Goal: Task Accomplishment & Management: Complete application form

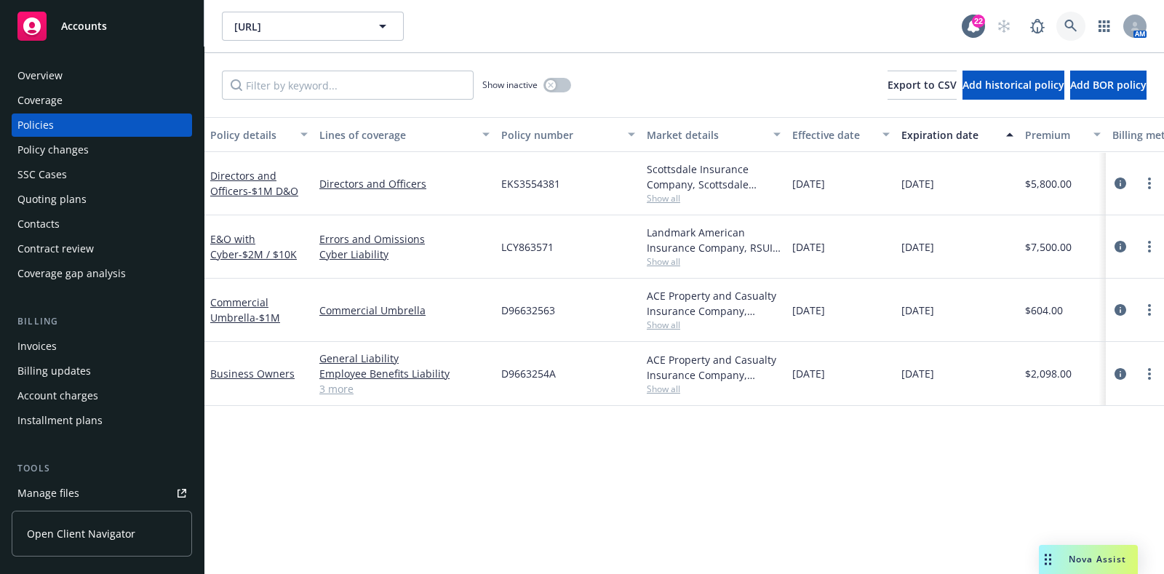
click at [1064, 20] on icon at bounding box center [1070, 26] width 13 height 13
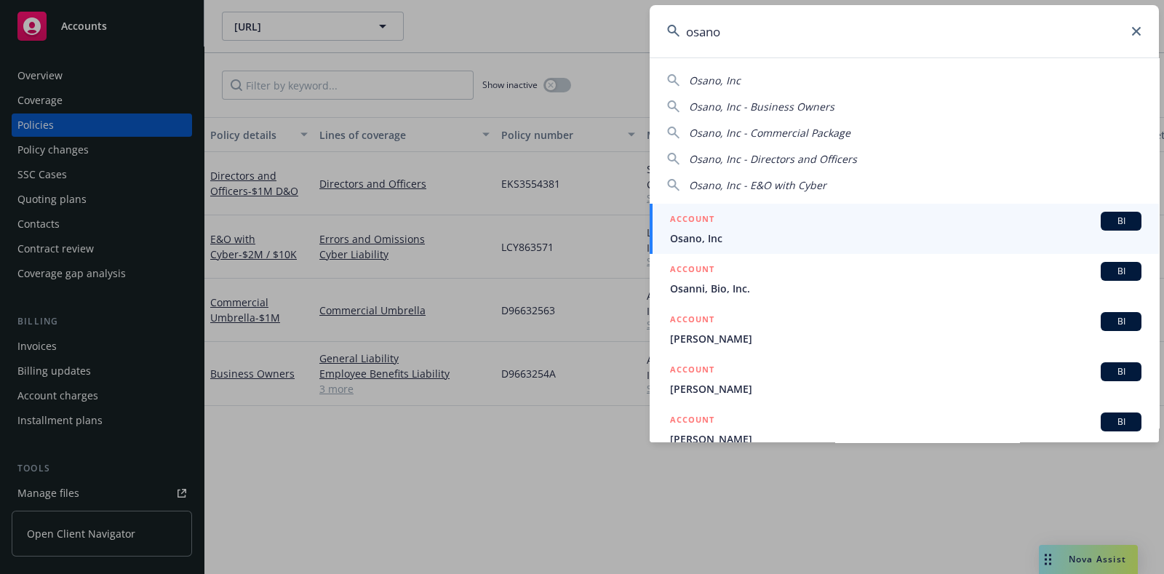
type input "osano"
click at [769, 226] on div "ACCOUNT BI" at bounding box center [905, 221] width 471 height 19
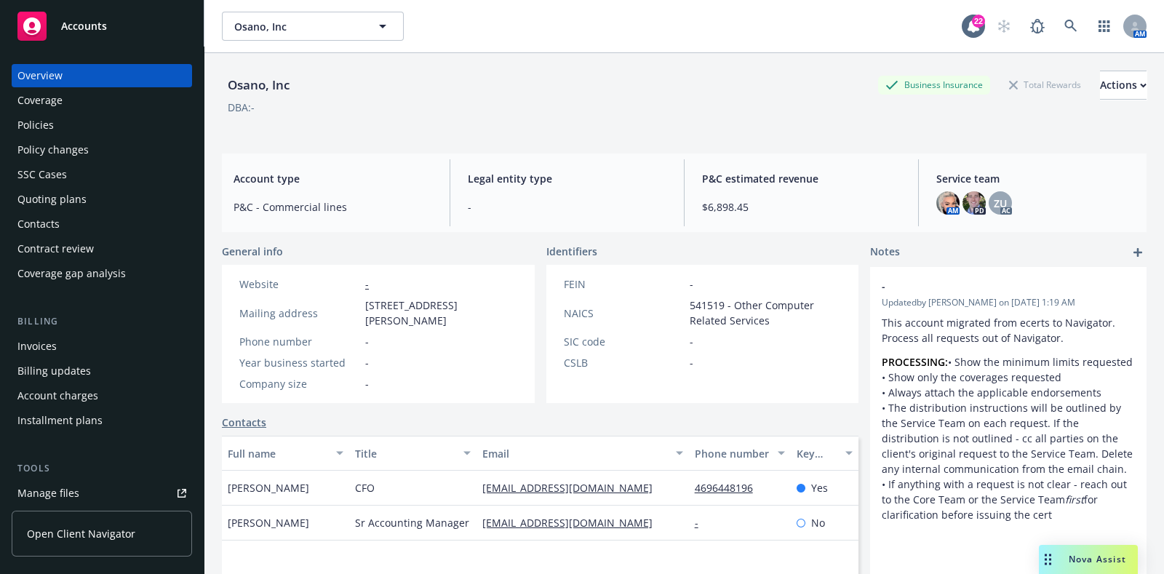
click at [80, 207] on div "Quoting plans" at bounding box center [51, 199] width 69 height 23
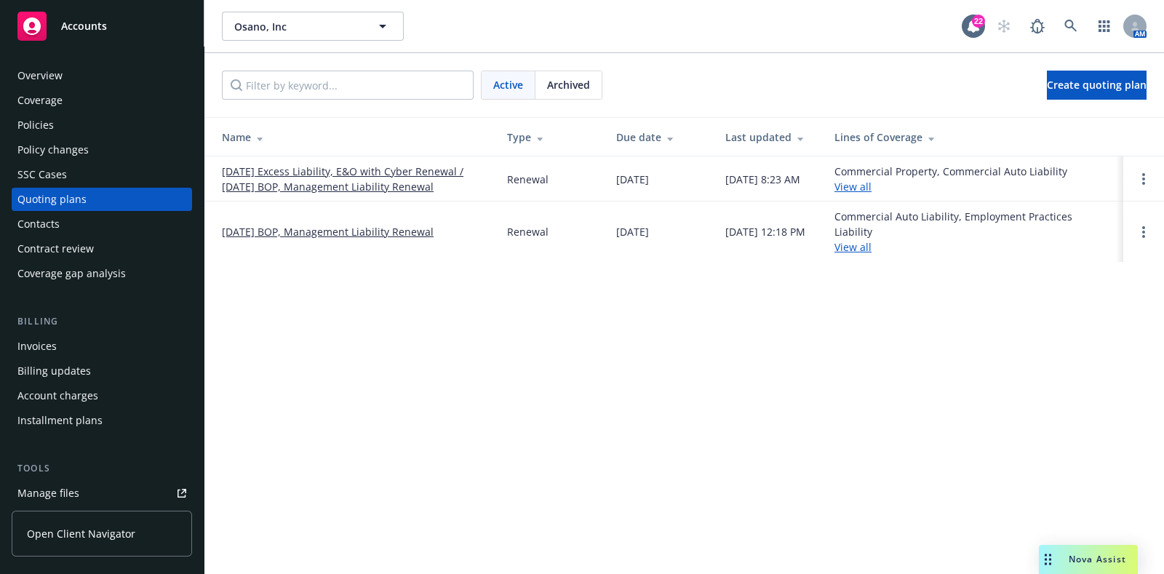
click at [393, 176] on link "[DATE] Excess Liability, E&O with Cyber Renewal / [DATE] BOP, Management Liabil…" at bounding box center [353, 179] width 262 height 31
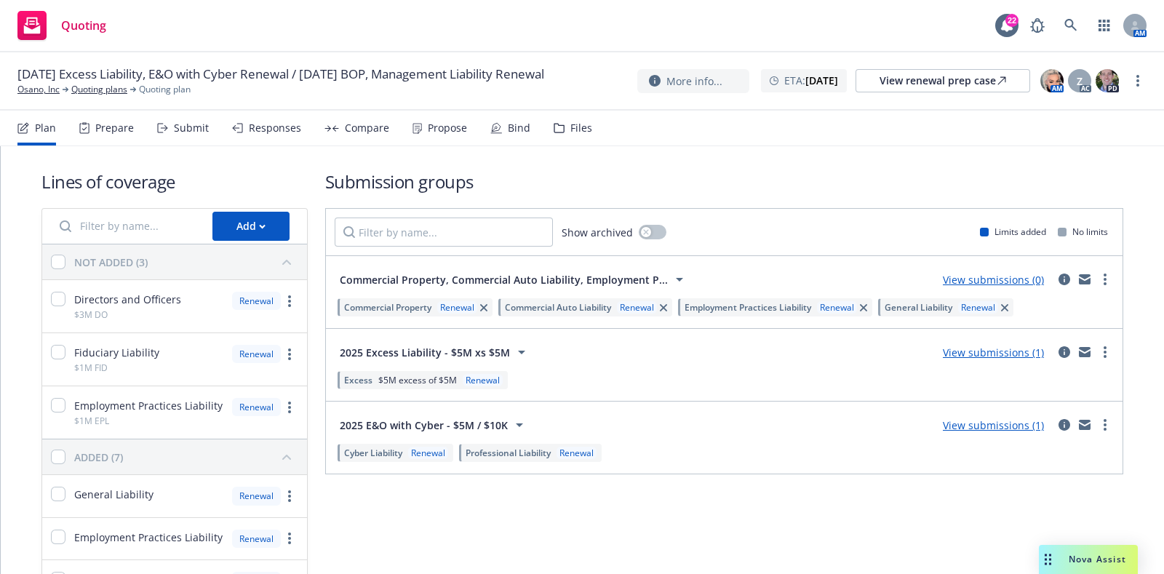
drag, startPoint x: 149, startPoint y: 130, endPoint x: 164, endPoint y: 129, distance: 14.6
click at [164, 129] on div "Plan Prepare Submit Responses Compare Propose Bind Files" at bounding box center [304, 128] width 575 height 35
click at [164, 129] on icon at bounding box center [162, 128] width 11 height 10
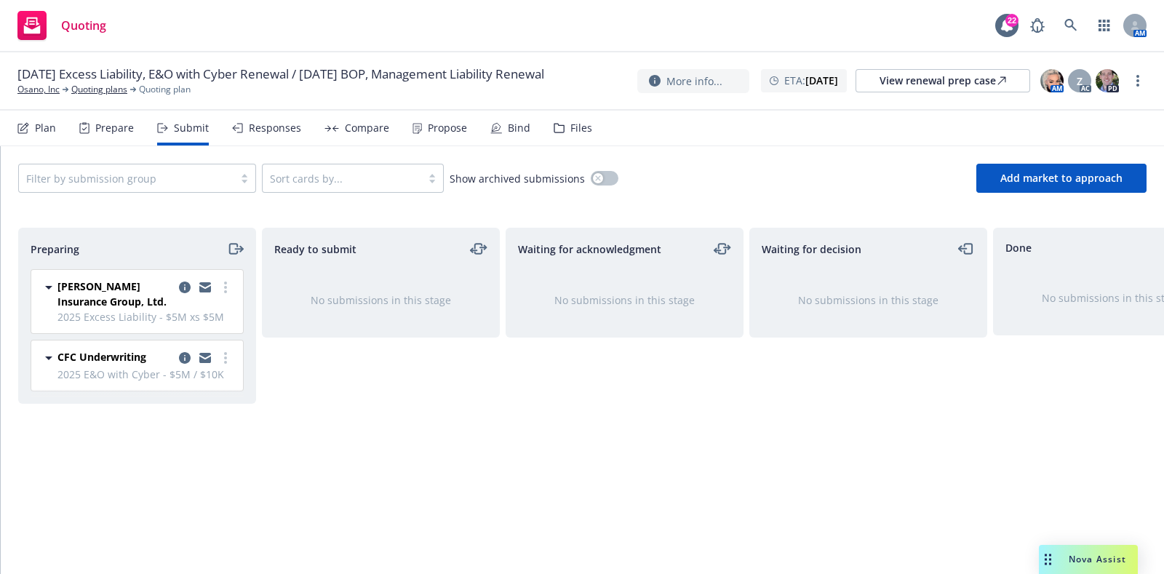
click at [562, 124] on div "Files" at bounding box center [573, 128] width 39 height 35
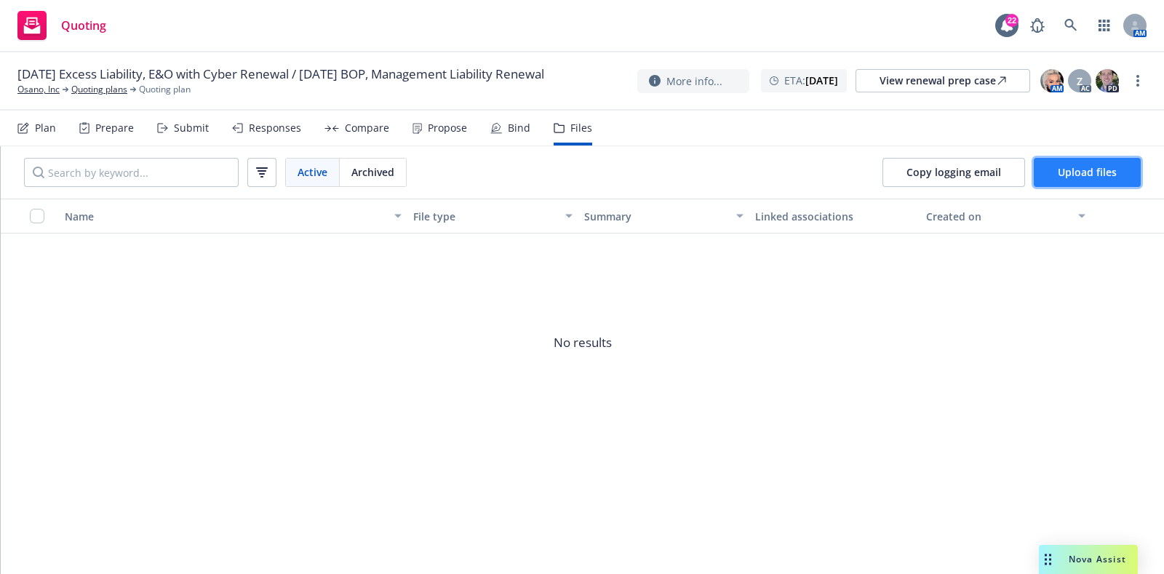
click at [1088, 179] on button "Upload files" at bounding box center [1087, 172] width 107 height 29
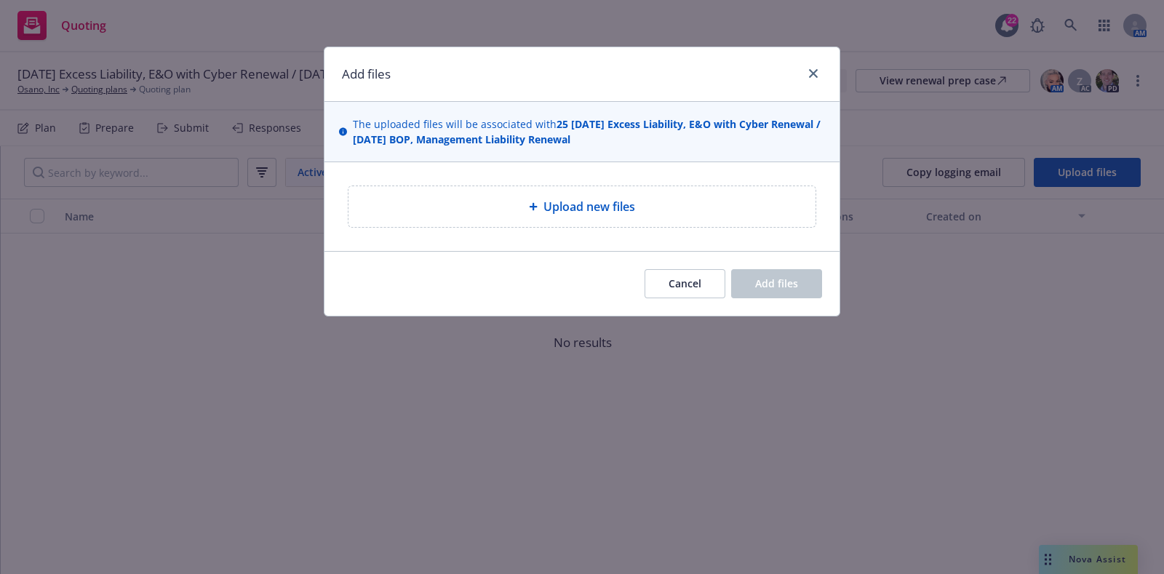
click at [616, 205] on span "Upload new files" at bounding box center [589, 206] width 92 height 17
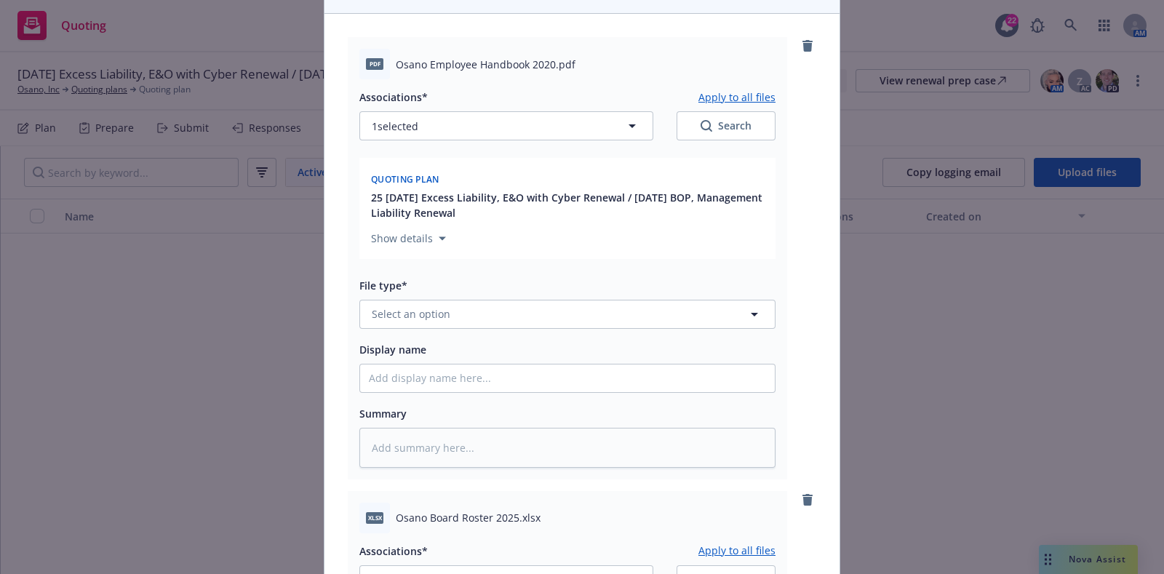
scroll to position [148, 0]
click at [419, 311] on span "Select an option" at bounding box center [411, 313] width 79 height 15
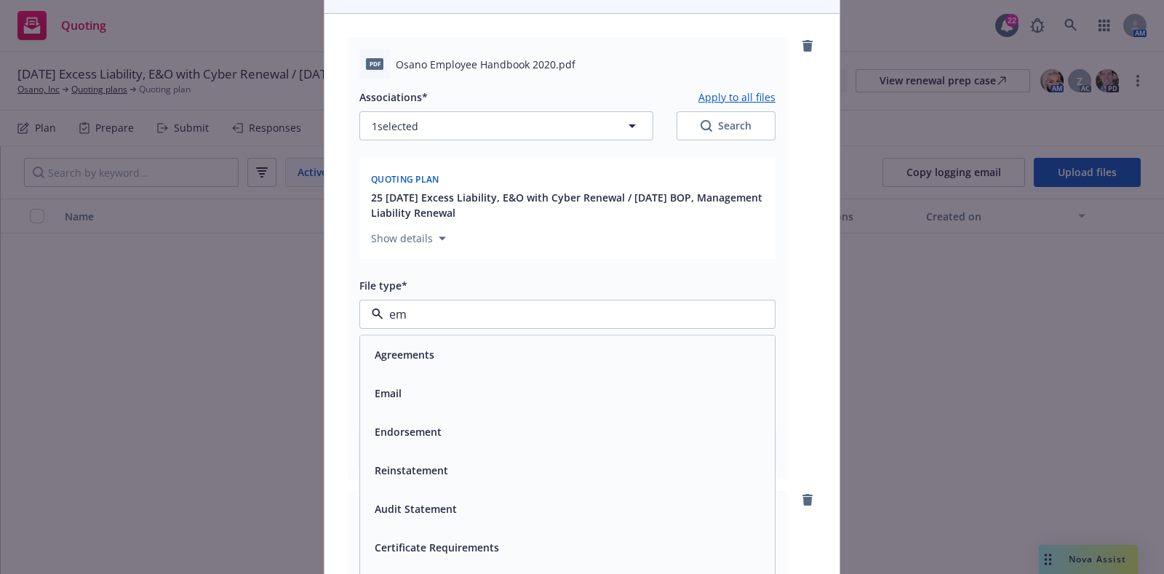
type input "emp"
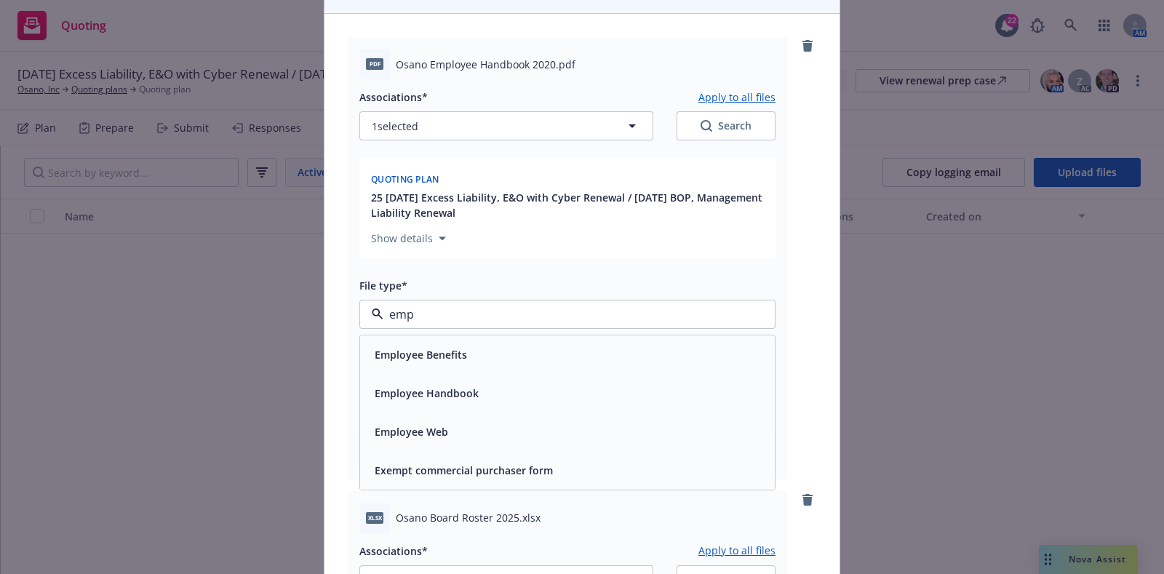
click at [435, 383] on div "Employee Handbook" at bounding box center [425, 393] width 113 height 21
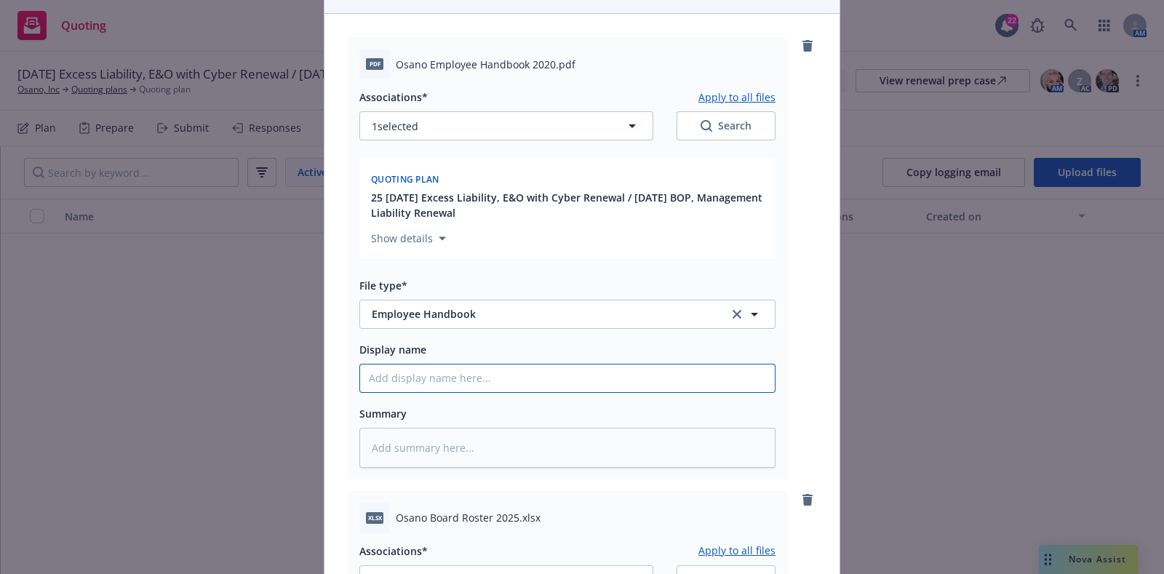
click at [443, 380] on input "Display name" at bounding box center [567, 378] width 415 height 28
type textarea "x"
type input "30"
type textarea "x"
type input "303"
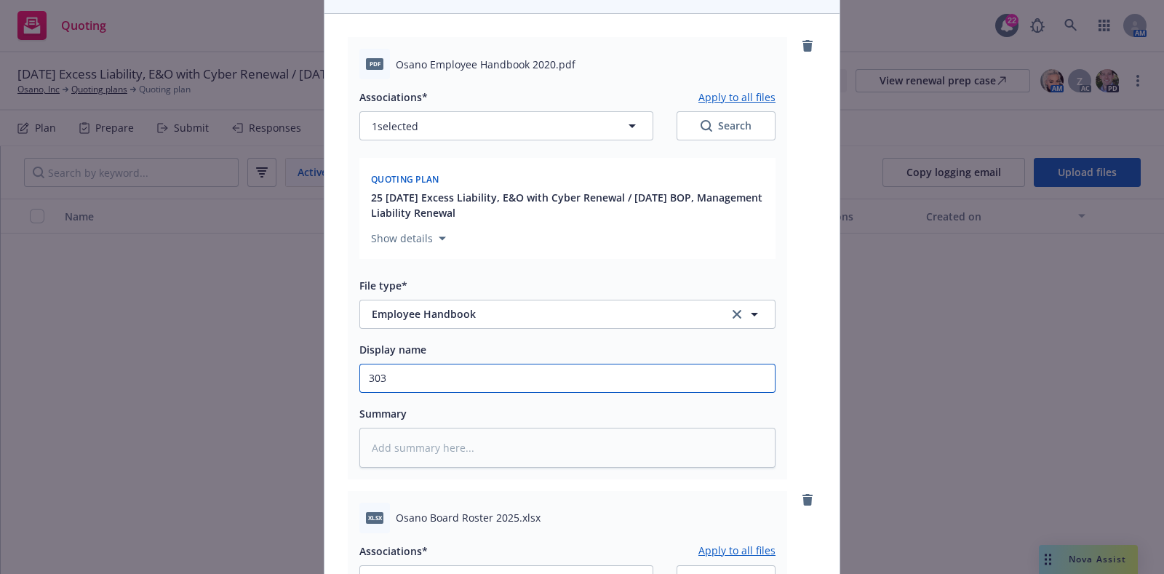
type textarea "x"
type input "3"
type textarea "x"
type input "20"
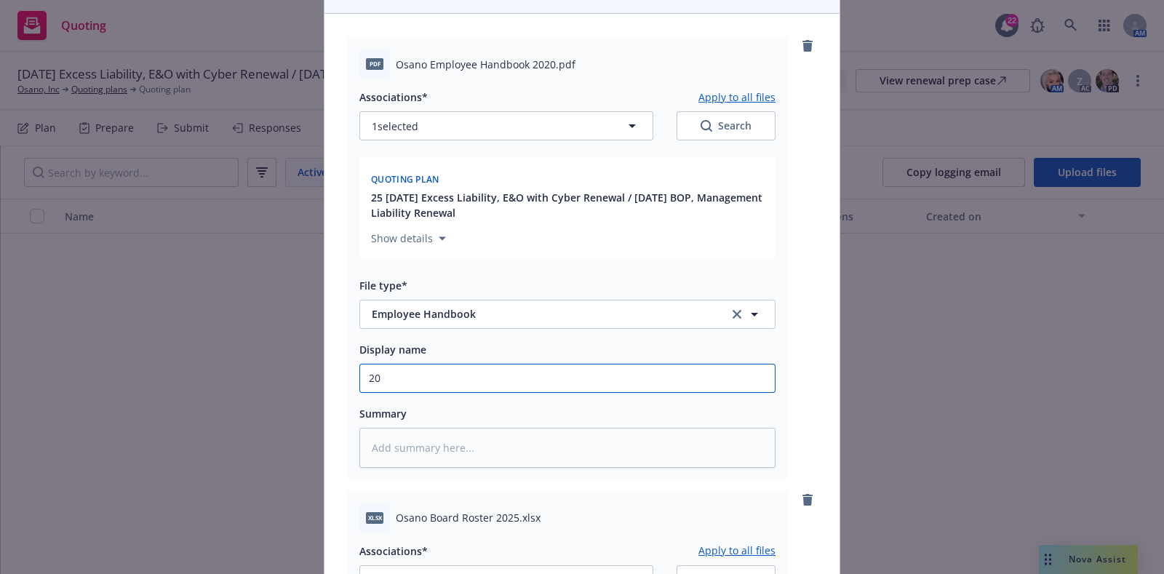
type textarea "x"
type input "2020"
type textarea "x"
type input "2020"
type textarea "x"
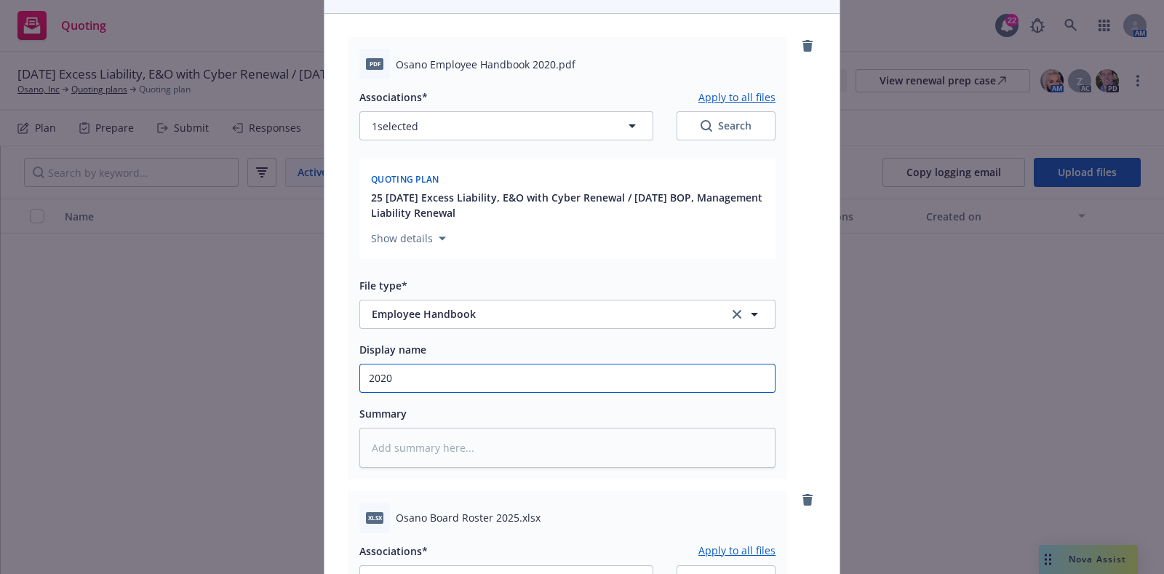
type input "2020 O"
type textarea "x"
type input "2020 Os"
type textarea "x"
type input "2020 [PERSON_NAME]"
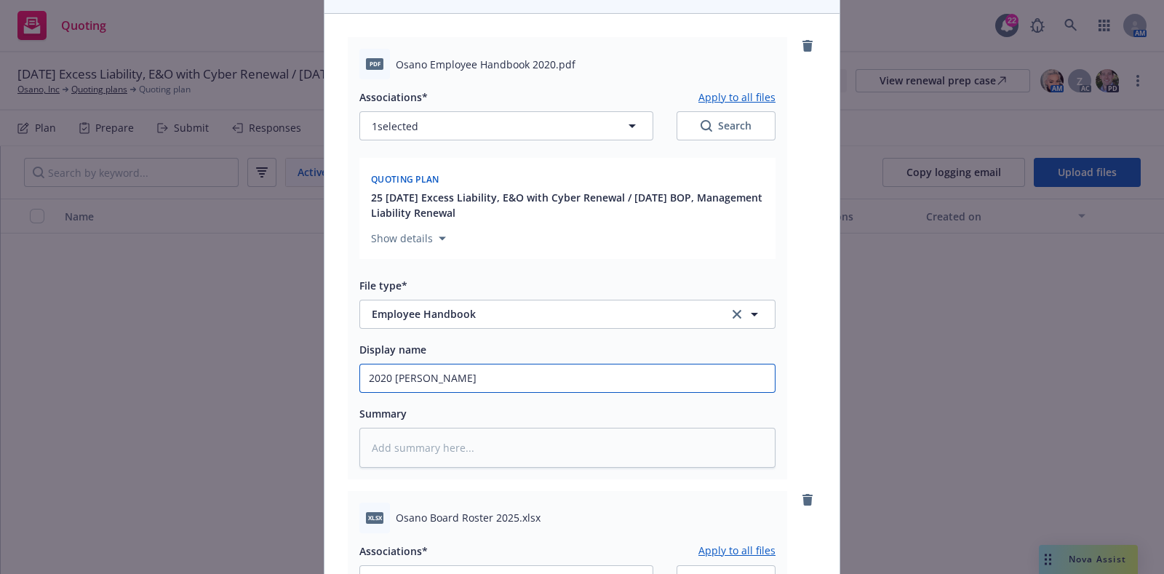
type textarea "x"
type input "2020 [PERSON_NAME]"
type textarea "x"
type input "2020 [PERSON_NAME]"
type textarea "x"
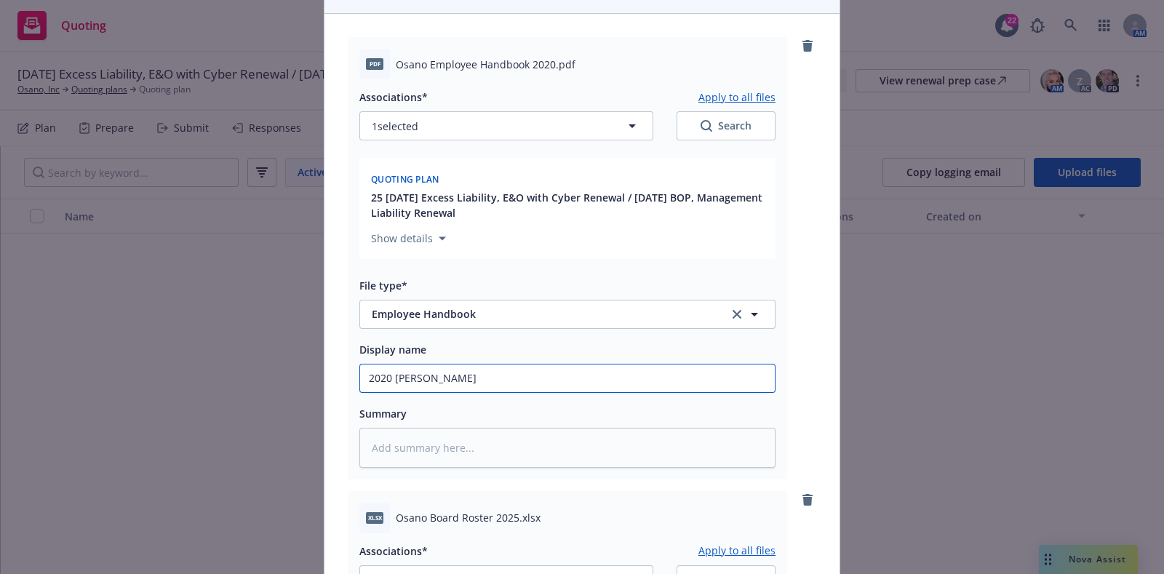
type input "2020 [PERSON_NAME]"
type textarea "x"
type input "2020 [PERSON_NAME]"
type textarea "x"
type input "2020 Osano Empl"
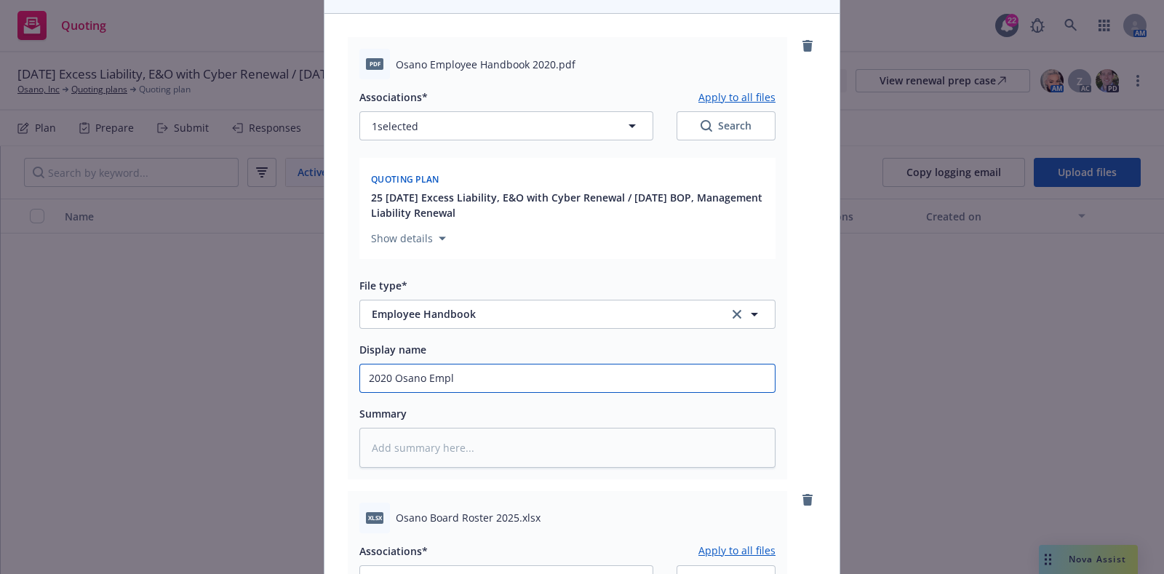
type textarea "x"
type input "2020 Osano Emplo"
type textarea "x"
type input "2020 Osano Employ"
type textarea "x"
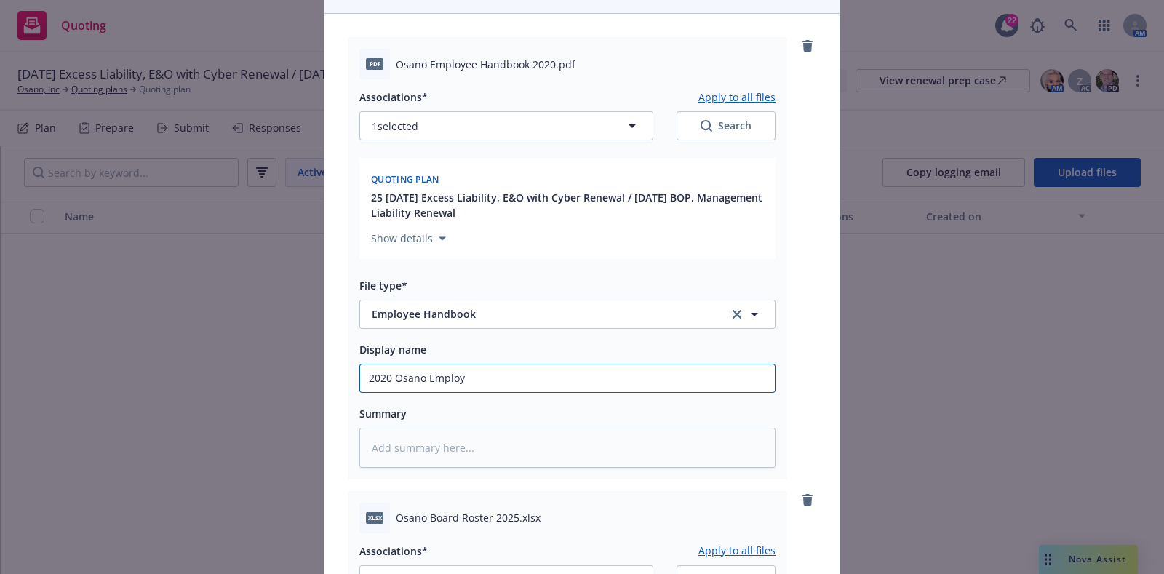
type input "2020 Osano Employe"
type textarea "x"
type input "2020 Osano Employee"
type textarea "x"
type input "2020 Osano Employee"
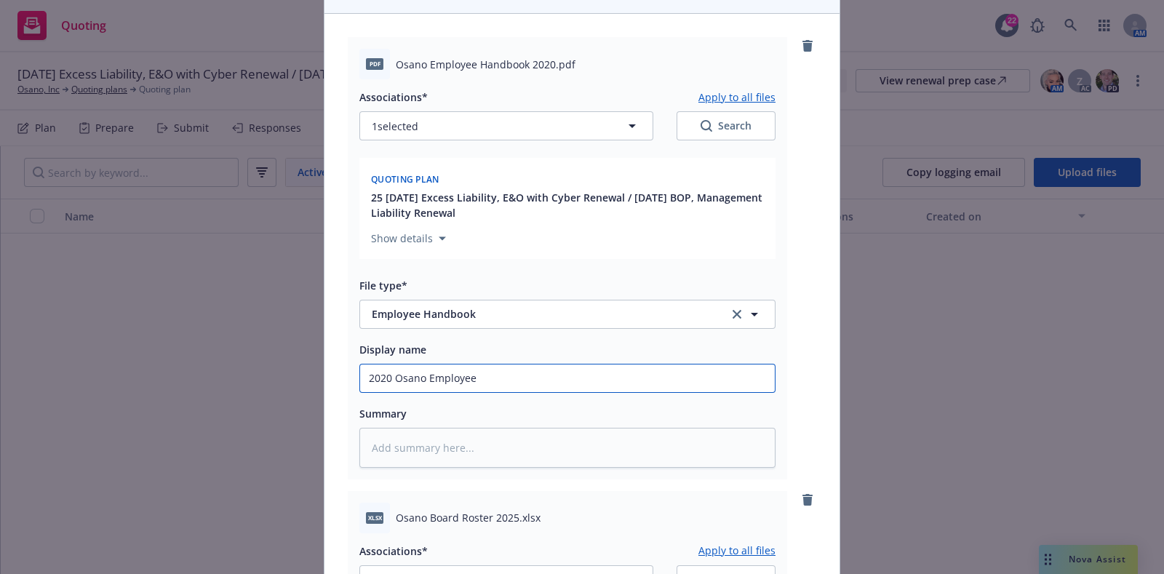
type textarea "x"
type input "2020 [PERSON_NAME] Employee H"
type textarea "x"
type input "2020 [PERSON_NAME]"
type textarea "x"
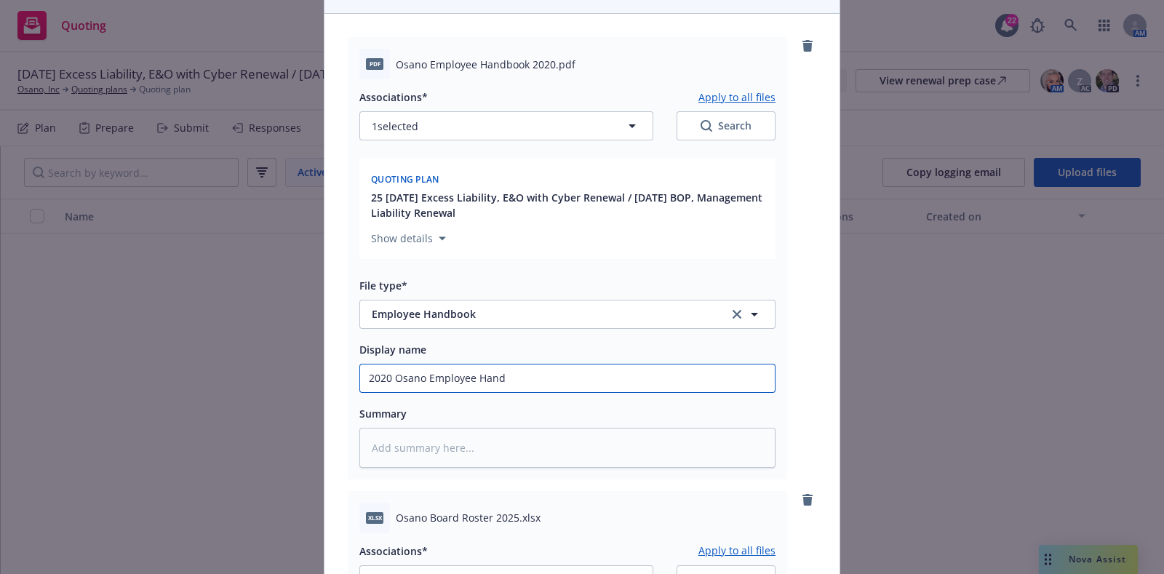
type input "2020 Osano Employee Handb"
type textarea "x"
type input "2020 Osano Employee Handbo"
type textarea "x"
type input "2020 Osano Employee Handbook"
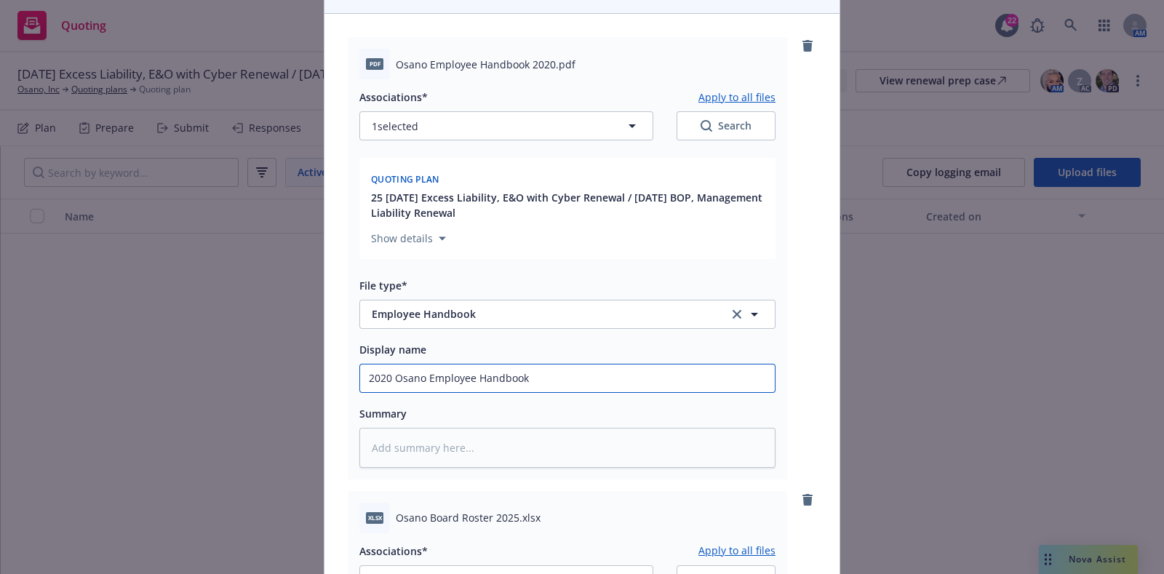
type textarea "x"
type input "2020 Osano Employee Handbook"
type textarea "x"
type input "2020 Osano Employee Handbook 2"
type textarea "x"
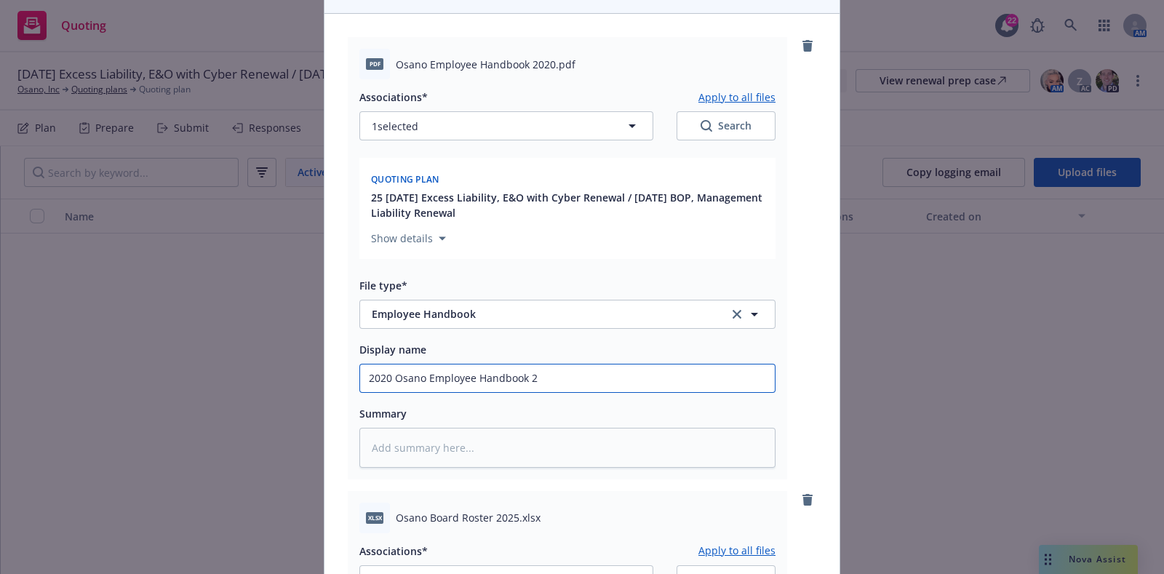
type input "2020 Osano Employee Handbook"
type textarea "x"
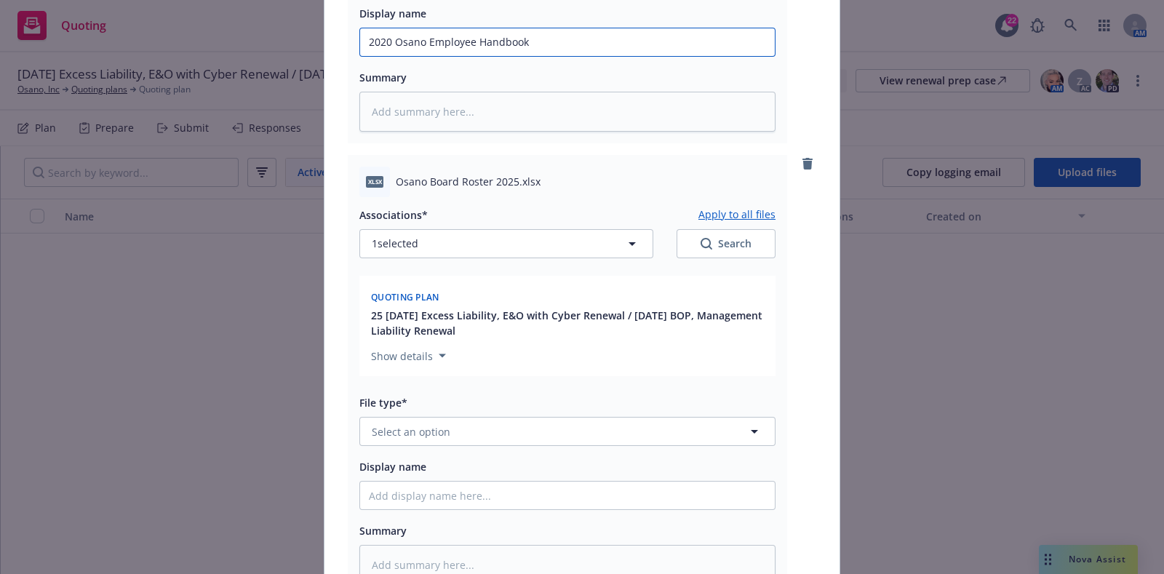
scroll to position [485, 0]
type input "2020 Osano Employee Handbook"
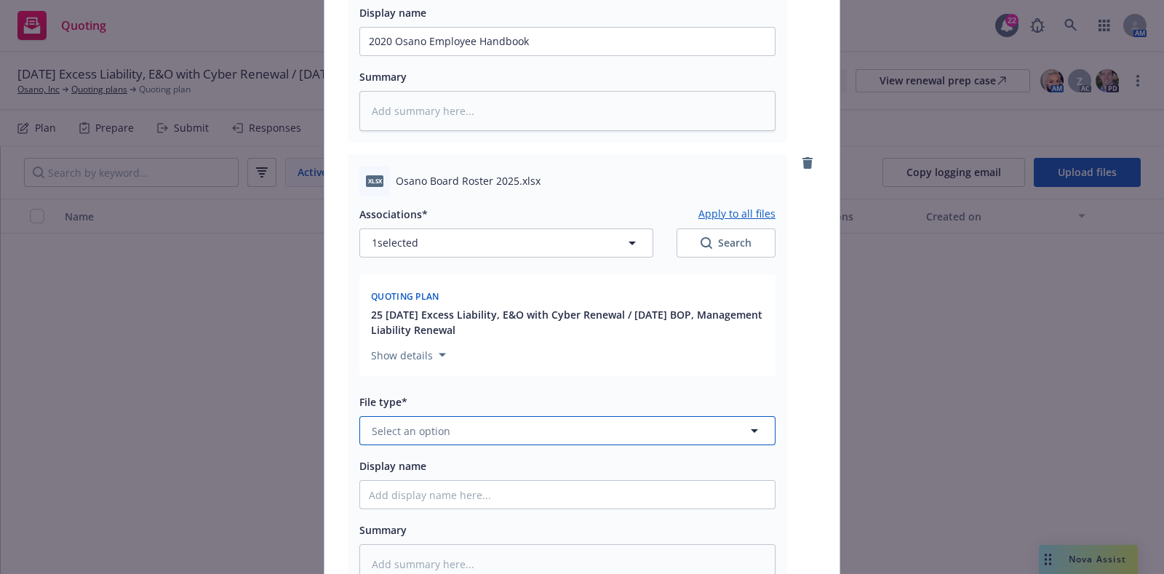
click at [433, 420] on button "Select an option" at bounding box center [567, 430] width 416 height 29
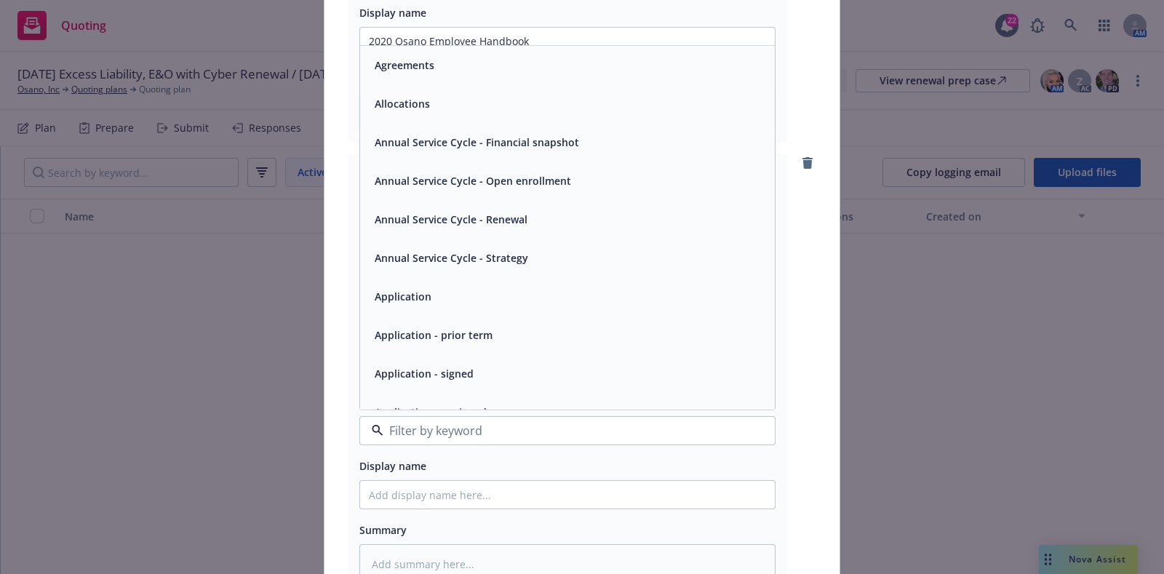
type input "o"
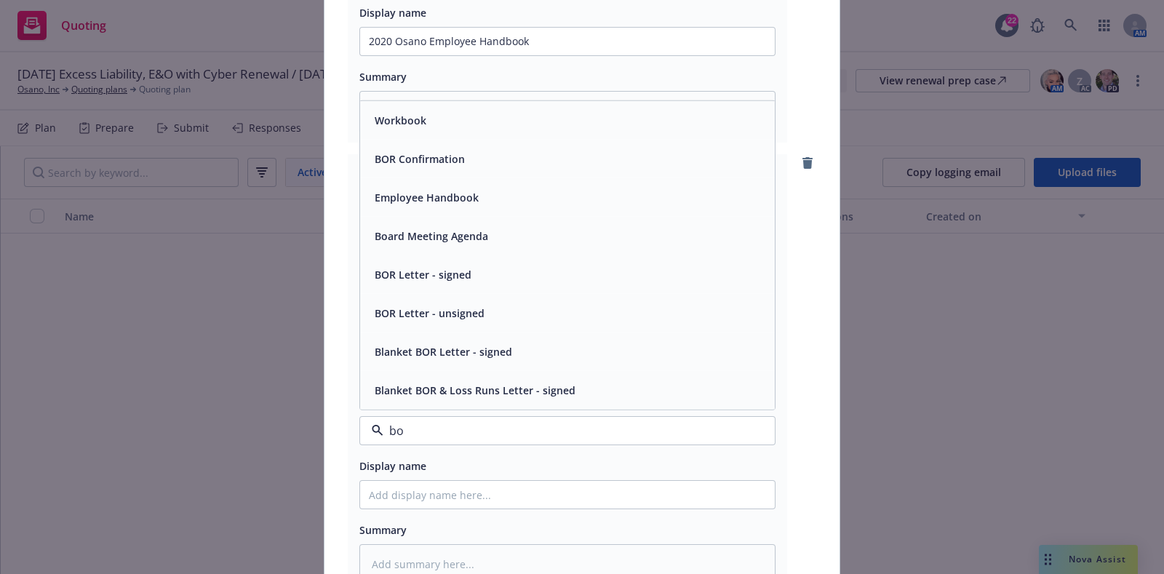
type input "b"
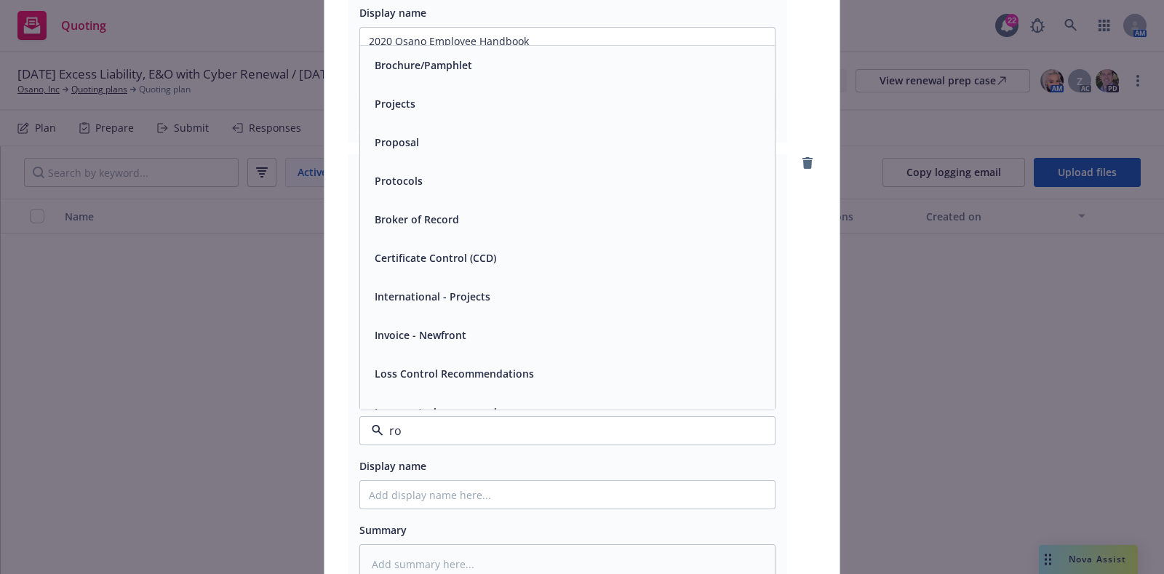
type input "ros"
type textarea "x"
type input "r"
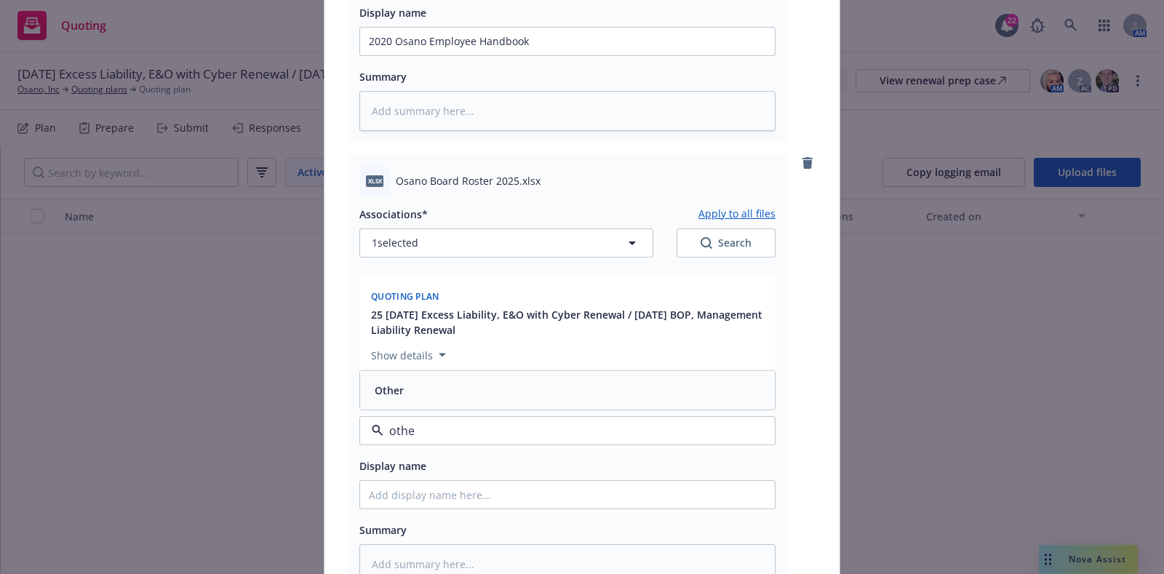
type input "other"
click at [434, 399] on div "Other" at bounding box center [567, 390] width 415 height 39
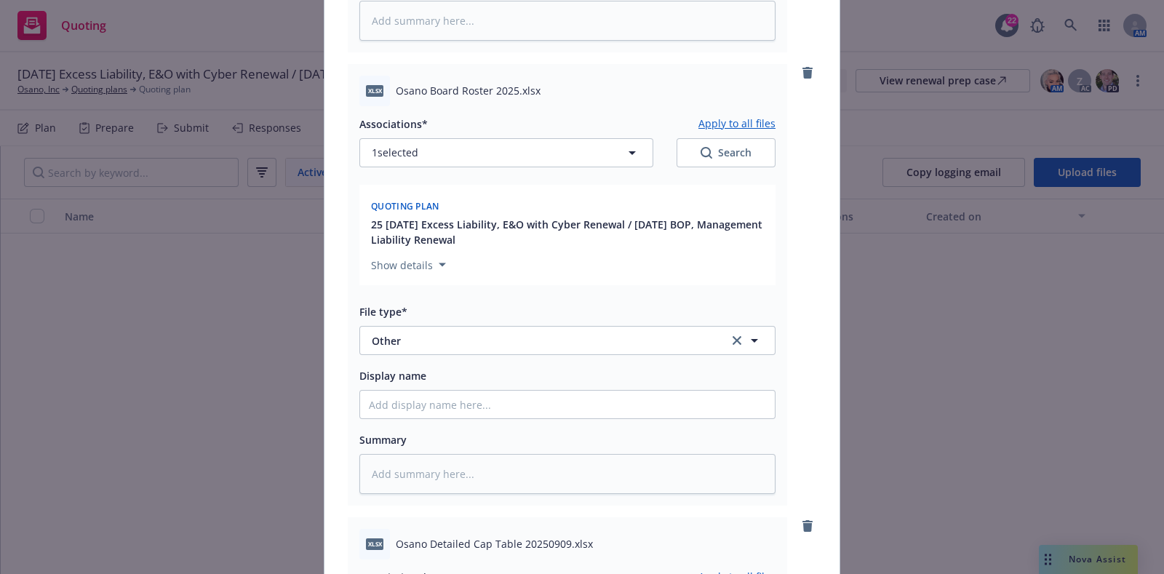
scroll to position [583, 0]
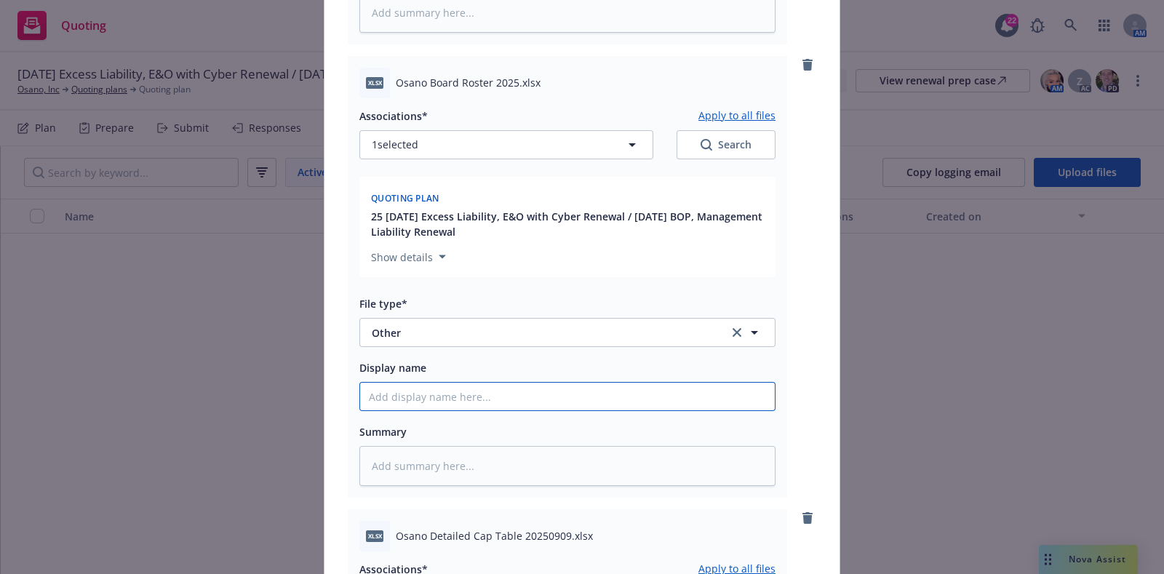
click at [436, 404] on input "Display name" at bounding box center [567, 397] width 415 height 28
type textarea "x"
type input "2"
type textarea "x"
type input "20"
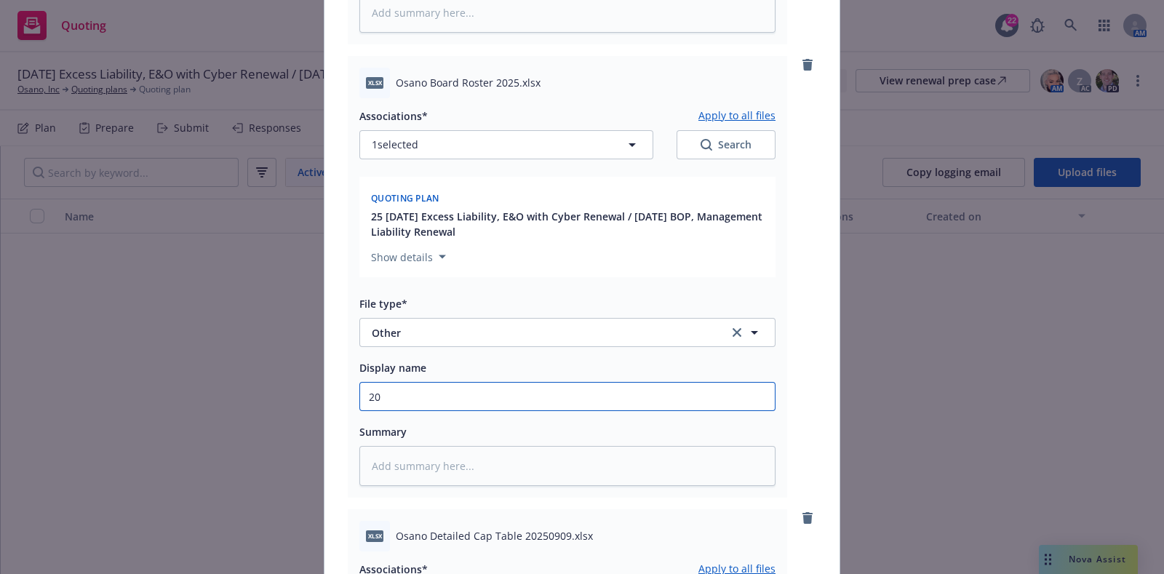
type textarea "x"
type input "202"
type textarea "x"
type input "2025"
type textarea "x"
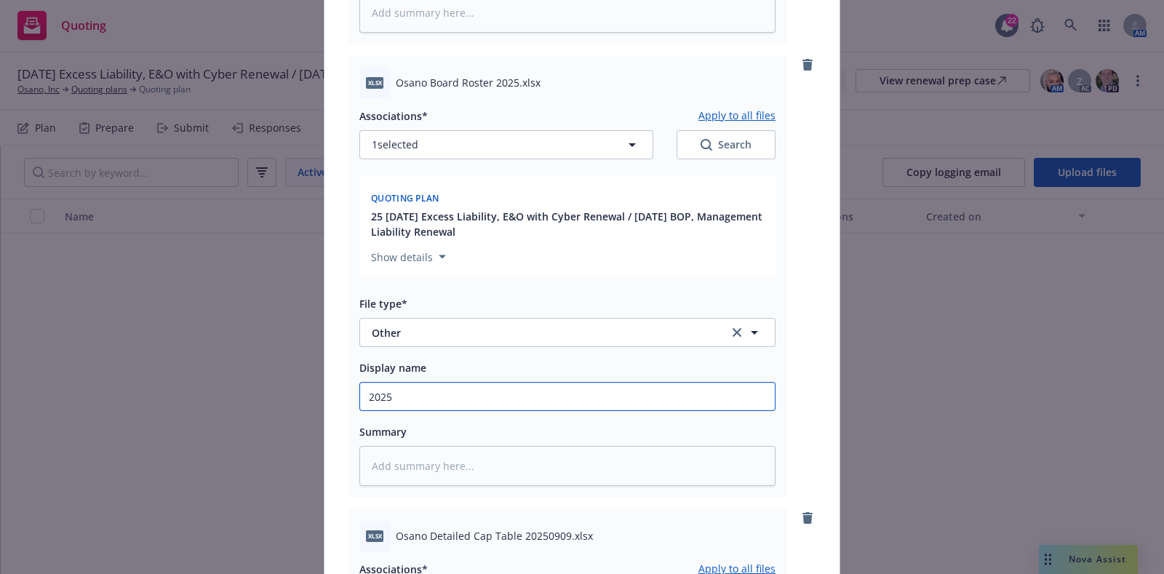
type input "2025 O"
type textarea "x"
type input "2025 Os"
type textarea "x"
type input "2025 Osan"
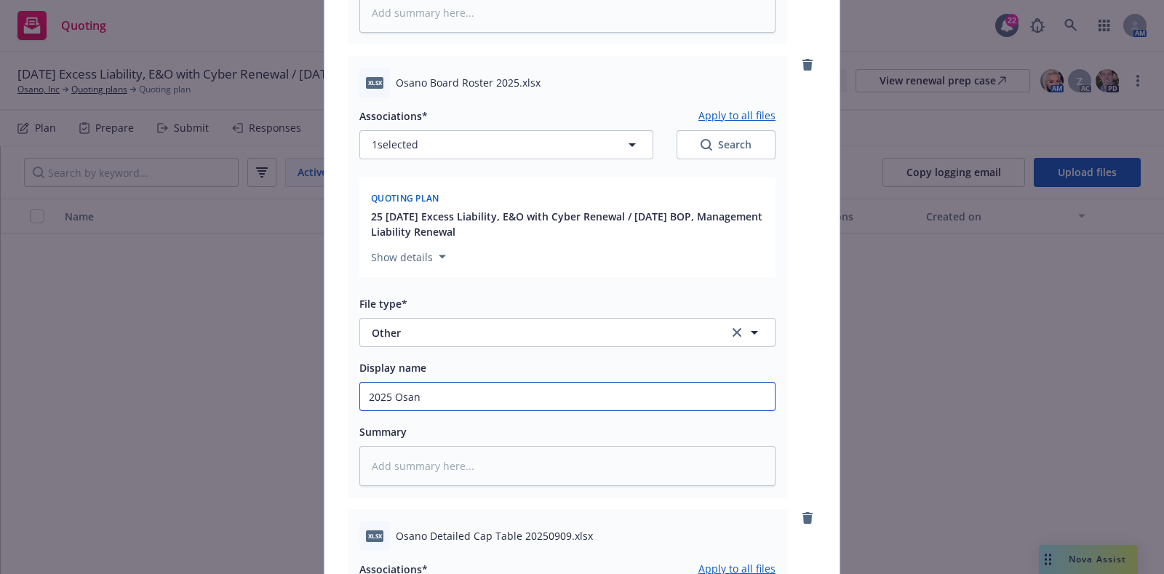
type textarea "x"
type input "2025 [PERSON_NAME]"
type textarea "x"
type input "2025 [PERSON_NAME]"
type textarea "x"
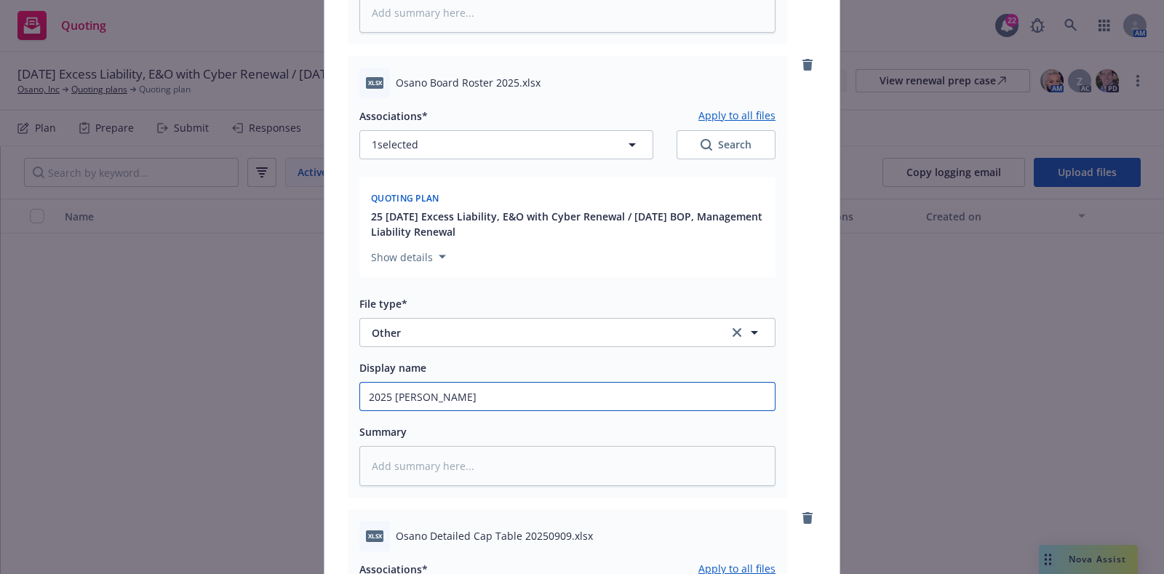
type input "2025 [PERSON_NAME]"
type textarea "x"
type input "2025 [PERSON_NAME]"
type textarea "x"
type input "2025 Osano Board"
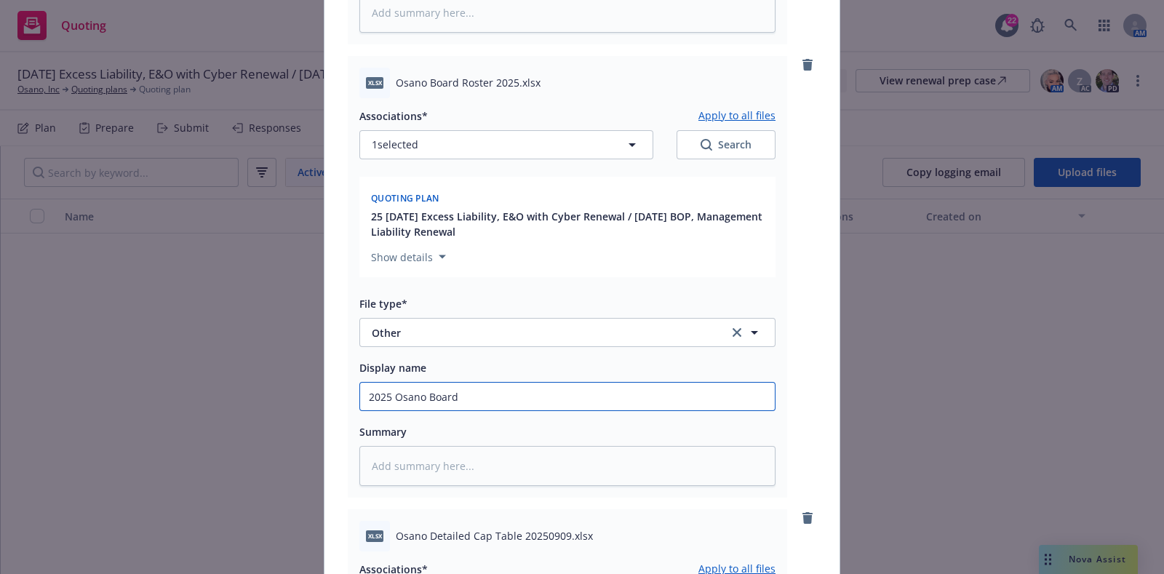
type textarea "x"
type input "2025 Osano Board R"
type textarea "x"
type input "2025 Osano Board Ros"
type textarea "x"
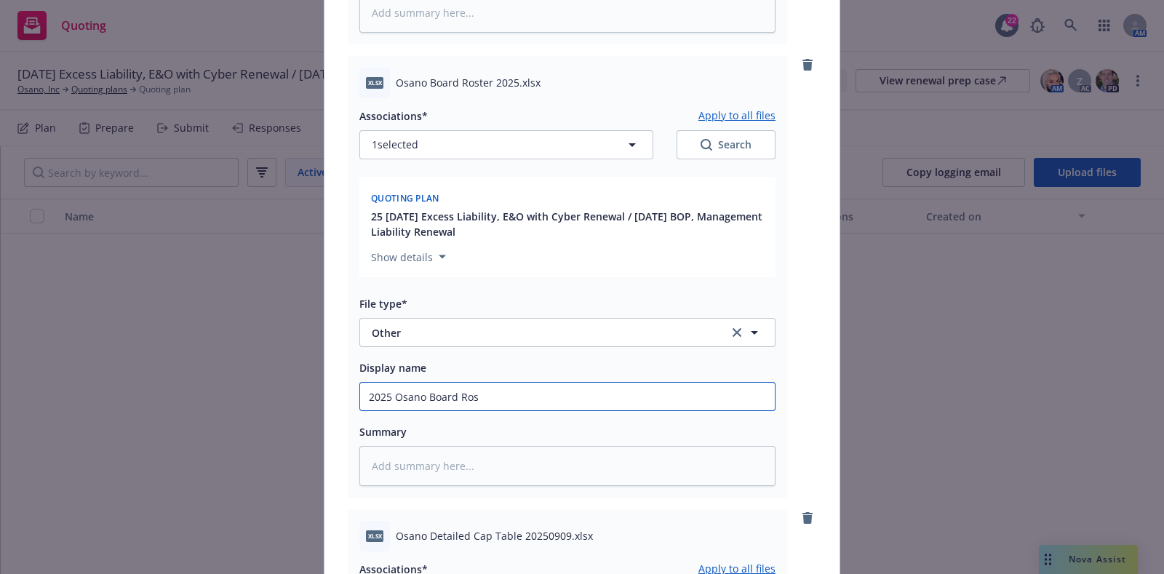
type input "2025 Osano Board [PERSON_NAME]"
type textarea "x"
type input "2025 Osano Board Roster"
type textarea "x"
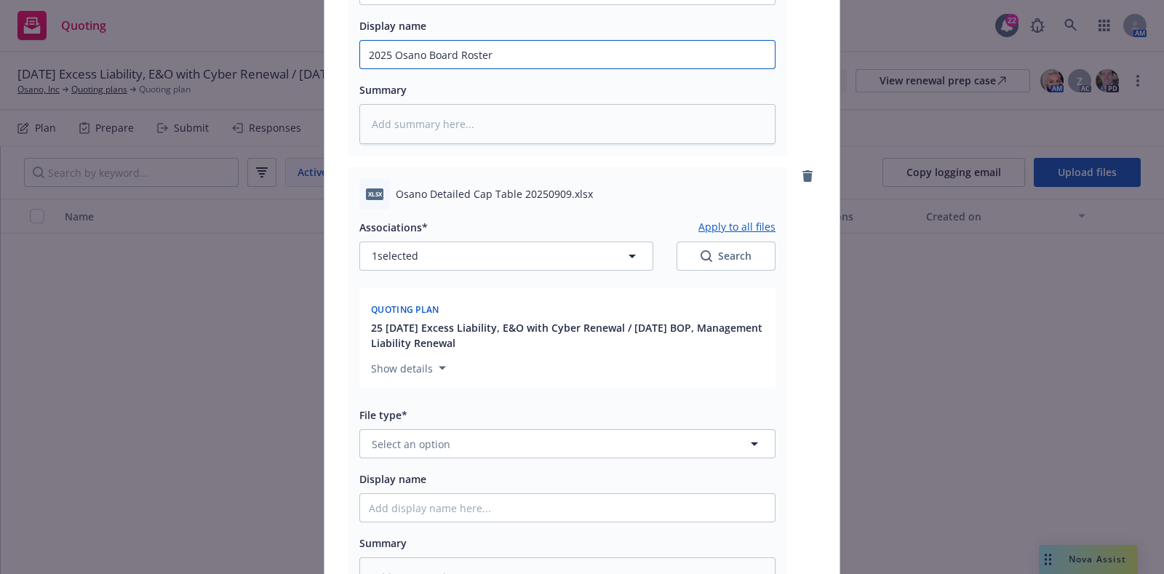
scroll to position [944, 0]
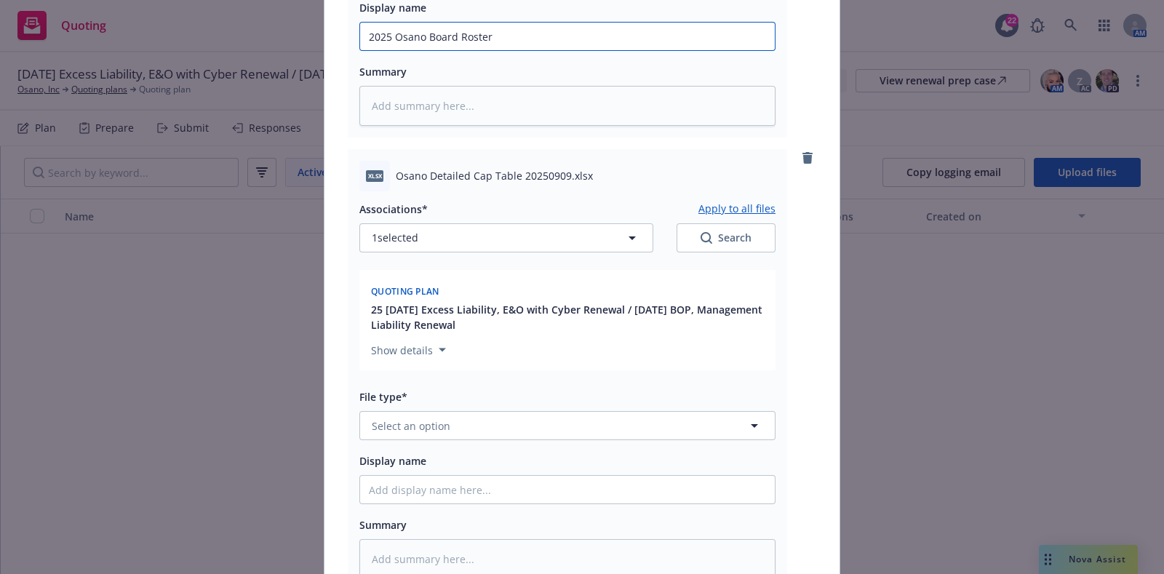
type input "2025 Osano Board Roster"
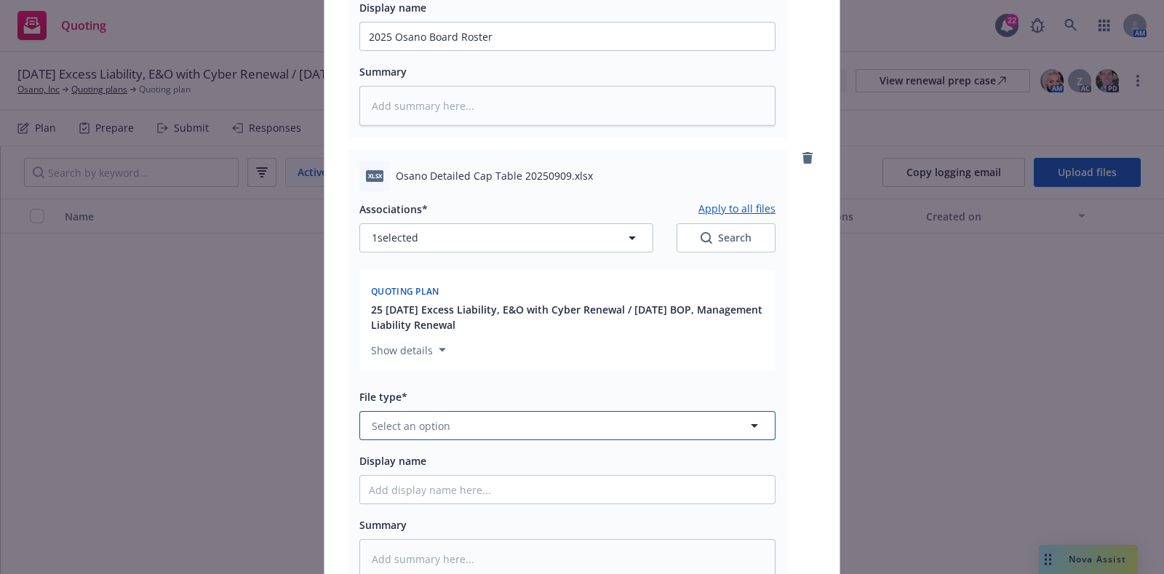
click at [436, 427] on span "Select an option" at bounding box center [411, 425] width 79 height 15
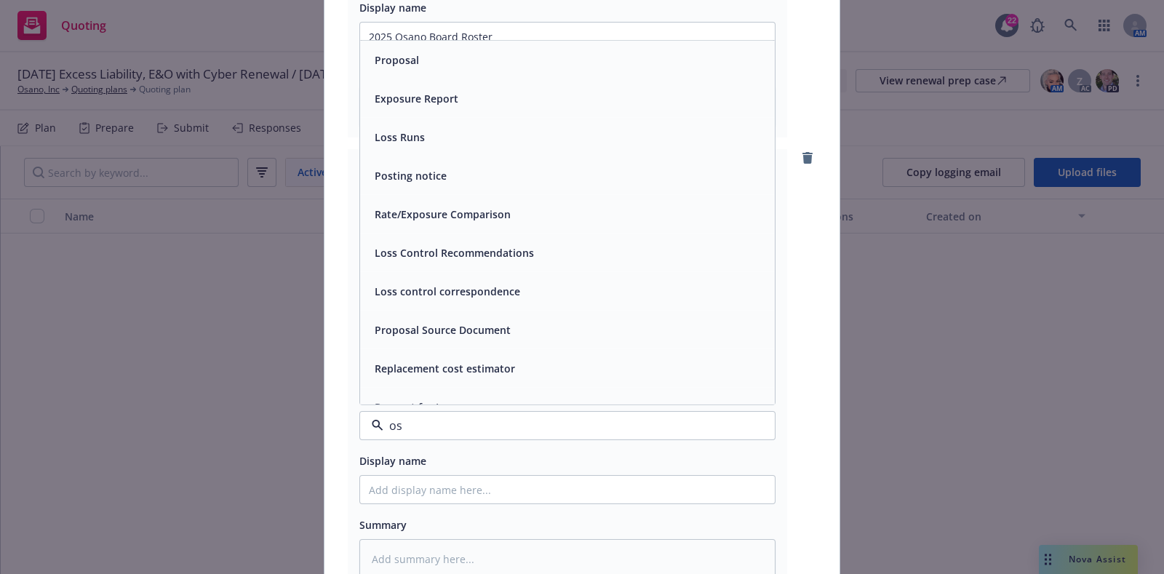
type input "o"
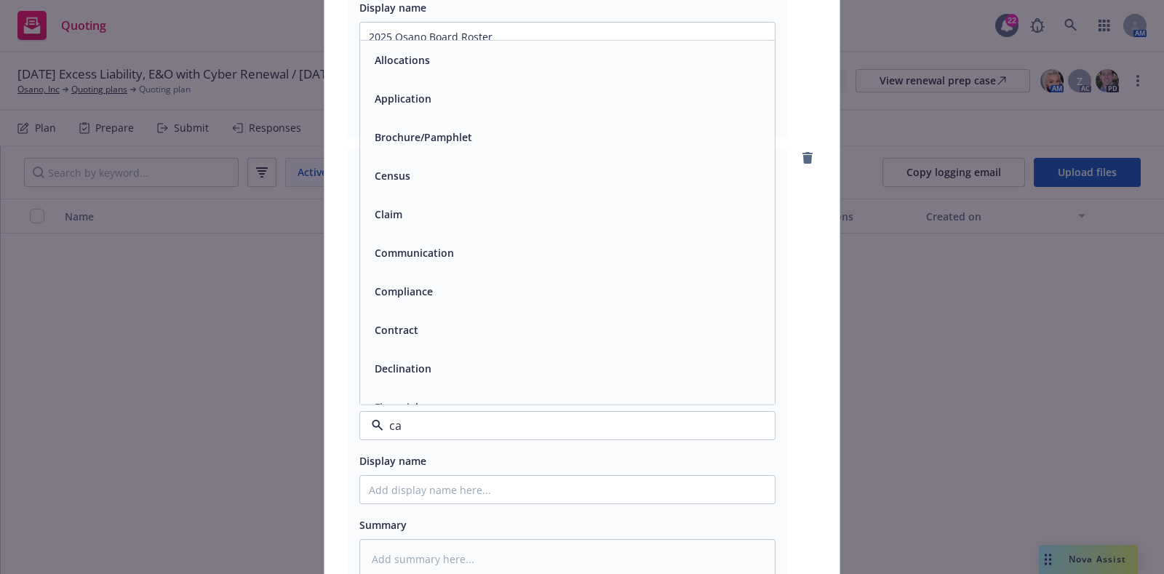
type input "cap"
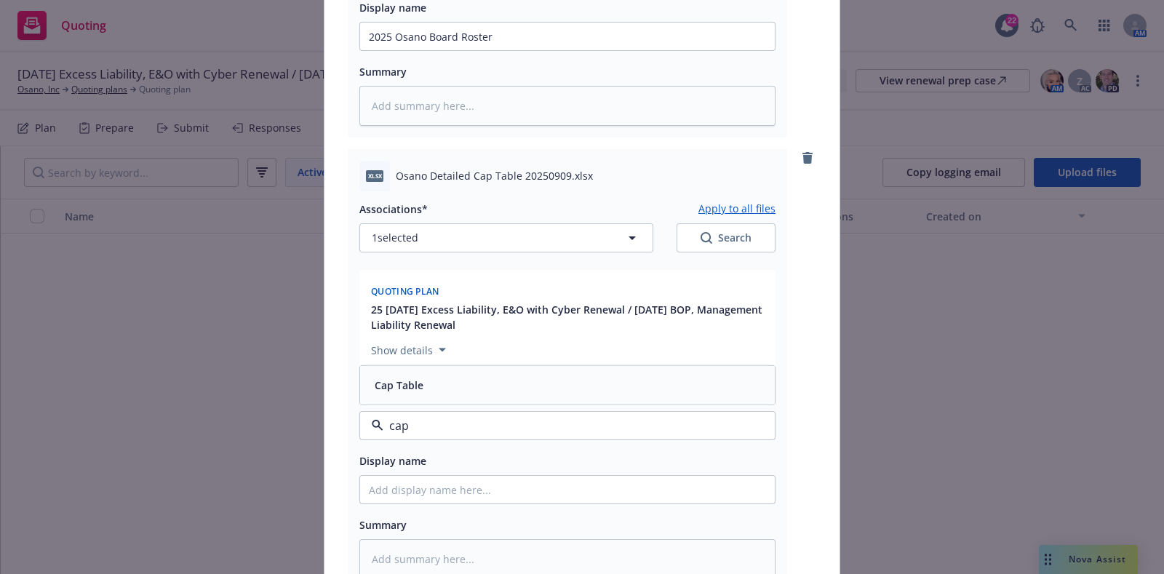
click at [426, 388] on div "Cap Table" at bounding box center [567, 385] width 397 height 21
click at [428, 476] on input "Display name" at bounding box center [567, 490] width 415 height 28
type textarea "x"
type input "O"
type textarea "x"
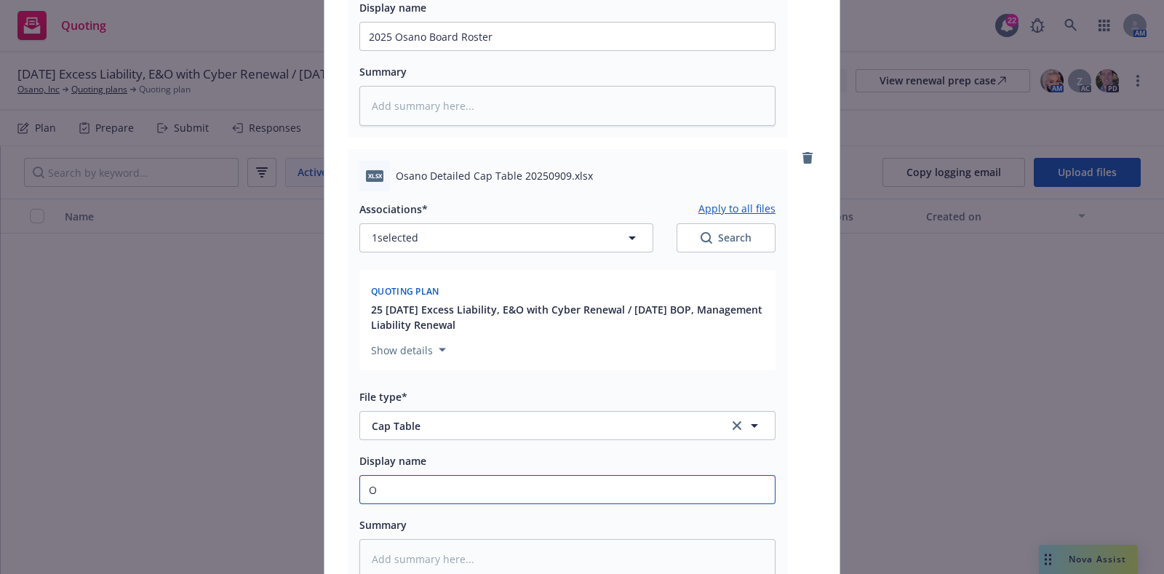
type input "Os"
type textarea "x"
type input "Osan"
type textarea "x"
type input "Osano"
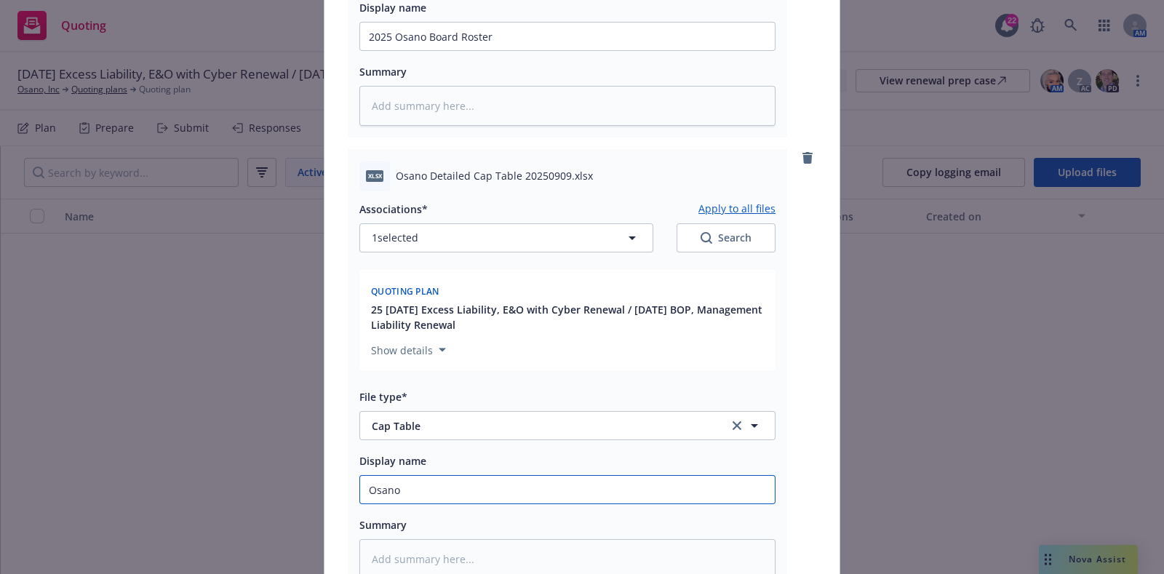
type textarea "x"
type input "[PERSON_NAME]"
type textarea "x"
type input "Osano Det"
type textarea "x"
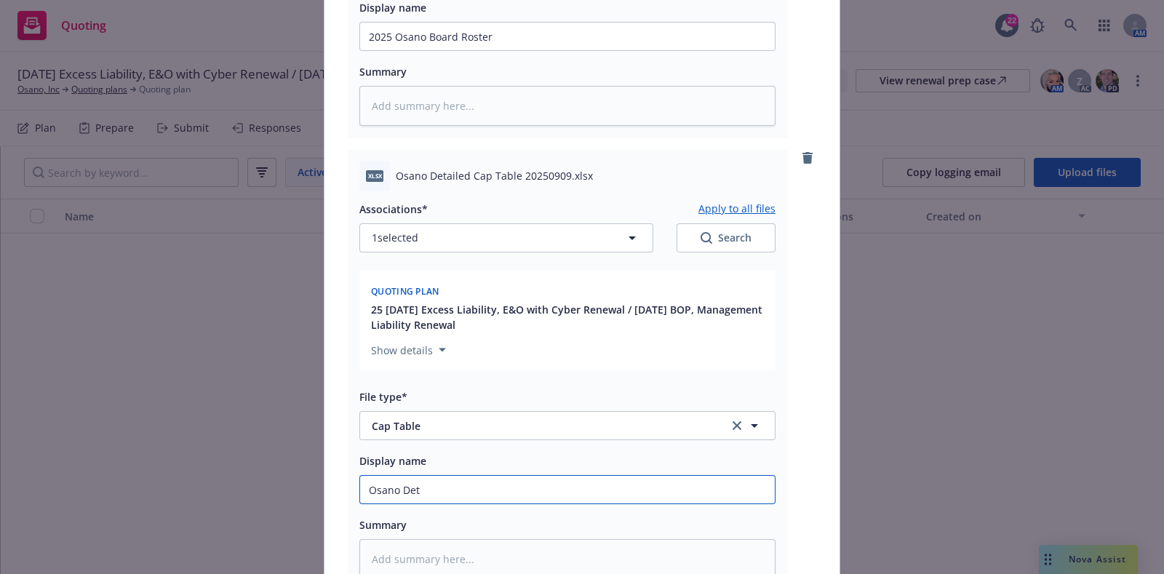
type input "[PERSON_NAME]"
type textarea "x"
type input "[PERSON_NAME]"
type textarea "x"
type input "Osano Detail"
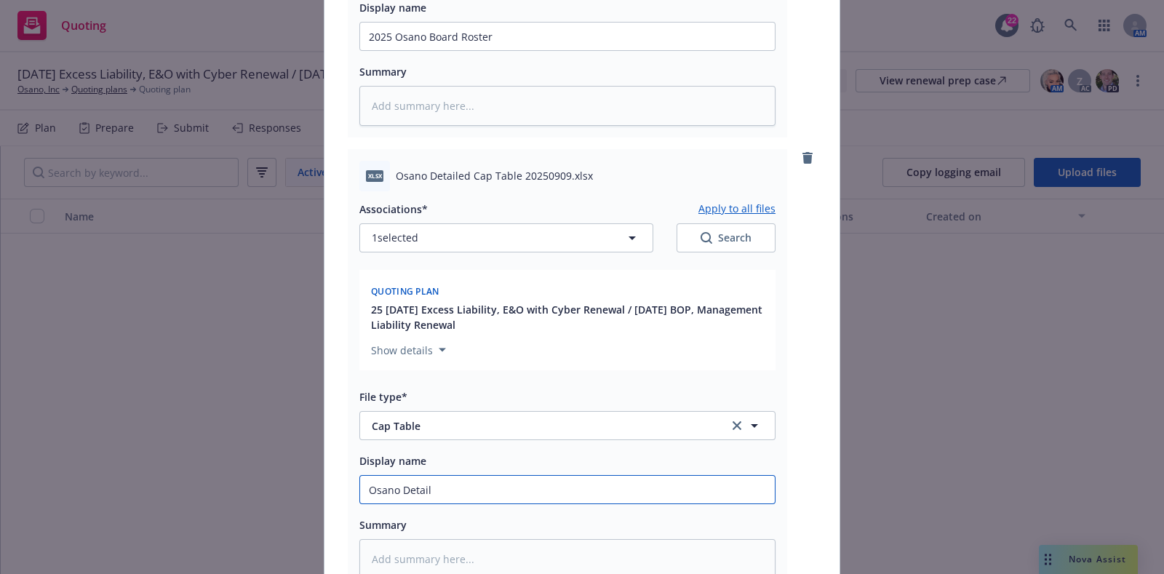
type textarea "x"
type input "Osano Detail C"
type textarea "x"
type input "Osano Detail"
type textarea "x"
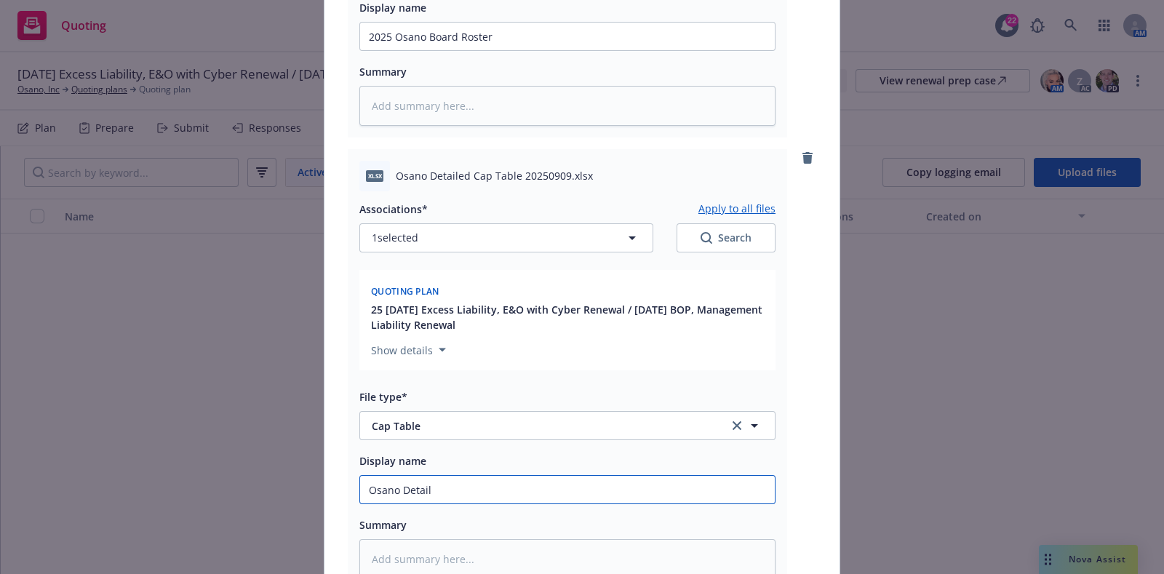
type input "Osano Detail"
type textarea "x"
type input "Osano Detaile"
type textarea "x"
type input "Osano Detailed"
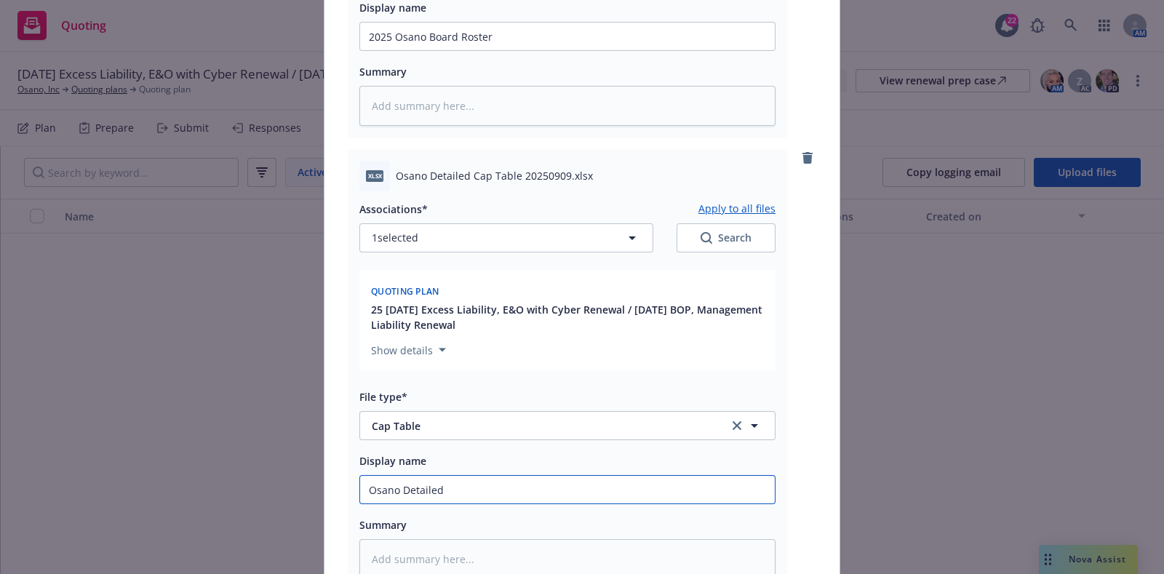
type textarea "x"
type input "Osano Detailed c"
type textarea "x"
type input "Osano Detailed"
type textarea "x"
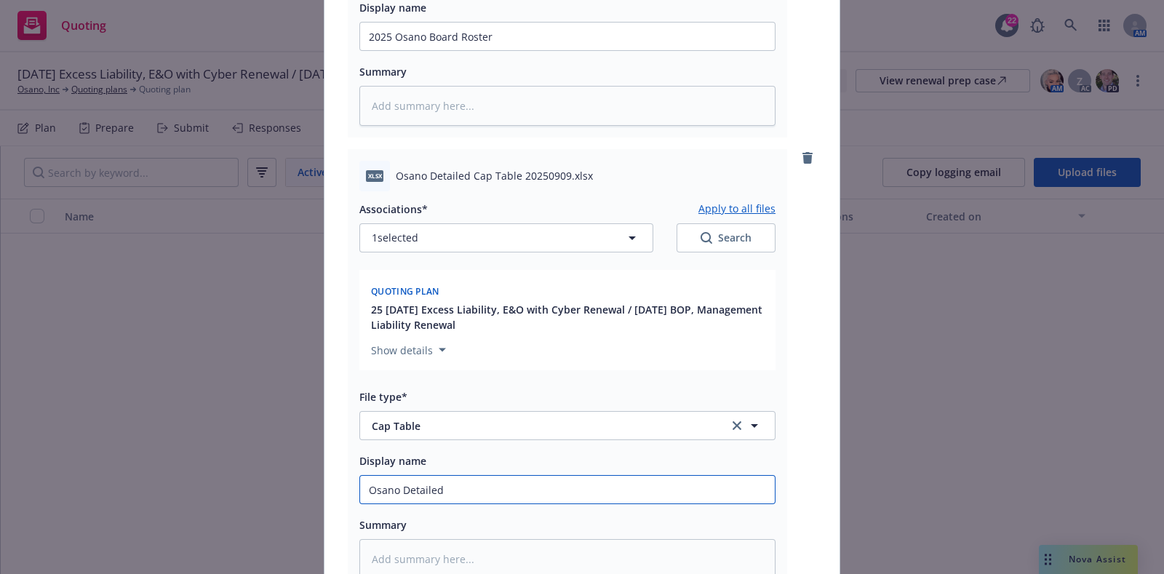
type input "Osano Detailed C"
type textarea "x"
type input "Osano Detailed Ca"
type textarea "x"
type input "Osano Detailed Cap"
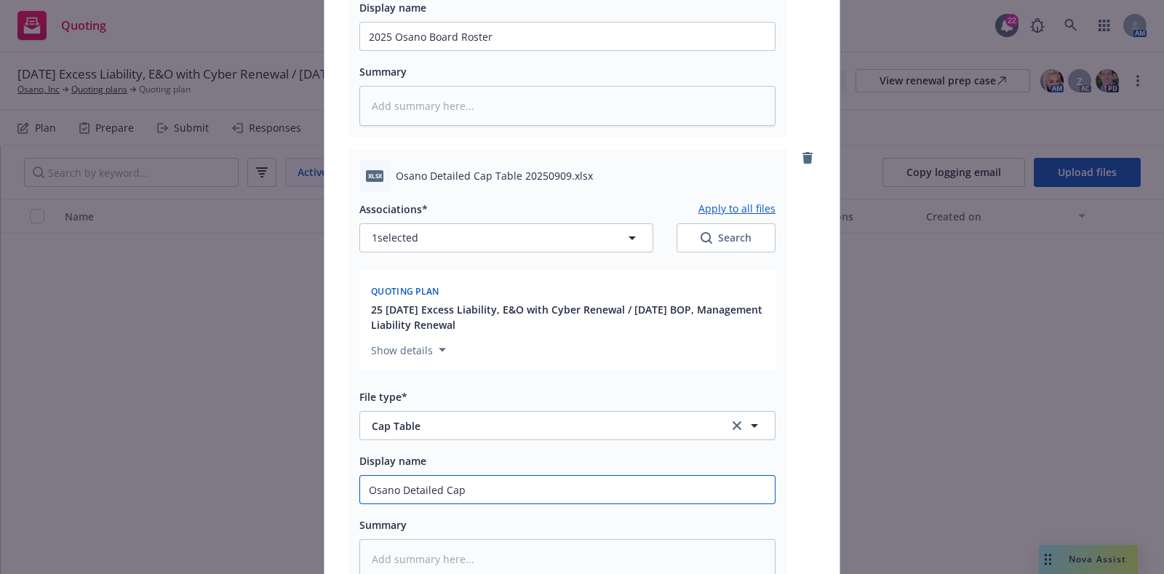
type textarea "x"
type input "Osano Detailed Cap"
type textarea "x"
type input "Osano Detailed Cap T"
type textarea "x"
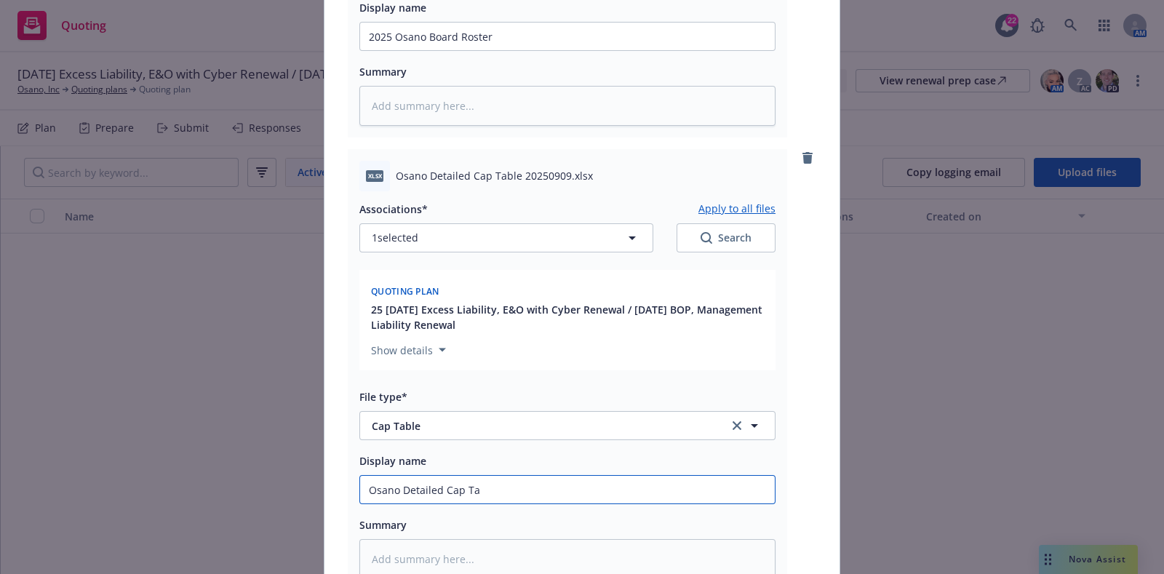
type input "Osano Detailed Cap Tab"
type textarea "x"
type input "Osano Detailed Cap Tabl"
type textarea "x"
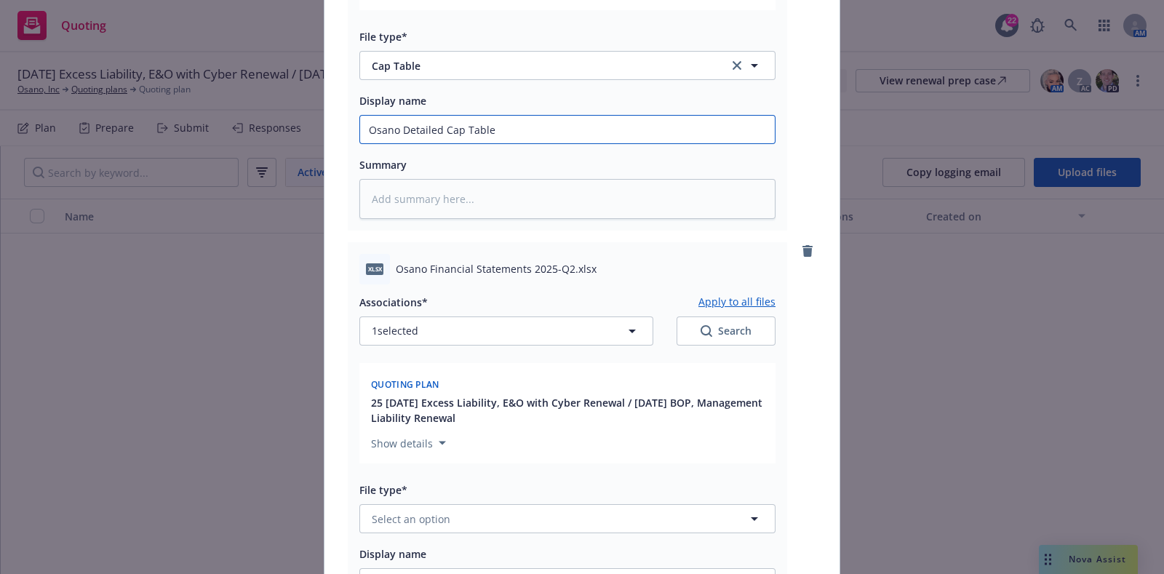
scroll to position [1362, 0]
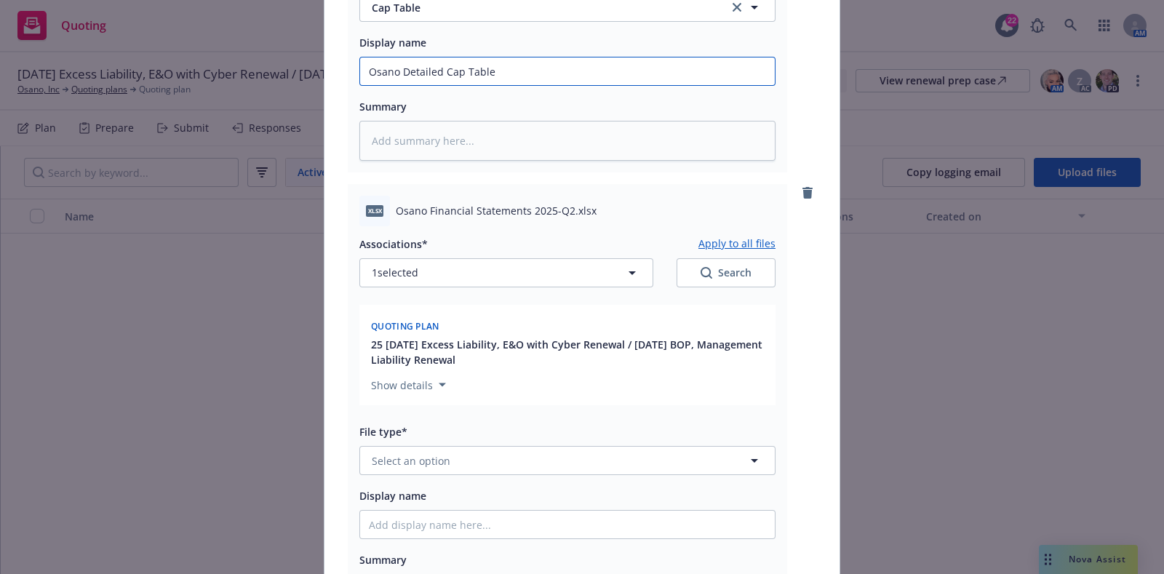
type input "Osano Detailed Cap Table"
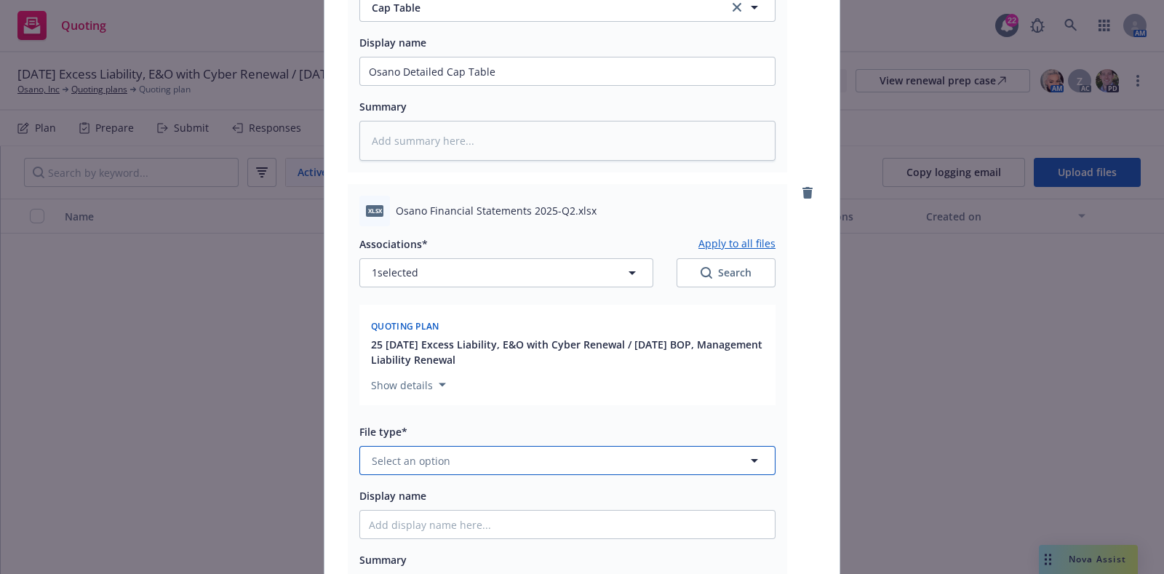
click at [422, 466] on button "Select an option" at bounding box center [567, 460] width 416 height 29
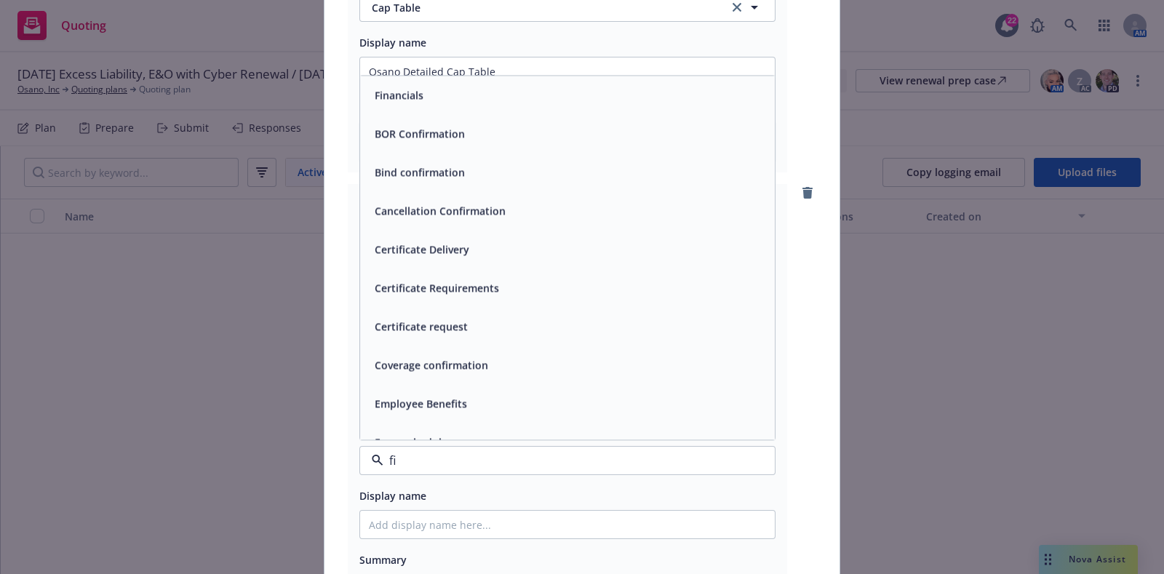
type input "fin"
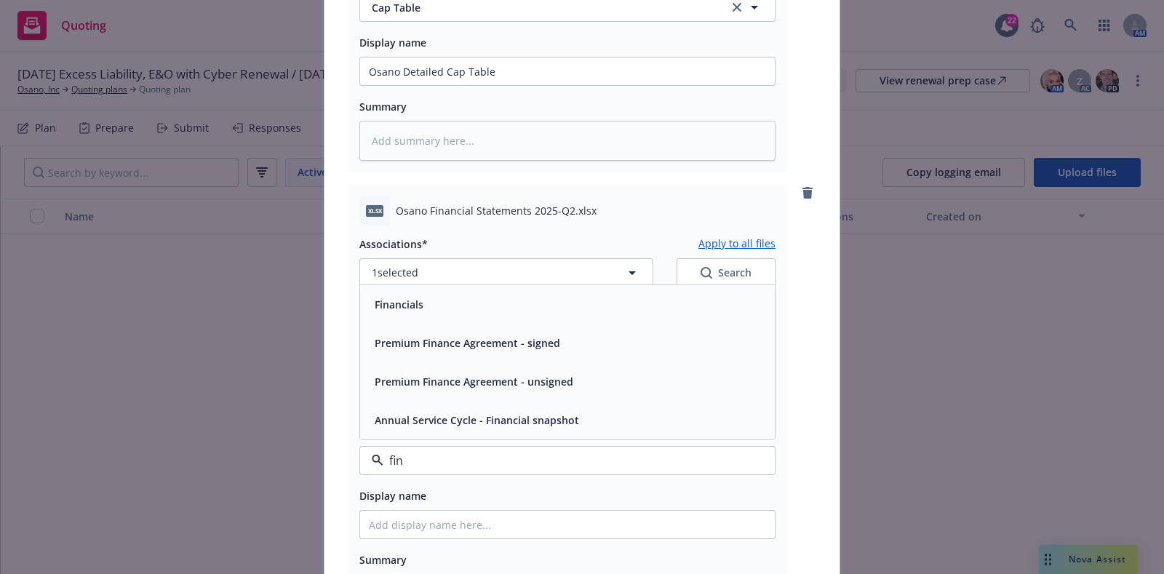
click at [394, 311] on div "Financials" at bounding box center [397, 304] width 57 height 21
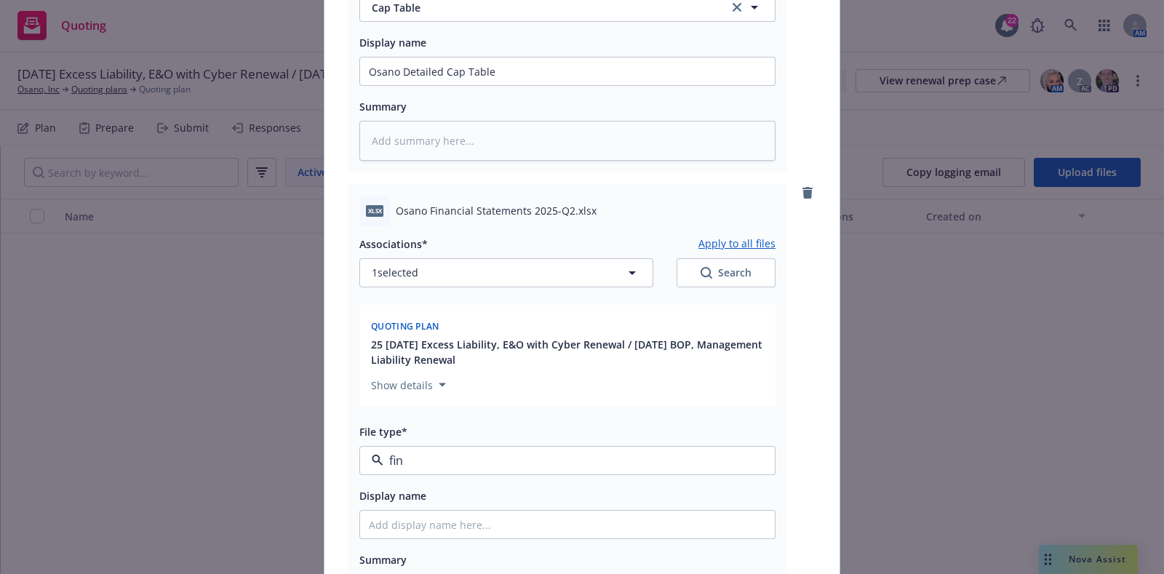
type textarea "x"
drag, startPoint x: 389, startPoint y: 210, endPoint x: 564, endPoint y: 218, distance: 174.8
click at [564, 218] on div "xlsx Osano Financial Statements 2025-Q2.xlsx" at bounding box center [567, 211] width 416 height 31
copy span "Osano Financial Statements 2025-Q2"
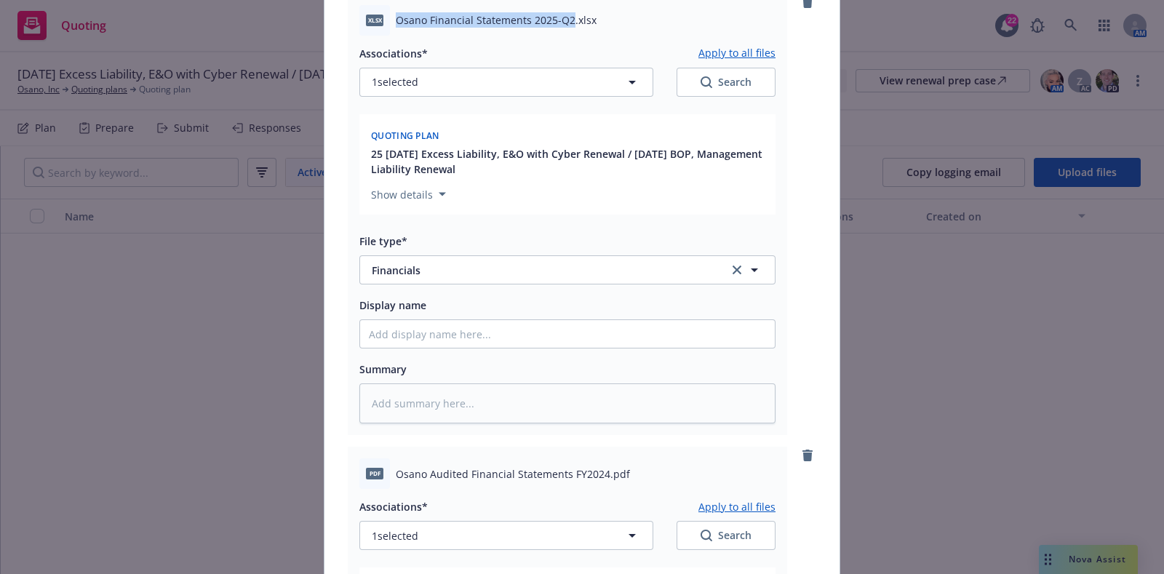
scroll to position [1553, 0]
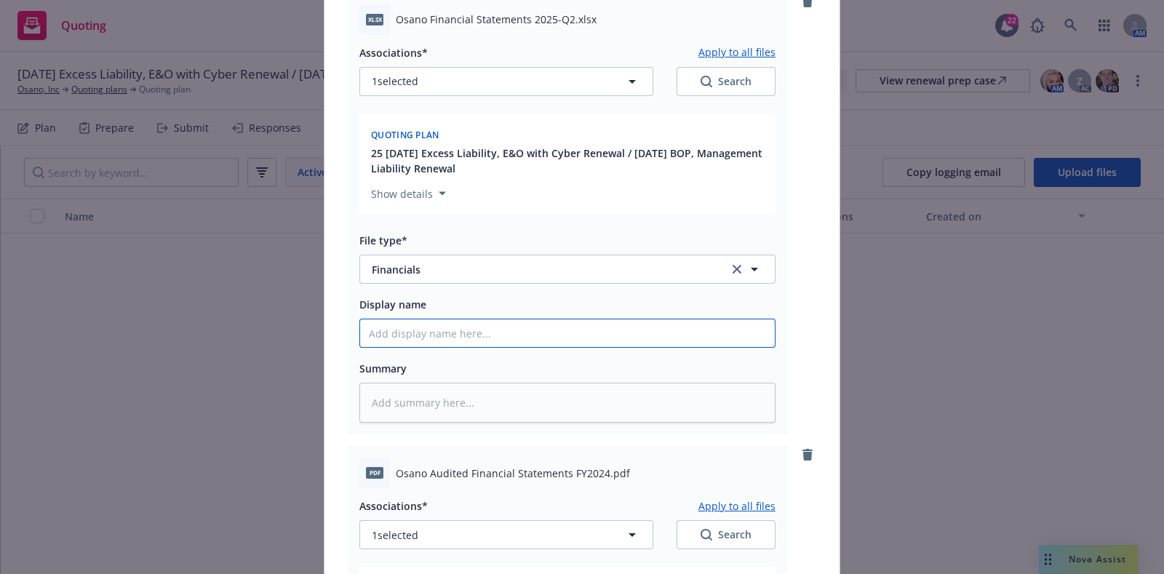
click at [426, 333] on input "Display name" at bounding box center [567, 333] width 415 height 28
paste input "Osano Financial Statements 2025-Q2"
type input "Osano Financial Statements 2025-Q2"
type textarea "x"
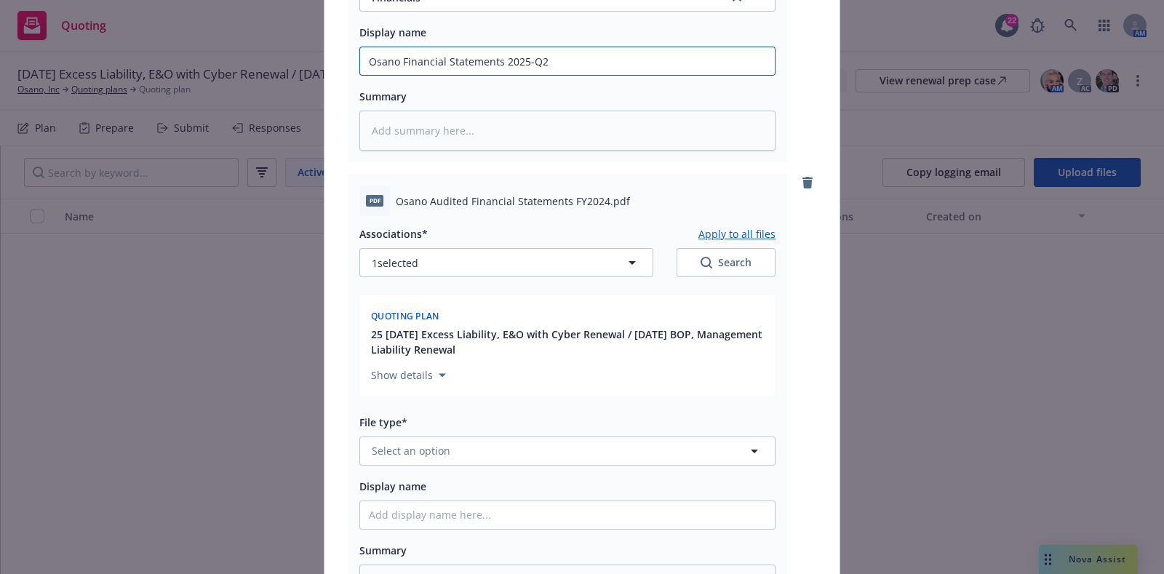
scroll to position [1826, 0]
type input "Osano Financial Statements 2025-Q2"
drag, startPoint x: 391, startPoint y: 200, endPoint x: 598, endPoint y: 207, distance: 206.7
click at [598, 207] on div "pdf Osano Audited Financial Statements FY2024.pdf" at bounding box center [567, 200] width 416 height 31
copy span "Osano Audited Financial Statements FY2024"
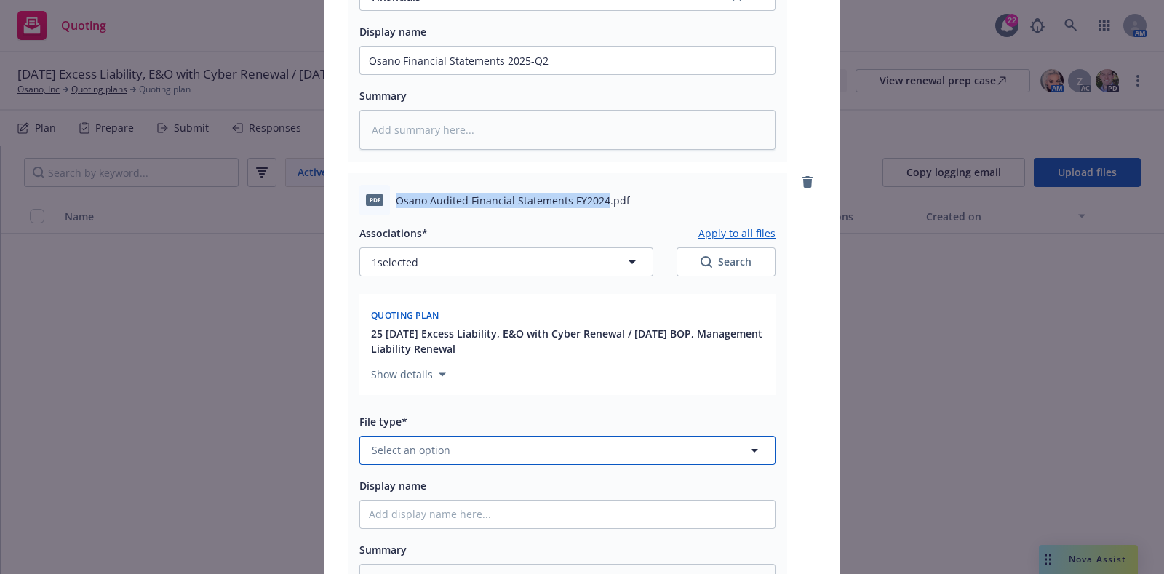
click at [420, 452] on span "Select an option" at bounding box center [411, 449] width 79 height 15
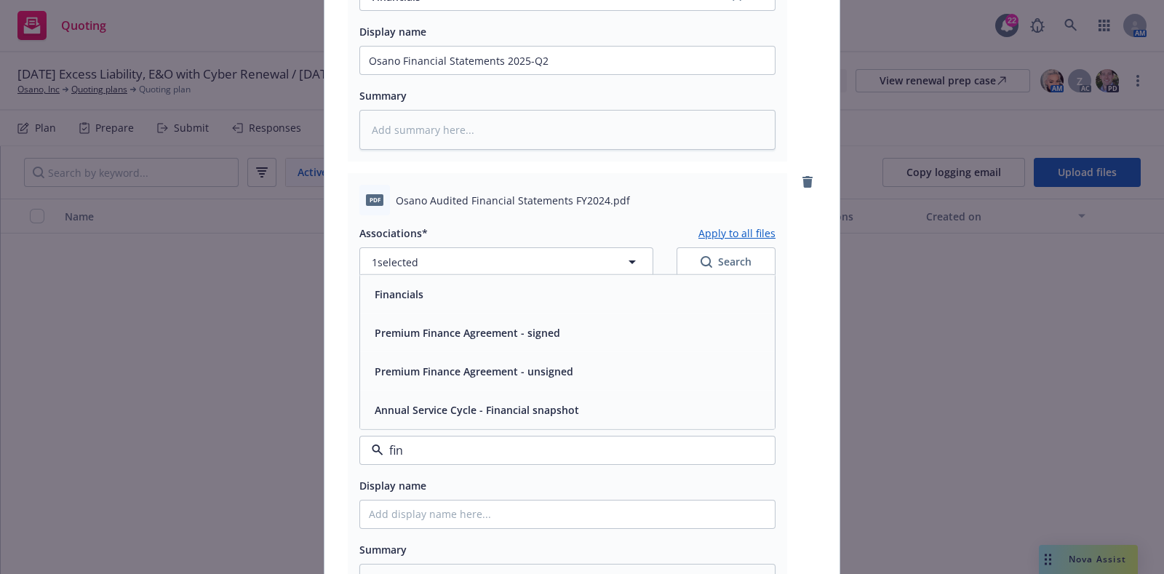
type input "fina"
click at [439, 289] on div "Financials" at bounding box center [567, 293] width 397 height 21
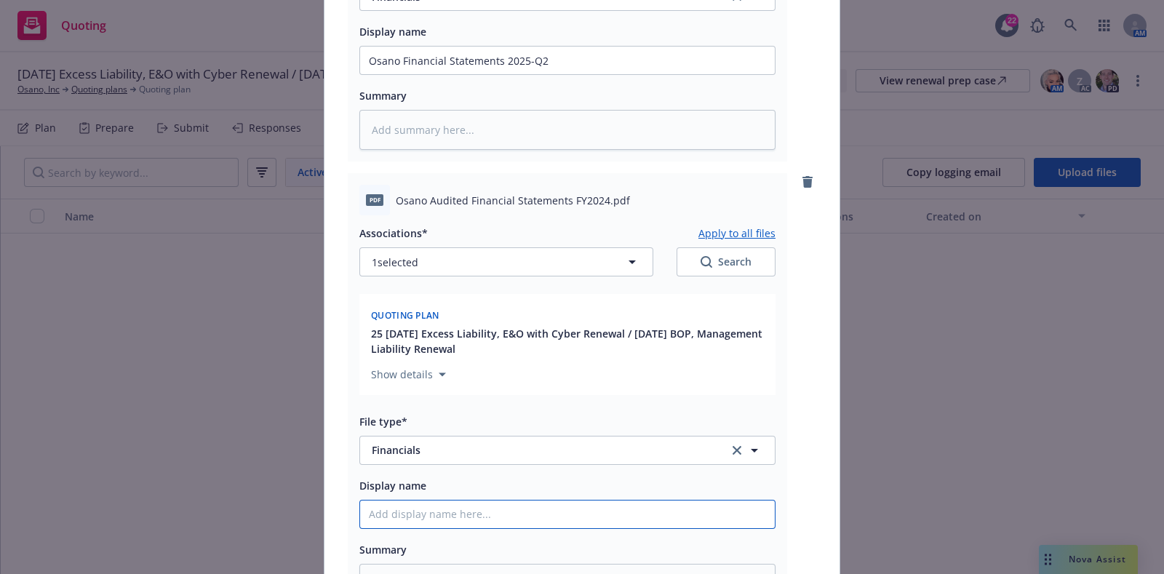
click at [447, 506] on input "Display name" at bounding box center [567, 514] width 415 height 28
paste input "Osano Audited Financial Statements FY2024"
type textarea "x"
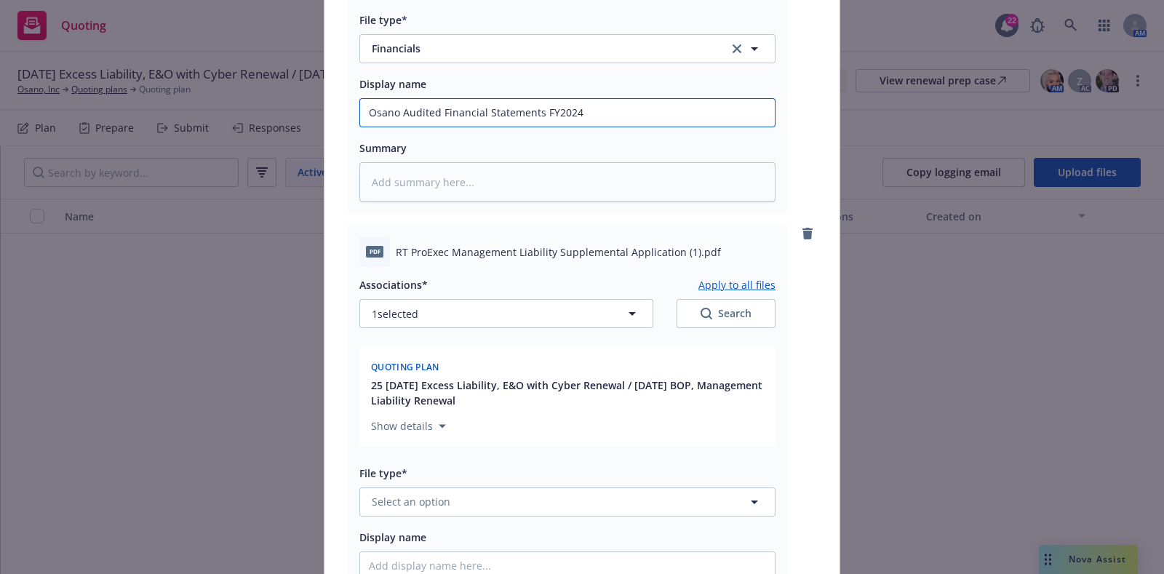
scroll to position [2229, 0]
type input "Osano Audited Financial Statements FY2024"
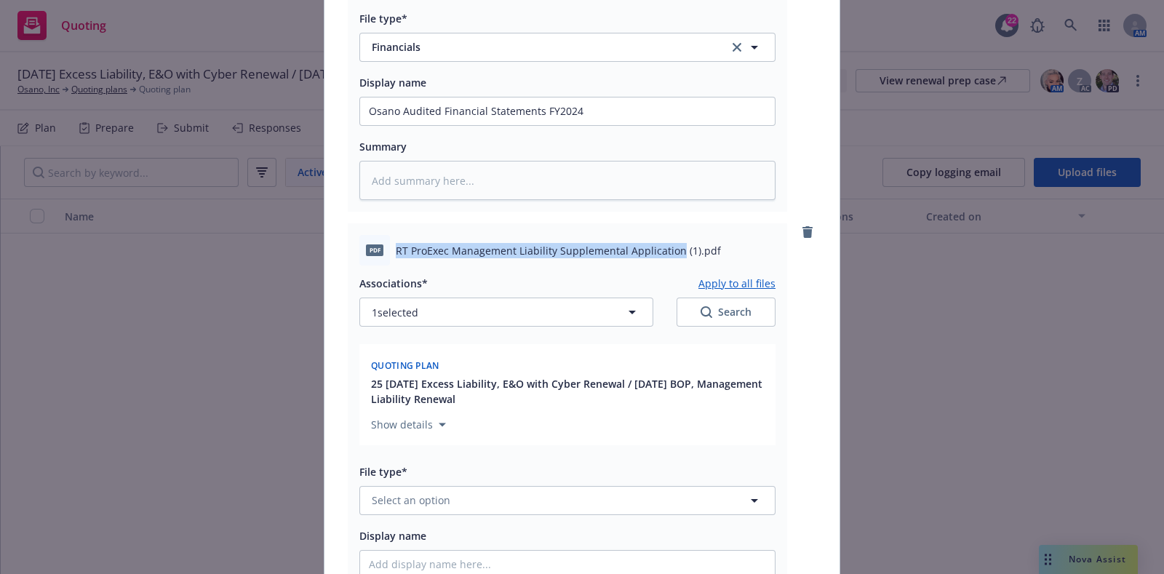
drag, startPoint x: 386, startPoint y: 249, endPoint x: 666, endPoint y: 252, distance: 280.8
click at [666, 252] on div "pdf RT ProExec Management Liability Supplemental Application (1).pdf" at bounding box center [567, 250] width 416 height 31
copy span "RT ProExec Management Liability Supplemental Application"
click at [480, 493] on button "Select an option" at bounding box center [567, 500] width 416 height 29
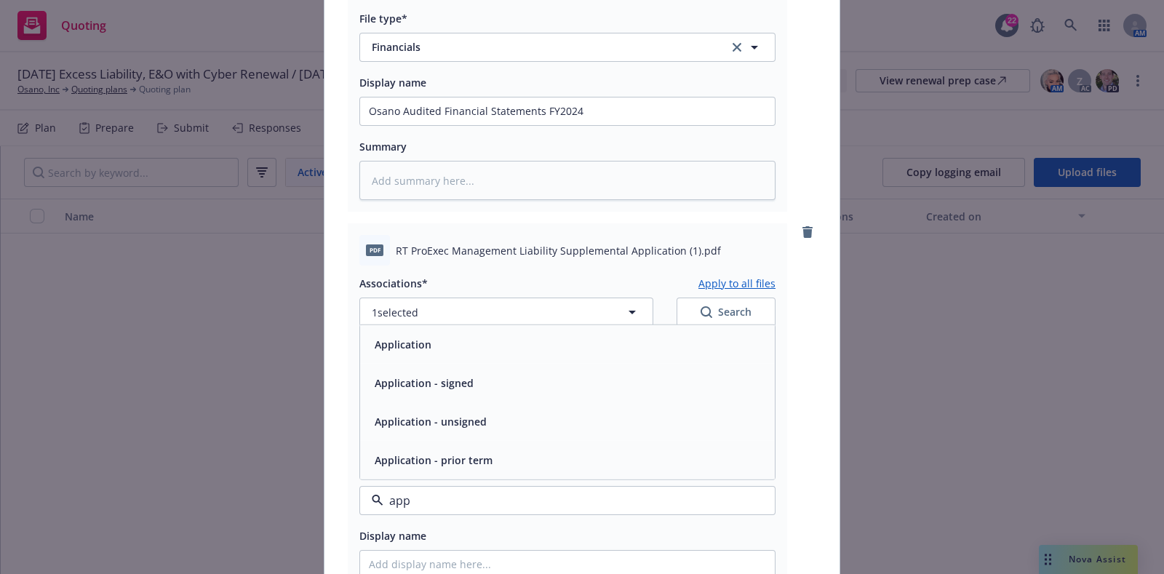
type input "appl"
click at [466, 363] on div "Application - signed" at bounding box center [567, 382] width 415 height 39
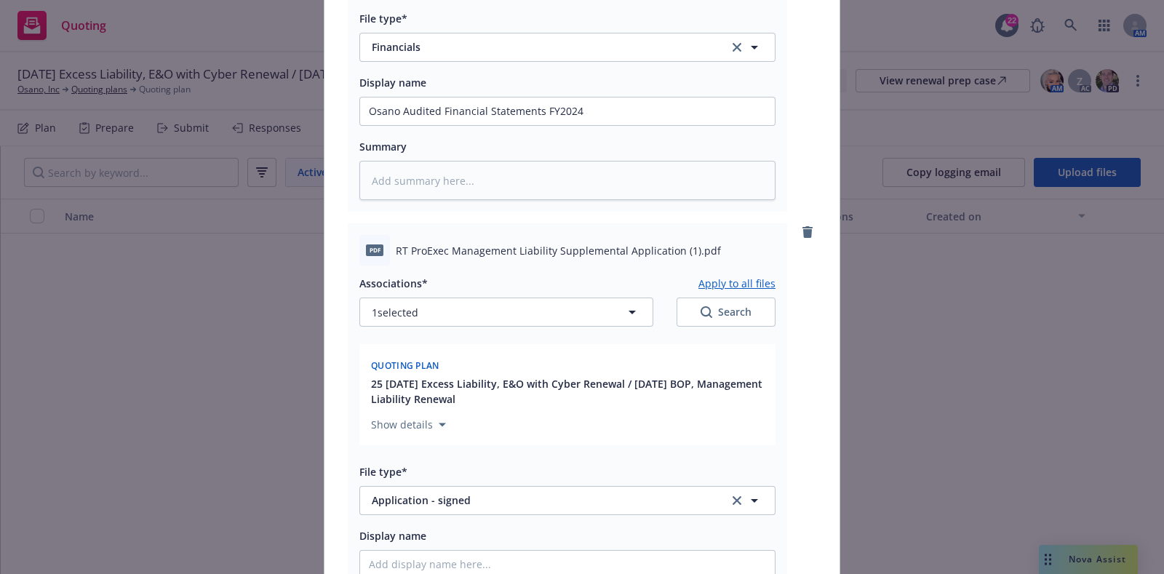
scroll to position [2422, 0]
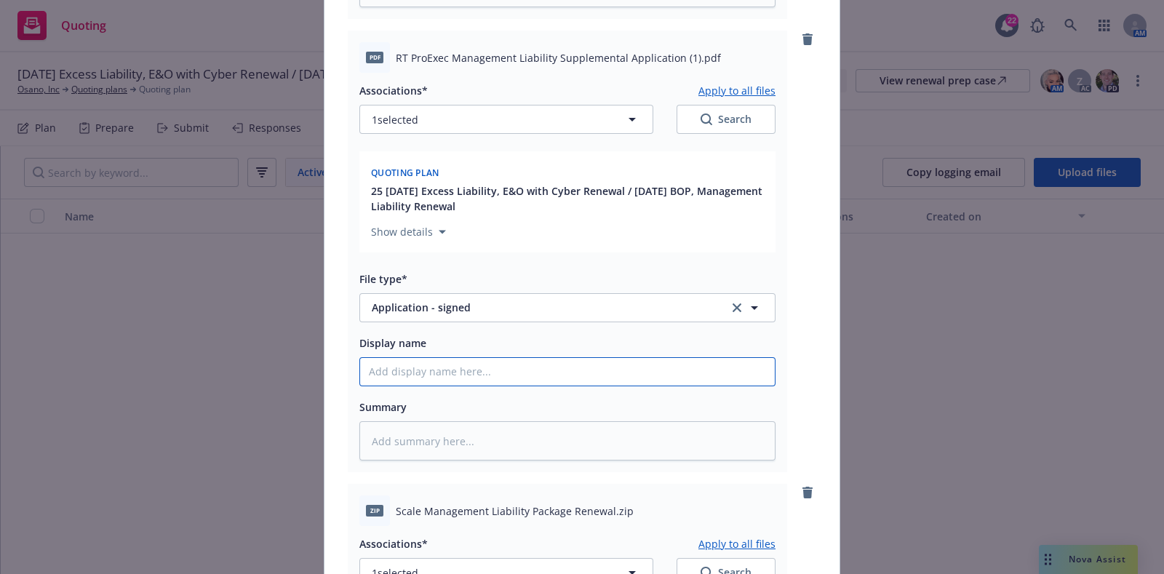
click at [466, 358] on input "Display name" at bounding box center [567, 372] width 415 height 28
type textarea "x"
type input "2"
type textarea "x"
type input "20"
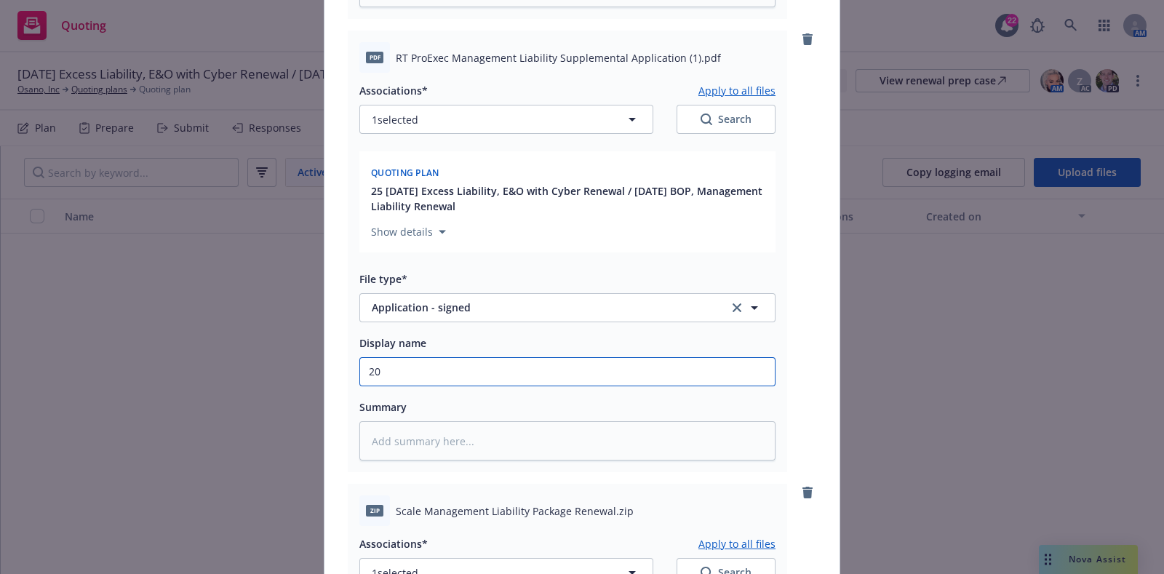
type textarea "x"
type input "202"
type textarea "x"
type input "2025"
paste input "RT ProExec Management Liability Supplemental Application"
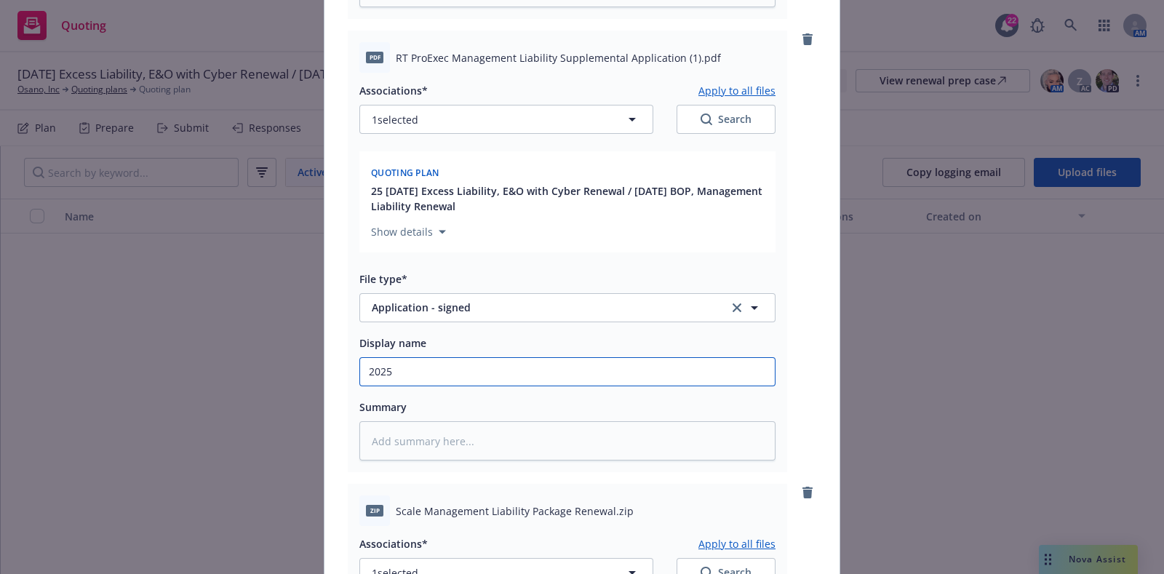
type textarea "x"
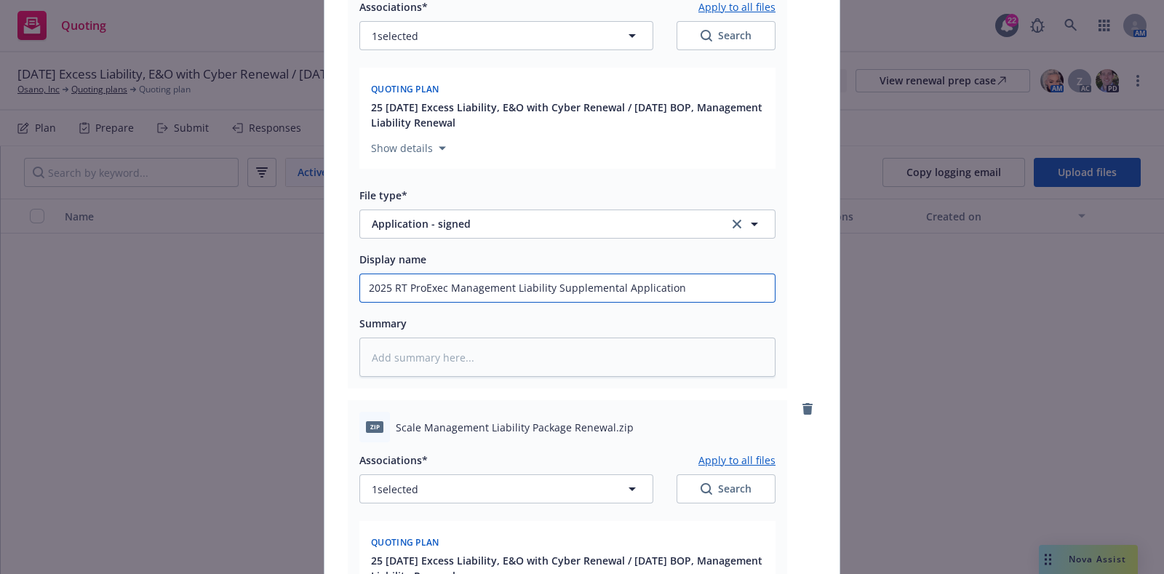
scroll to position [2507, 0]
type input "2025 RT ProExec Management Liability Supplemental Application"
click at [799, 404] on link "remove" at bounding box center [807, 407] width 17 height 17
click at [690, 284] on input "2025 RT ProExec Management Liability Supplemental Application" at bounding box center [567, 287] width 415 height 28
type textarea "x"
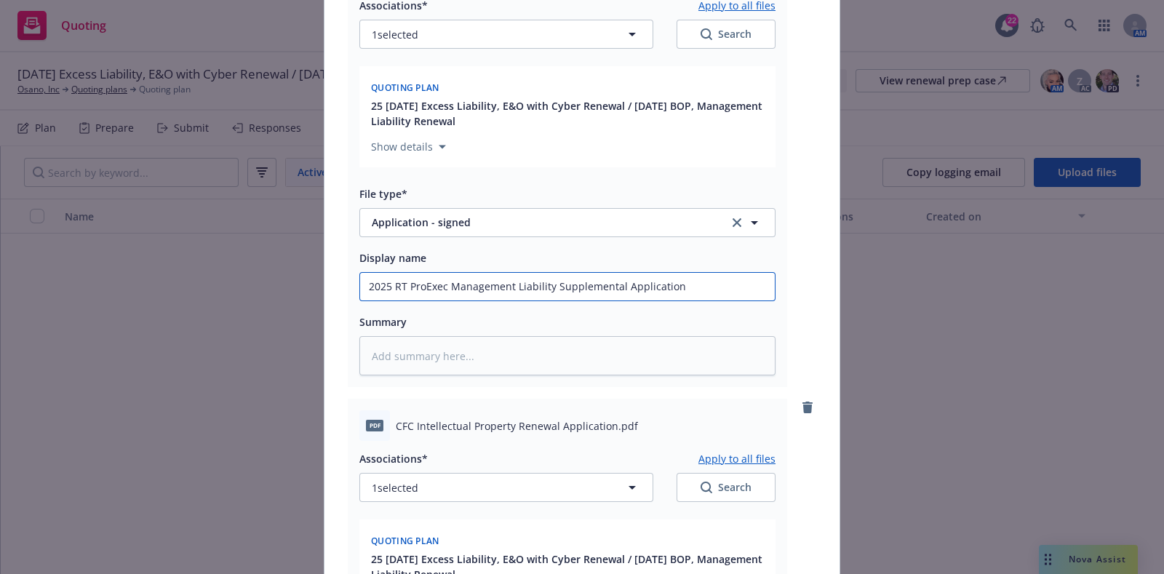
type input "2025 RT ProExec Management Liability Supplemental Application"
type textarea "x"
type input "2025 RT ProExec Management Liability Supplemental Application -"
type textarea "x"
type input "2025 RT ProExec Management Liability Supplemental Application - S"
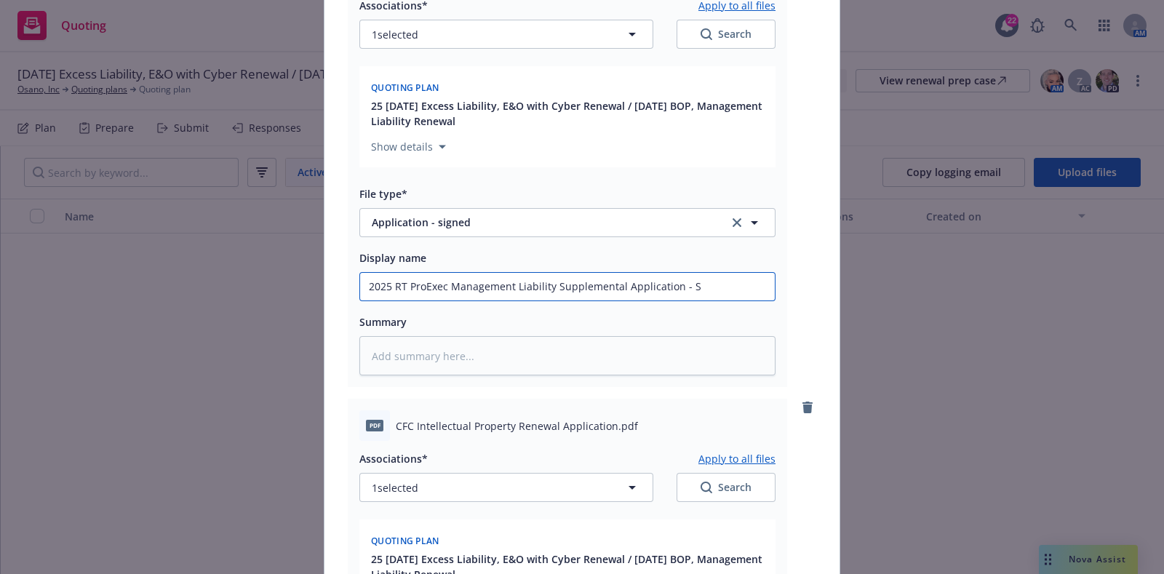
type textarea "x"
type input "2025 RT ProExec Management Liability Supplemental Application - Sig"
type textarea "x"
type input "2025 RT ProExec Management Liability Supplemental Application - Sign"
type textarea "x"
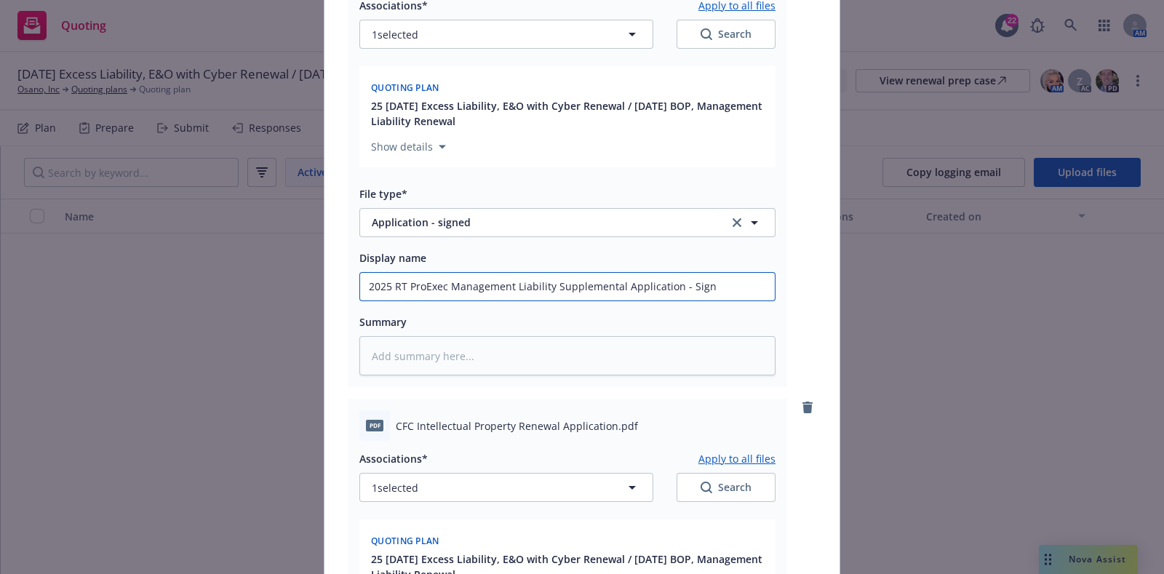
type input "2025 RT ProExec Management Liability Supplemental Application - Signe"
type textarea "x"
type input "2025 RT ProExec Management Liability Supplemental Application - Signed"
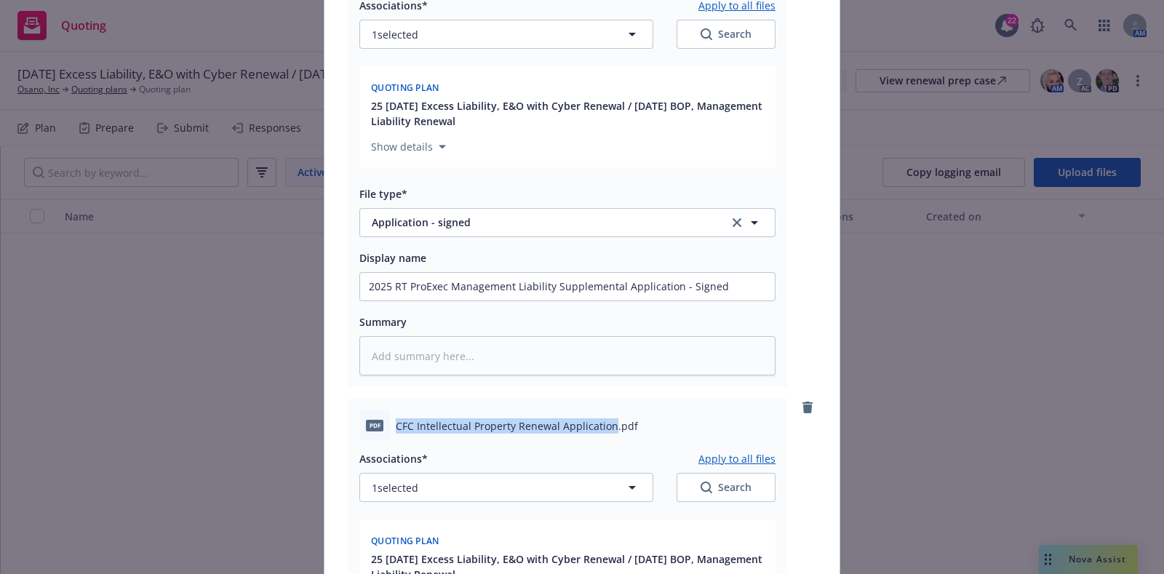
drag, startPoint x: 386, startPoint y: 424, endPoint x: 603, endPoint y: 428, distance: 216.8
click at [603, 428] on div "pdf CFC Intellectual Property Renewal Application.pdf" at bounding box center [567, 425] width 416 height 31
copy span "CFC Intellectual Property Renewal Application"
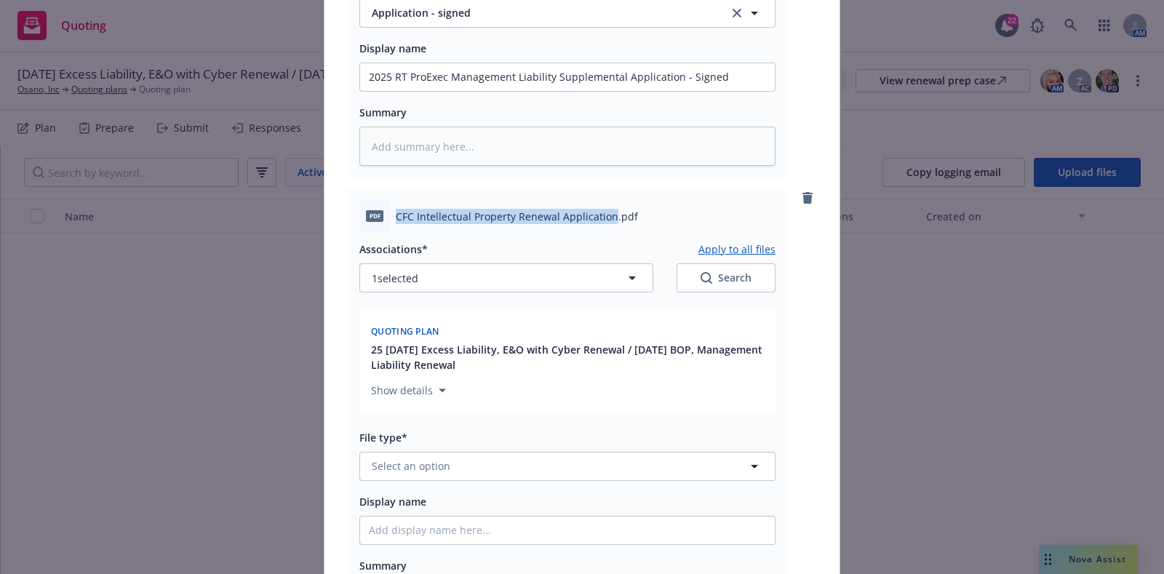
scroll to position [2740, 0]
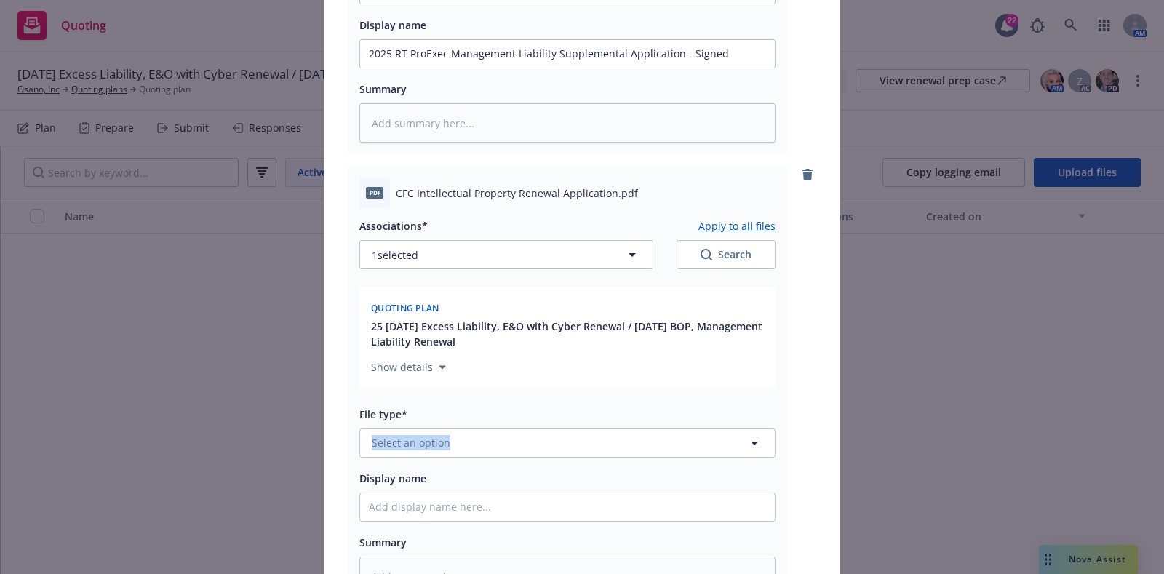
drag, startPoint x: 514, startPoint y: 421, endPoint x: 514, endPoint y: 441, distance: 19.6
click at [514, 441] on div "File type* Select an option" at bounding box center [567, 431] width 416 height 52
click at [514, 441] on button "Select an option" at bounding box center [567, 442] width 416 height 29
type input "c"
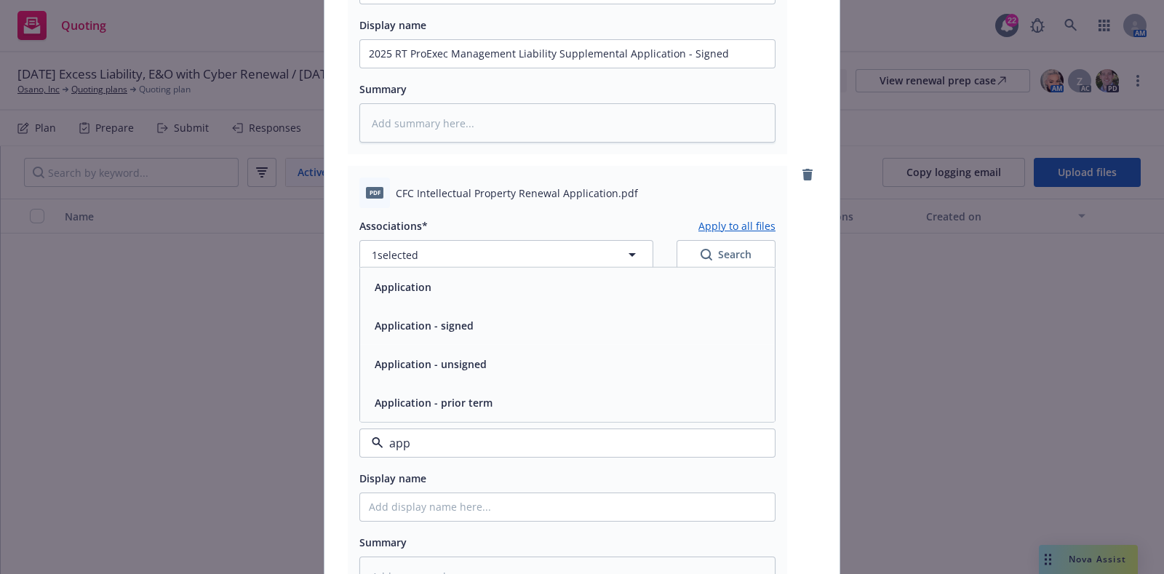
type input "appl"
click at [473, 315] on div "Application - signed" at bounding box center [567, 325] width 397 height 21
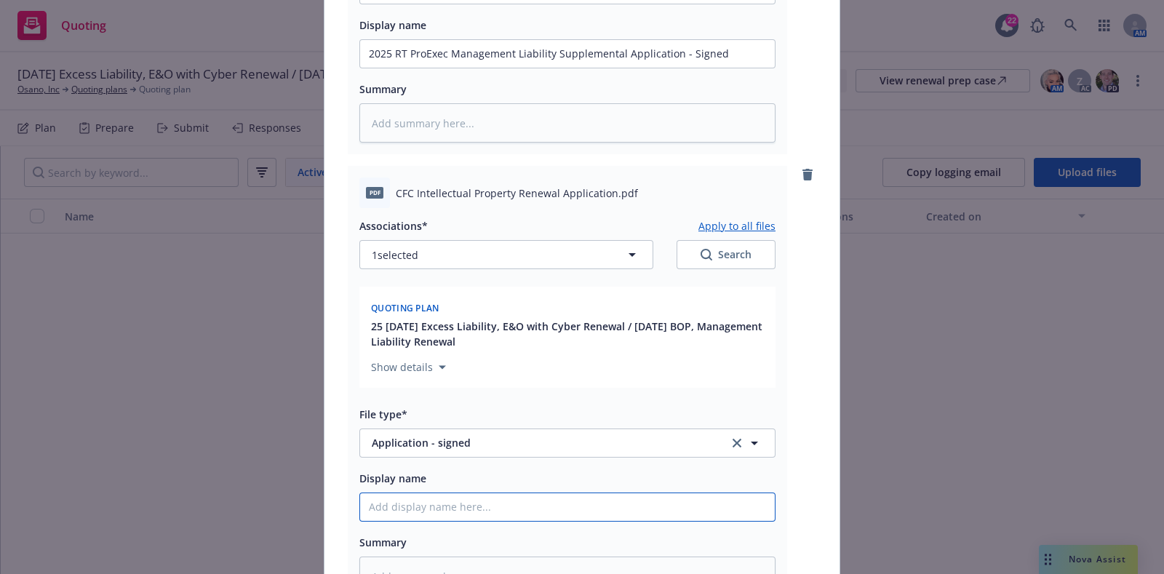
click at [452, 507] on input "Display name" at bounding box center [567, 507] width 415 height 28
paste input "CFC Intellectual Property Renewal Application"
type textarea "x"
type input "CFC Intellectual Property Renewal Application"
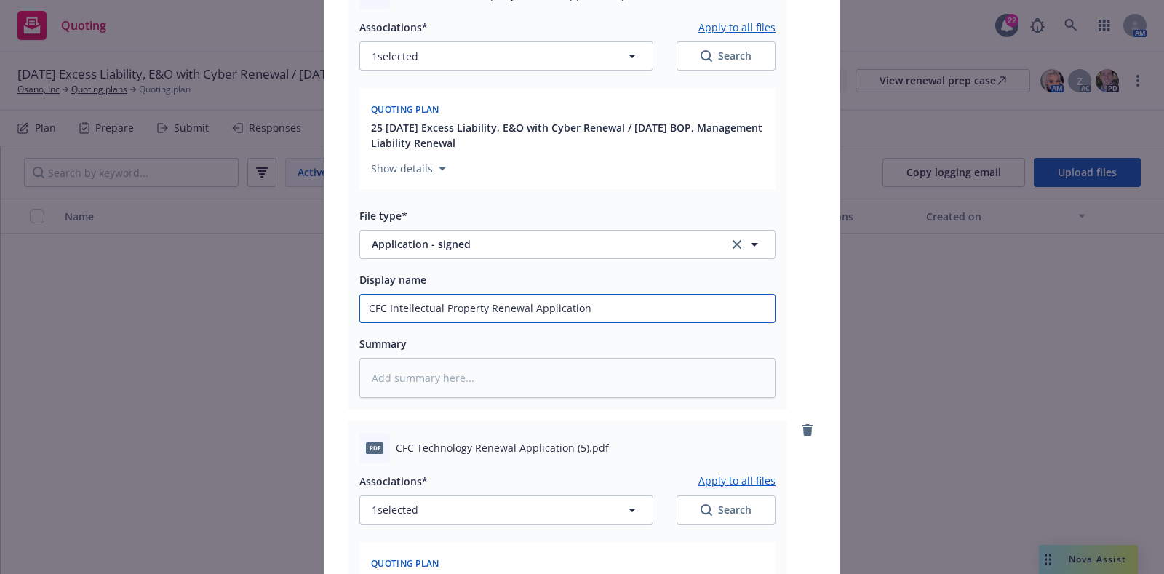
scroll to position [2940, 0]
type textarea "x"
type input "CFC Intellectual Property Renewal Application"
type textarea "x"
type input "CFC Intellectual Property Renewal Application -"
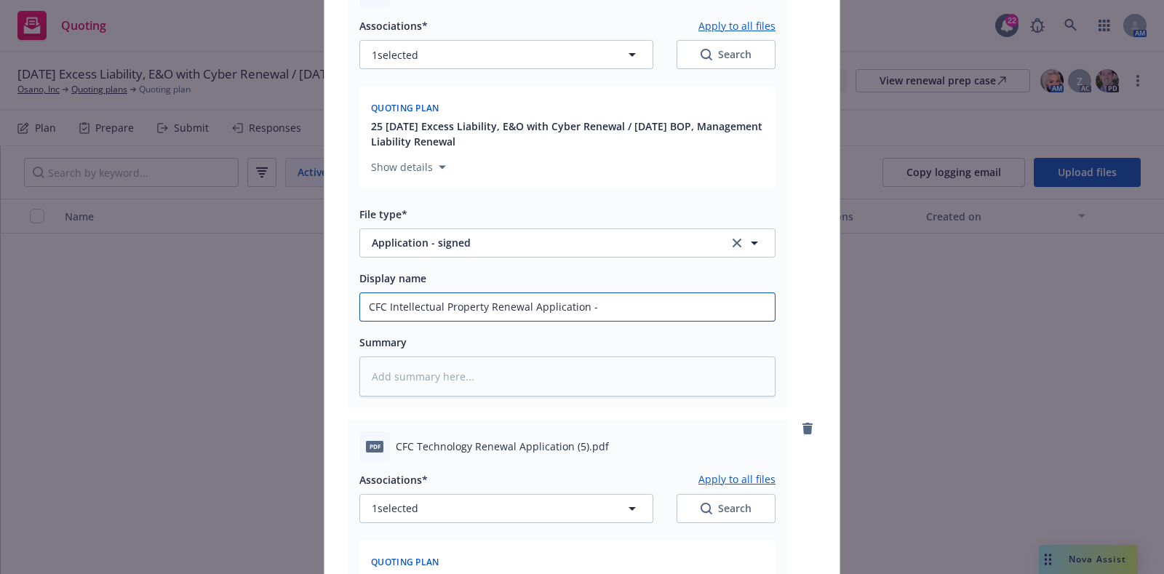
type textarea "x"
type input "CFC Intellectual Property Renewal Application - S"
type textarea "x"
type input "CFC Intellectual Property Renewal Application - Sig"
type textarea "x"
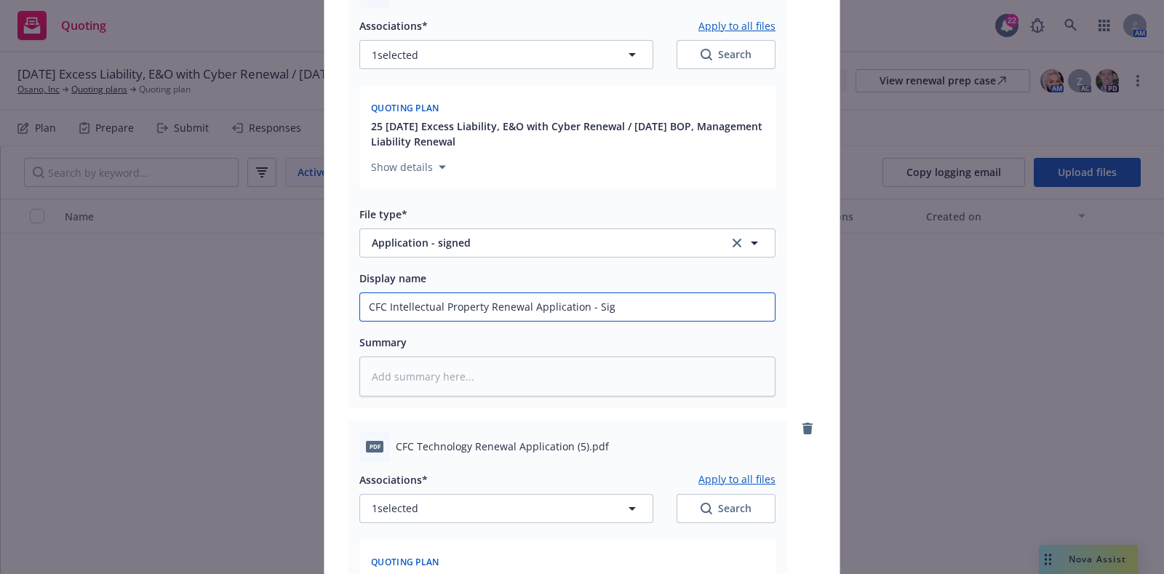
type input "CFC Intellectual Property Renewal Application - Sign"
type textarea "x"
type input "CFC Intellectual Property Renewal Application - Signe"
type textarea "x"
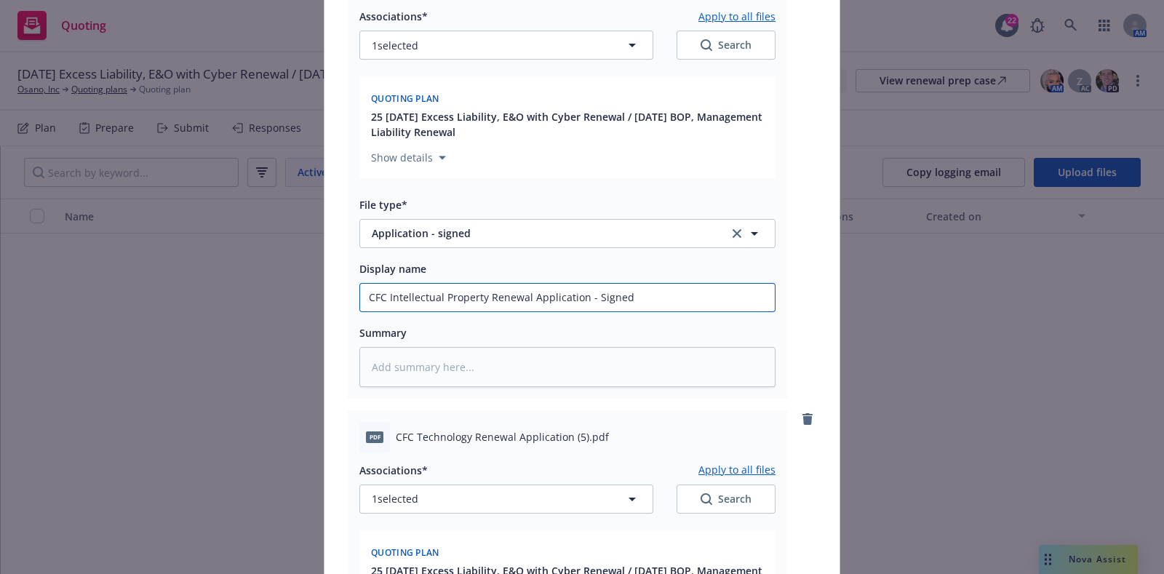
scroll to position [2951, 0]
type input "CFC Intellectual Property Renewal Application - Signed"
click at [365, 284] on input "CFC Intellectual Property Renewal Application - Signed" at bounding box center [567, 296] width 415 height 28
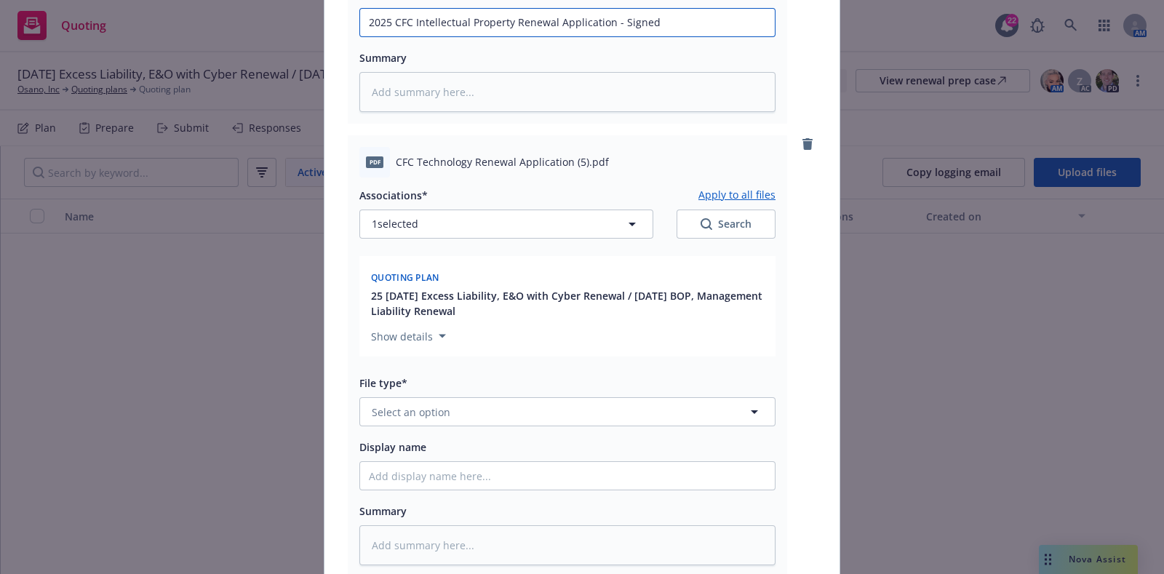
scroll to position [3226, 0]
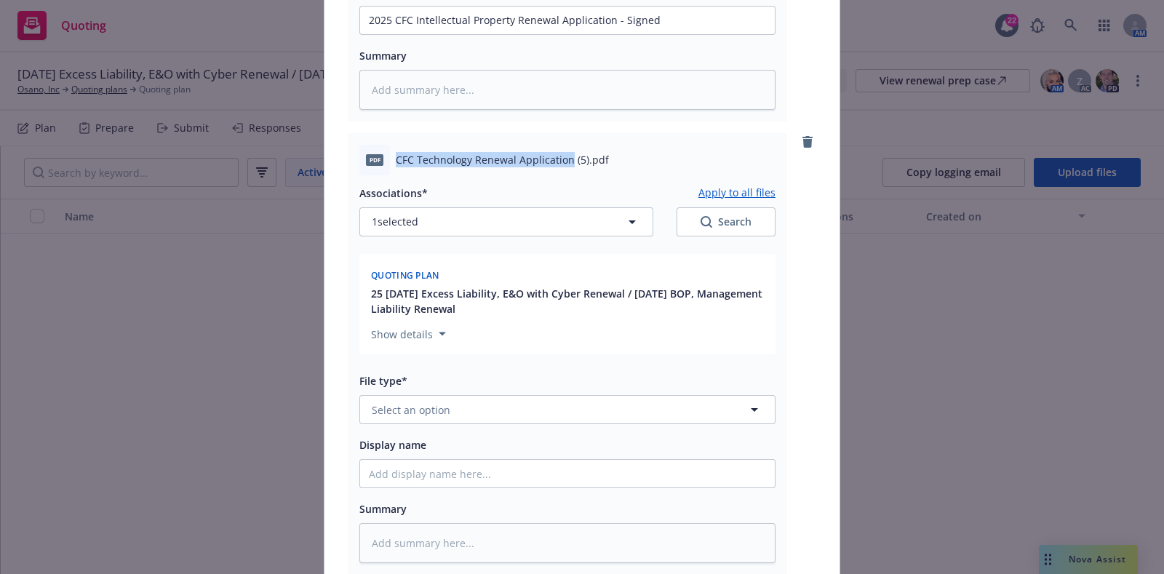
drag, startPoint x: 387, startPoint y: 154, endPoint x: 562, endPoint y: 159, distance: 174.6
click at [562, 159] on div "pdf CFC Technology Renewal Application (5).pdf" at bounding box center [567, 160] width 416 height 31
copy span "CFC Technology Renewal Application"
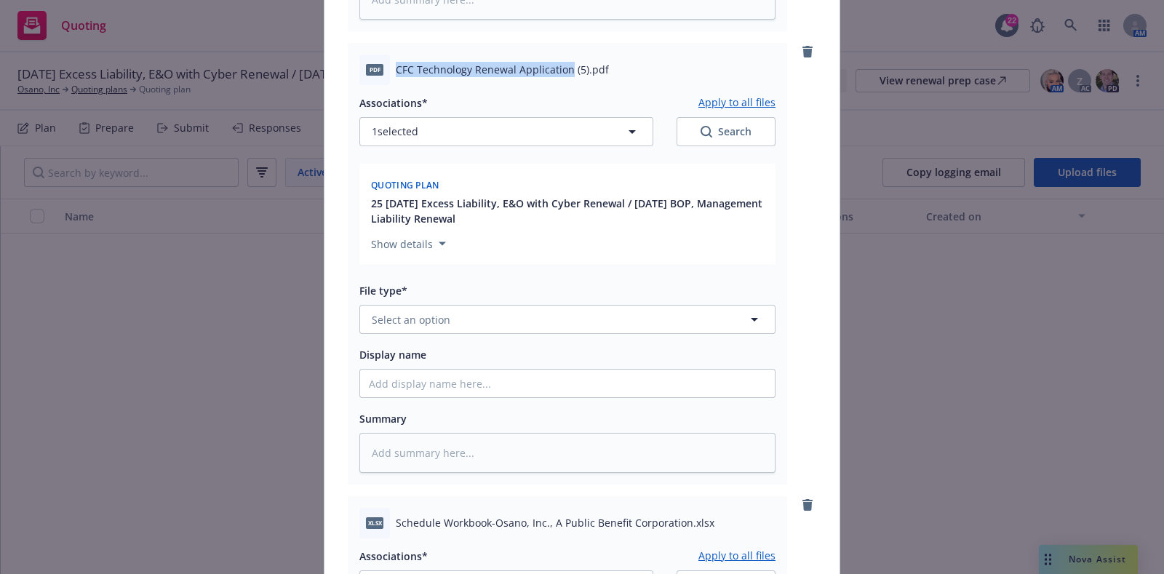
scroll to position [3327, 0]
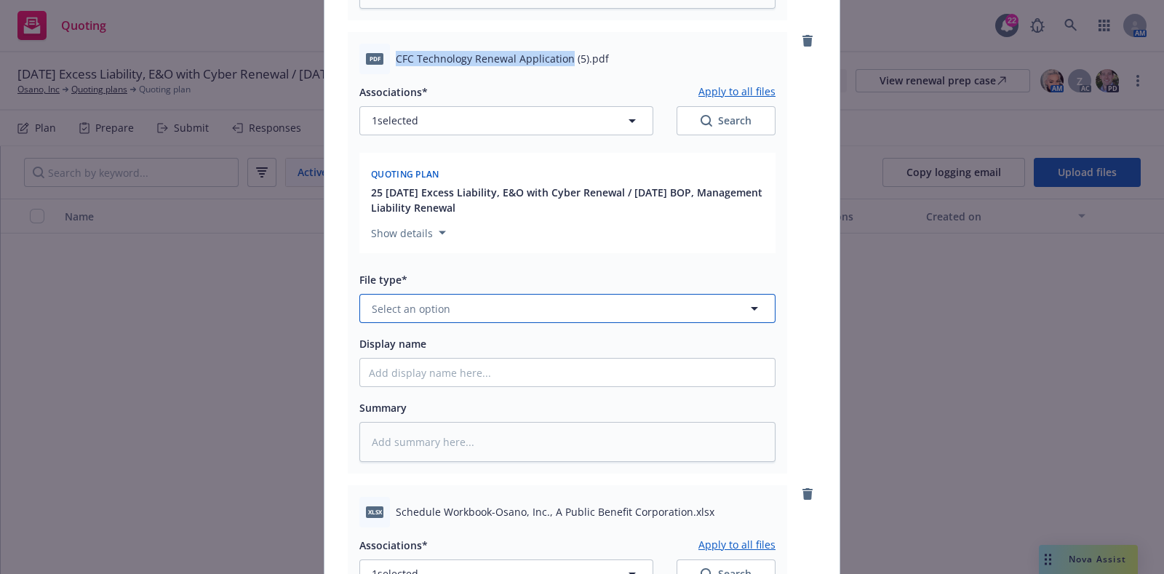
click at [462, 312] on button "Select an option" at bounding box center [567, 308] width 416 height 29
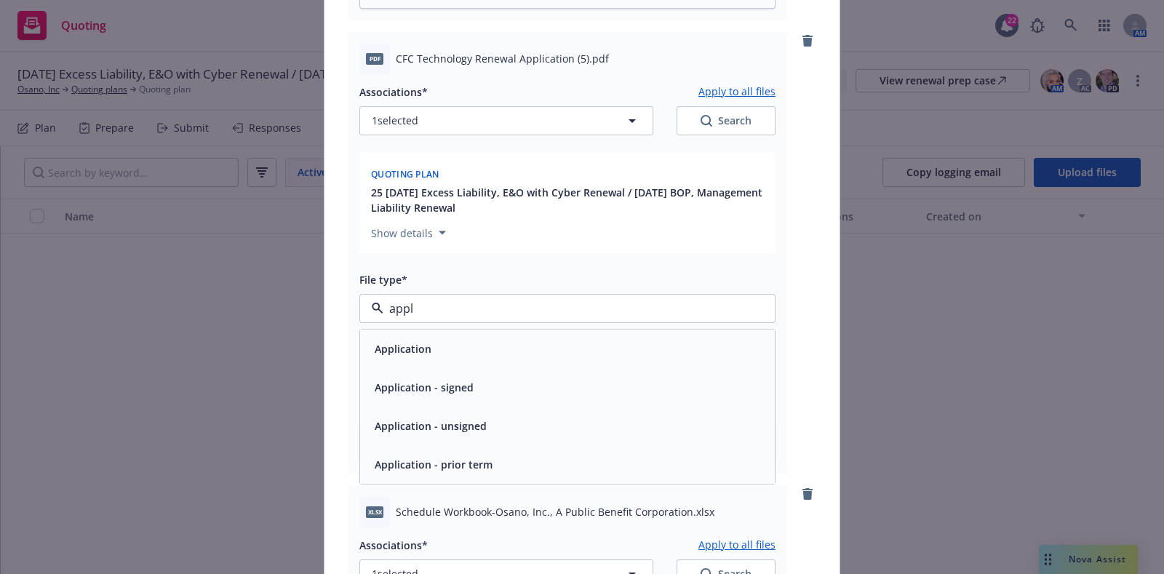
click at [447, 377] on div "Application - signed" at bounding box center [423, 387] width 108 height 21
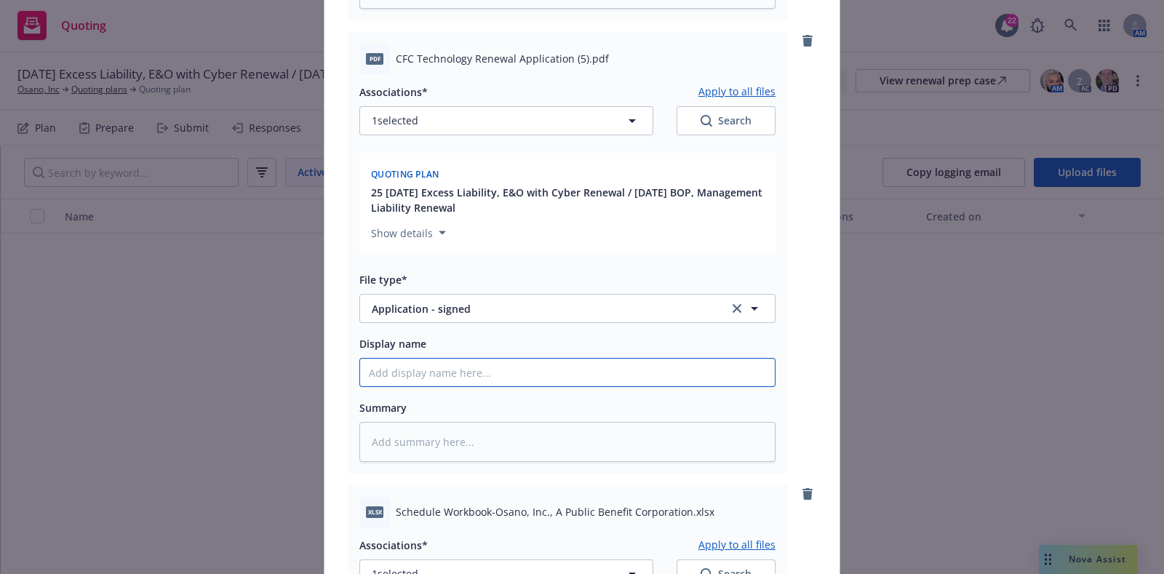
click at [442, 379] on input "Display name" at bounding box center [567, 373] width 415 height 28
paste input "CFC Technology Renewal Application"
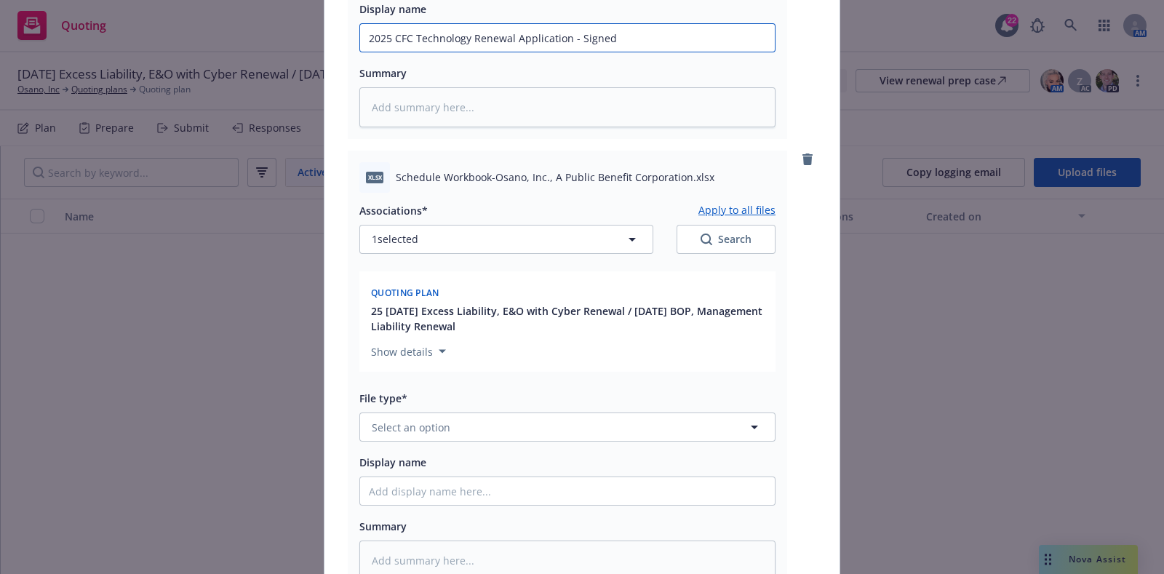
scroll to position [3664, 0]
click at [442, 419] on button "Select an option" at bounding box center [567, 425] width 416 height 29
click at [462, 347] on div "Exposure Report" at bounding box center [567, 346] width 397 height 21
drag, startPoint x: 391, startPoint y: 169, endPoint x: 537, endPoint y: 175, distance: 145.6
click at [537, 175] on span "Schedule Workbook-Osano, Inc., A Public Benefit Corporation.xlsx" at bounding box center [555, 175] width 319 height 15
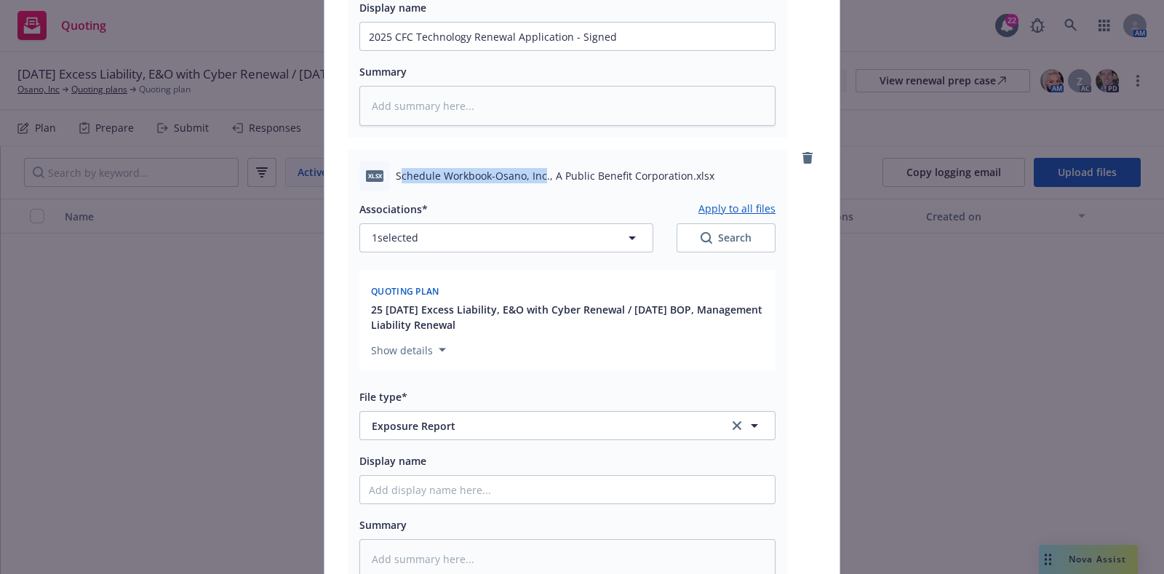
copy span "chedule Workbook-Osano, Inc"
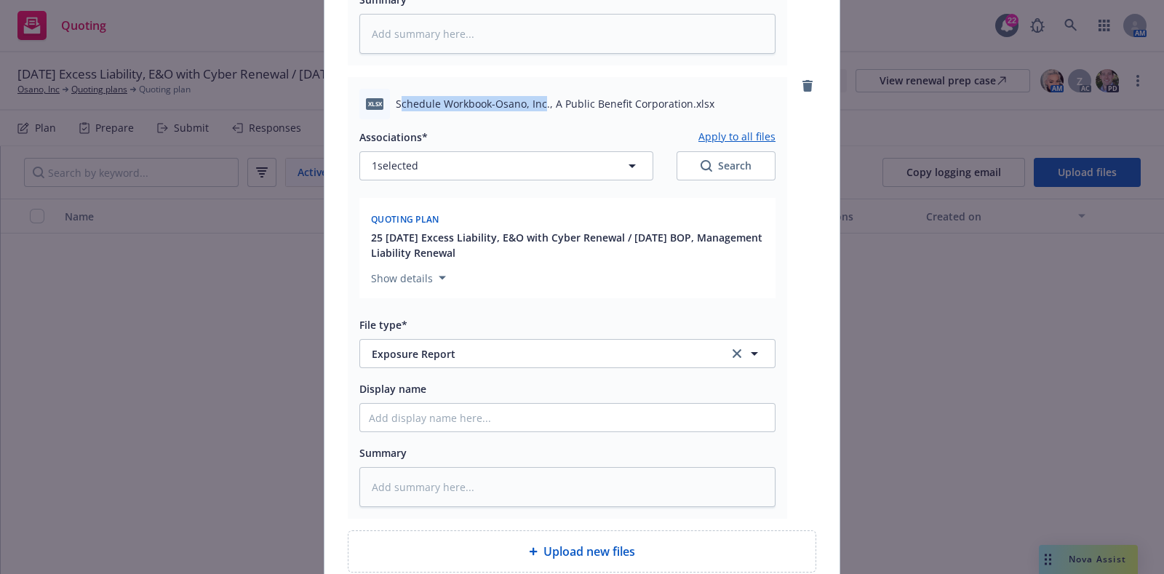
scroll to position [3737, 0]
click at [466, 408] on input "Display name" at bounding box center [567, 416] width 415 height 28
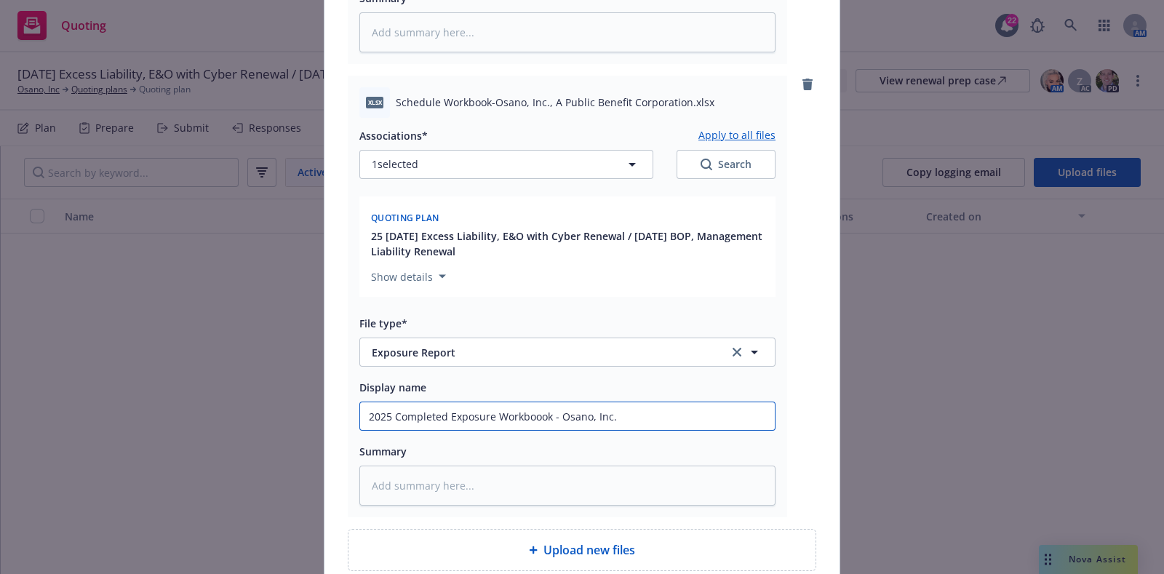
click at [534, 416] on input "2025 Completed Exposure Workboook - Osano, Inc." at bounding box center [567, 416] width 415 height 28
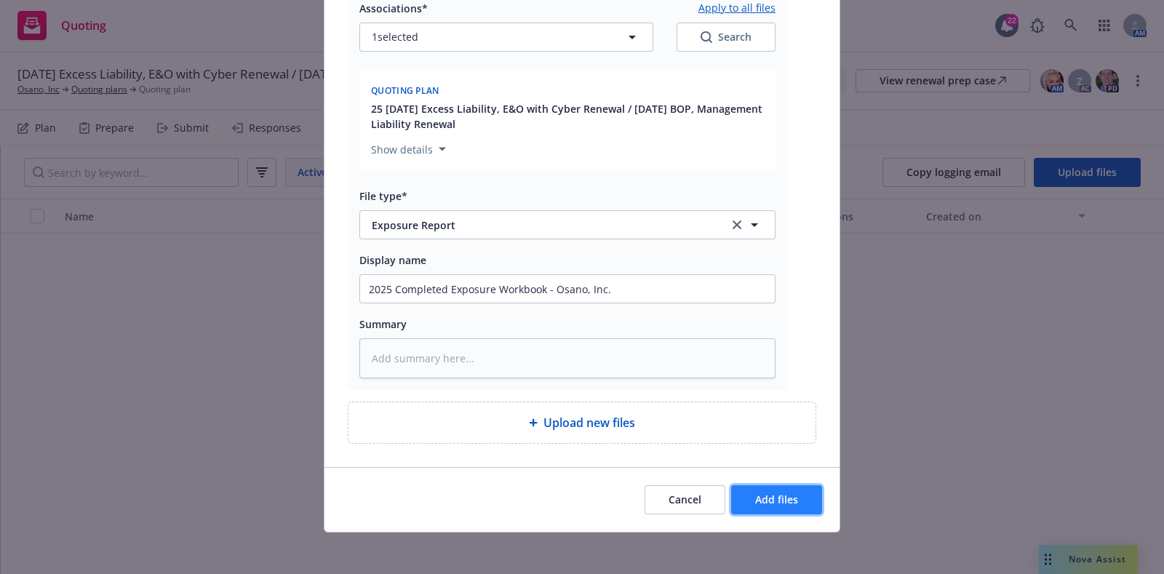
click at [788, 505] on button "Add files" at bounding box center [776, 499] width 91 height 29
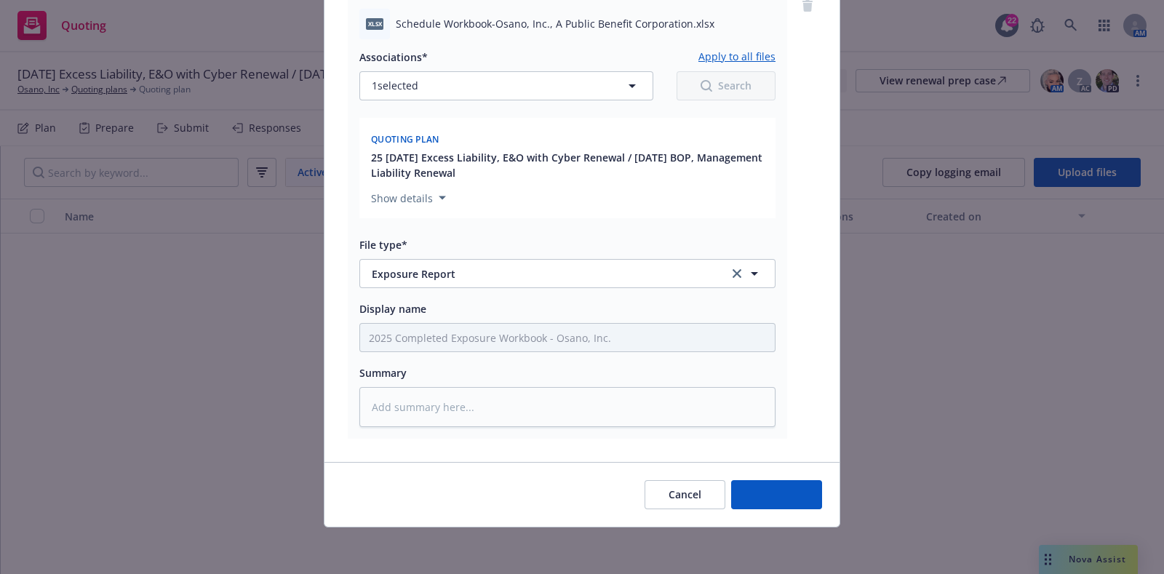
scroll to position [3811, 0]
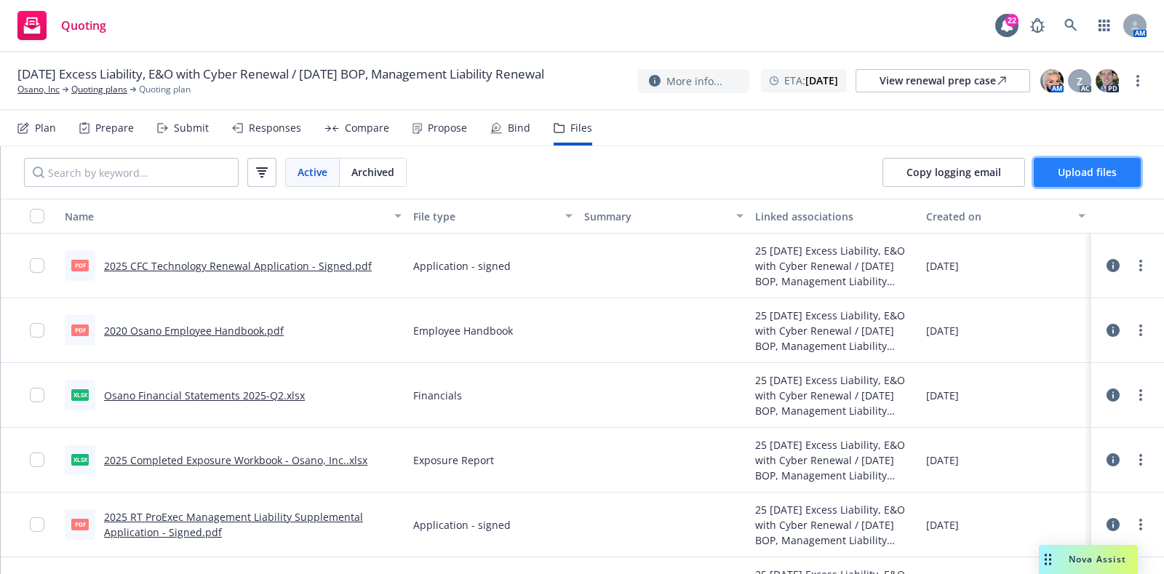
click at [1102, 163] on button "Upload files" at bounding box center [1087, 172] width 107 height 29
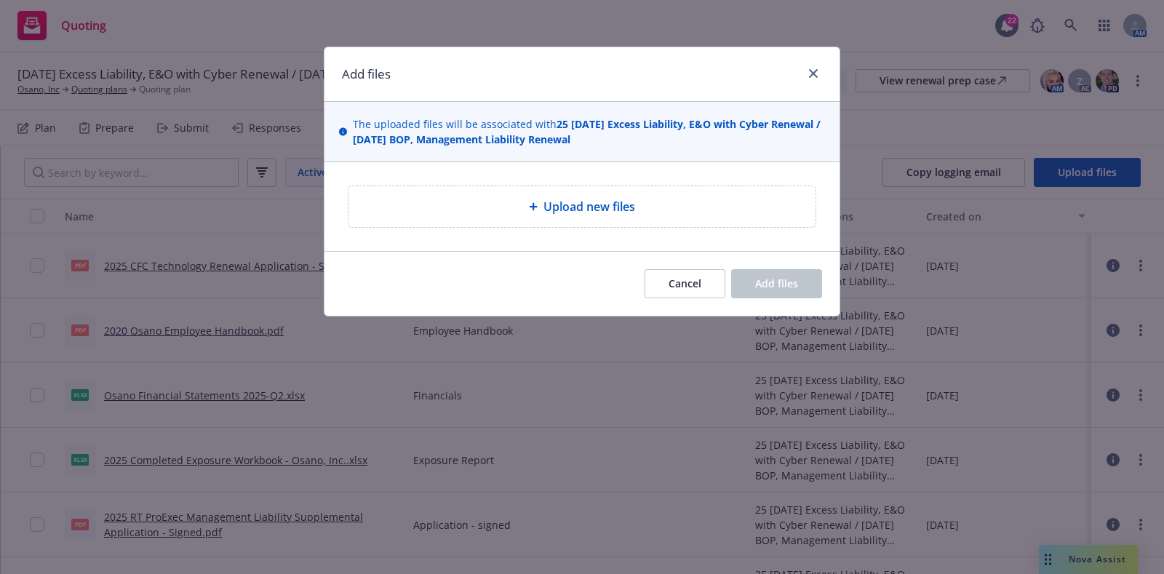
click at [724, 212] on div "Upload new files" at bounding box center [582, 206] width 444 height 17
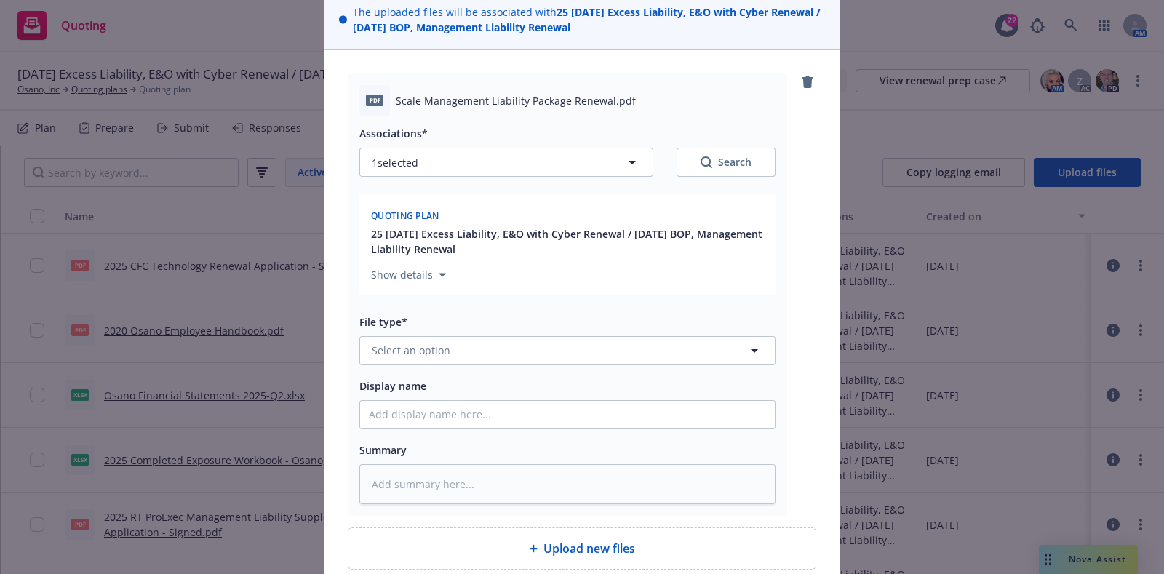
scroll to position [120, 0]
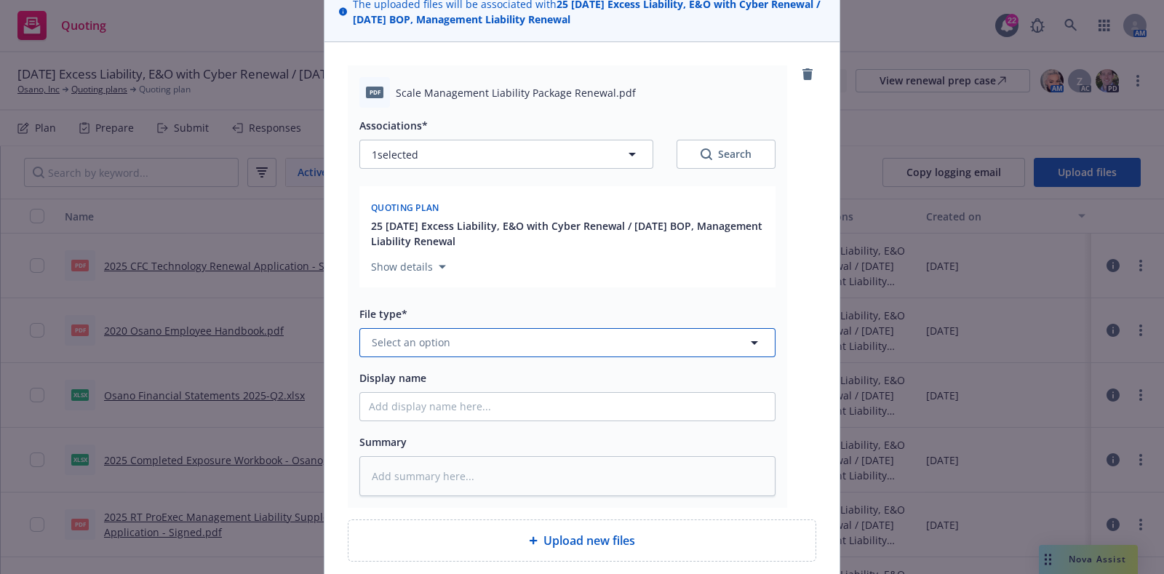
click at [495, 346] on button "Select an option" at bounding box center [567, 342] width 416 height 29
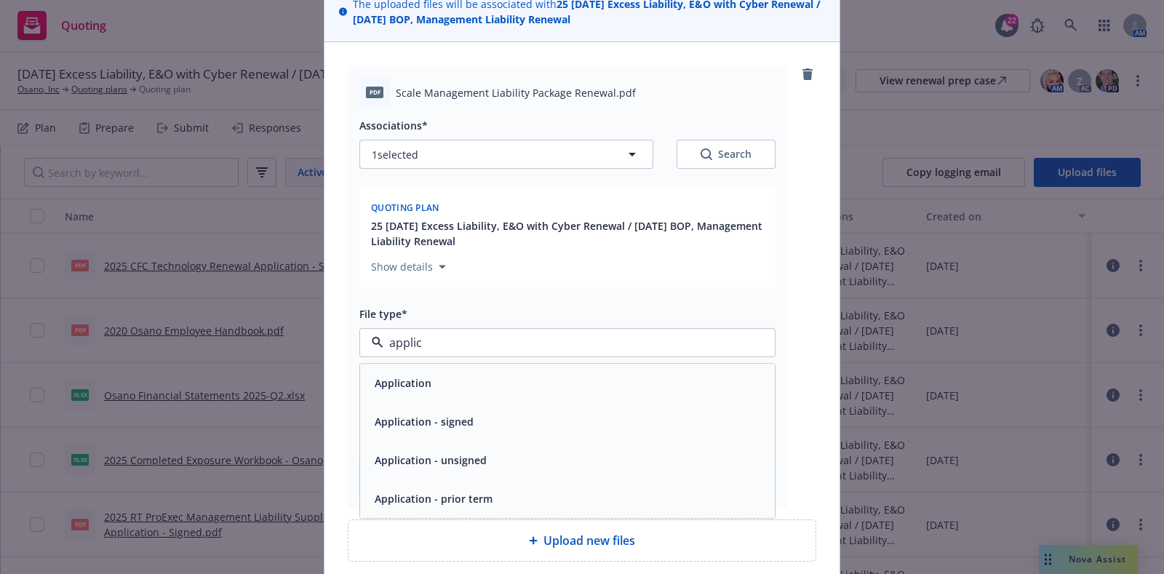
click at [493, 426] on div "Application - signed" at bounding box center [567, 421] width 397 height 21
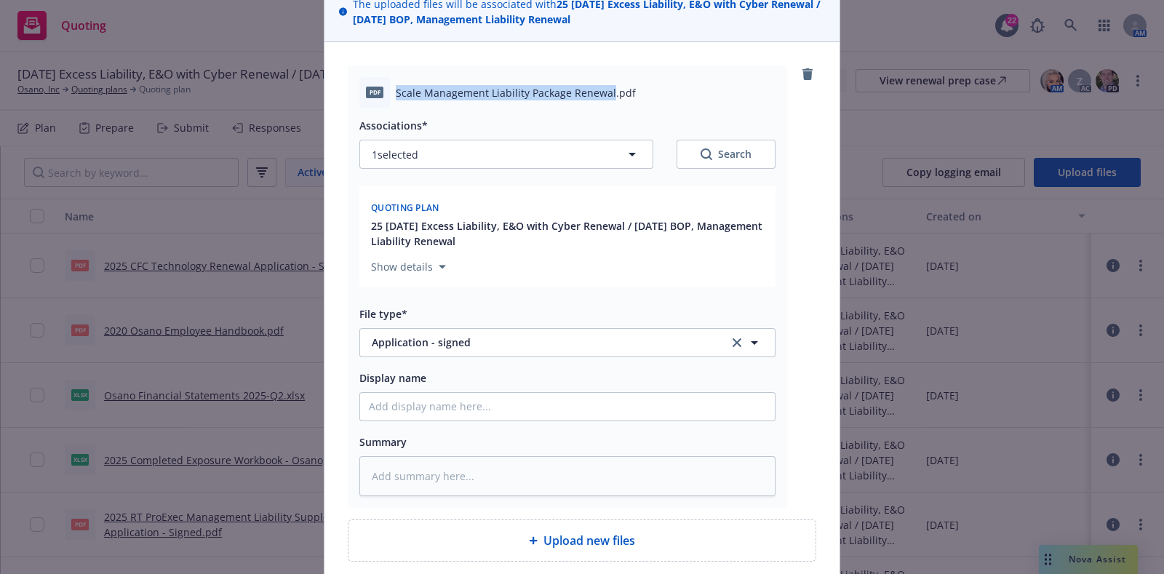
drag, startPoint x: 391, startPoint y: 92, endPoint x: 600, endPoint y: 100, distance: 209.6
click at [600, 100] on div "pdf Scale Management Liability Package Renewal.pdf" at bounding box center [567, 92] width 416 height 31
copy span "Scale Management Liability Package Renewal"
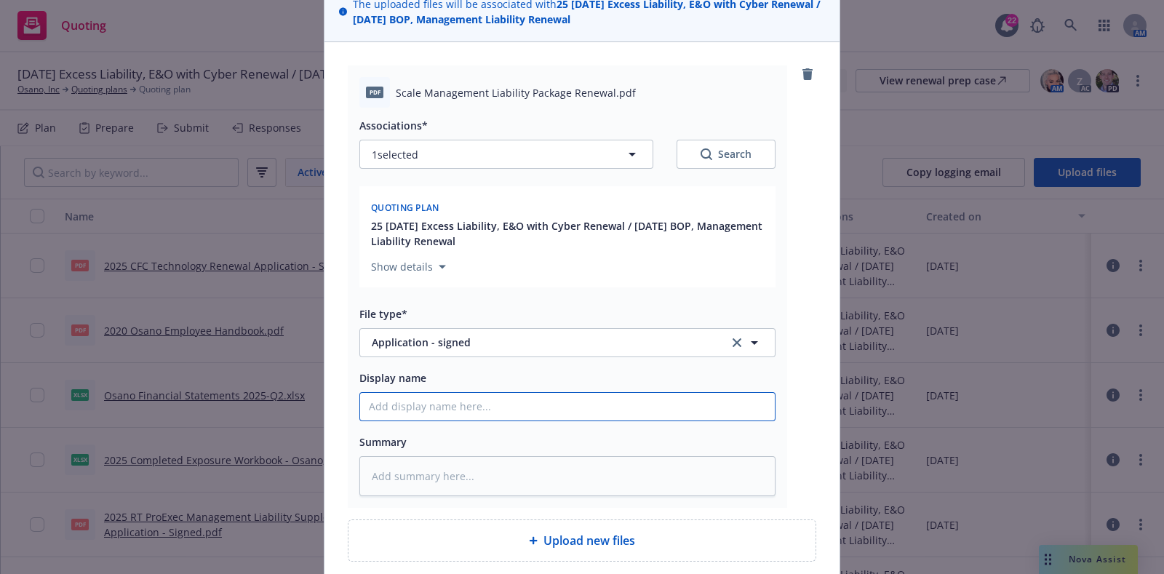
click at [441, 407] on input "Display name" at bounding box center [567, 407] width 415 height 28
paste input "Scale Management Liability Package Renewal"
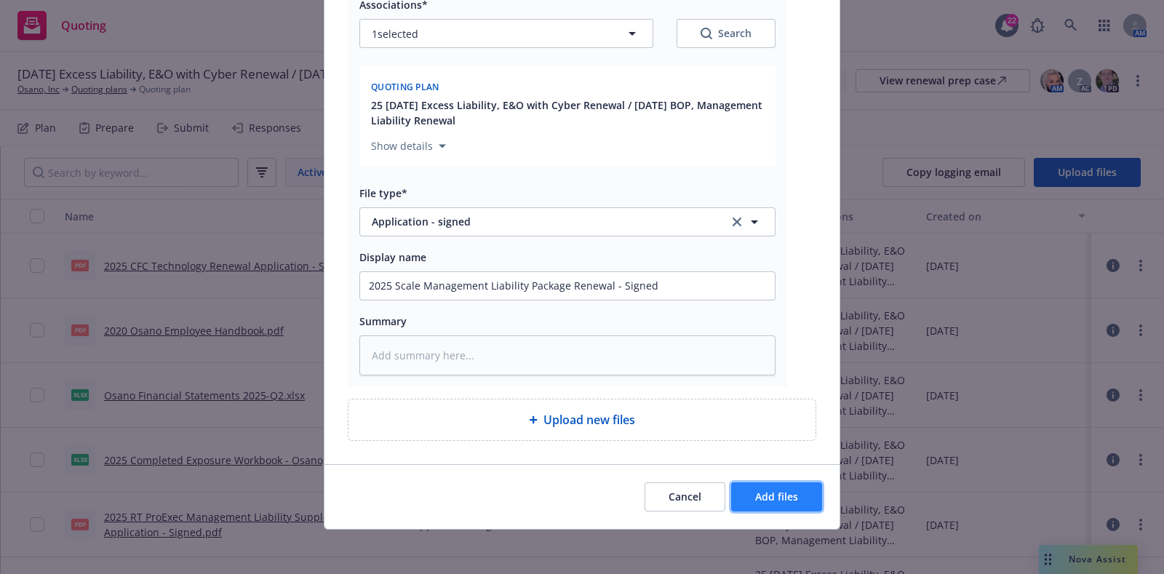
click at [760, 490] on span "Add files" at bounding box center [776, 497] width 43 height 14
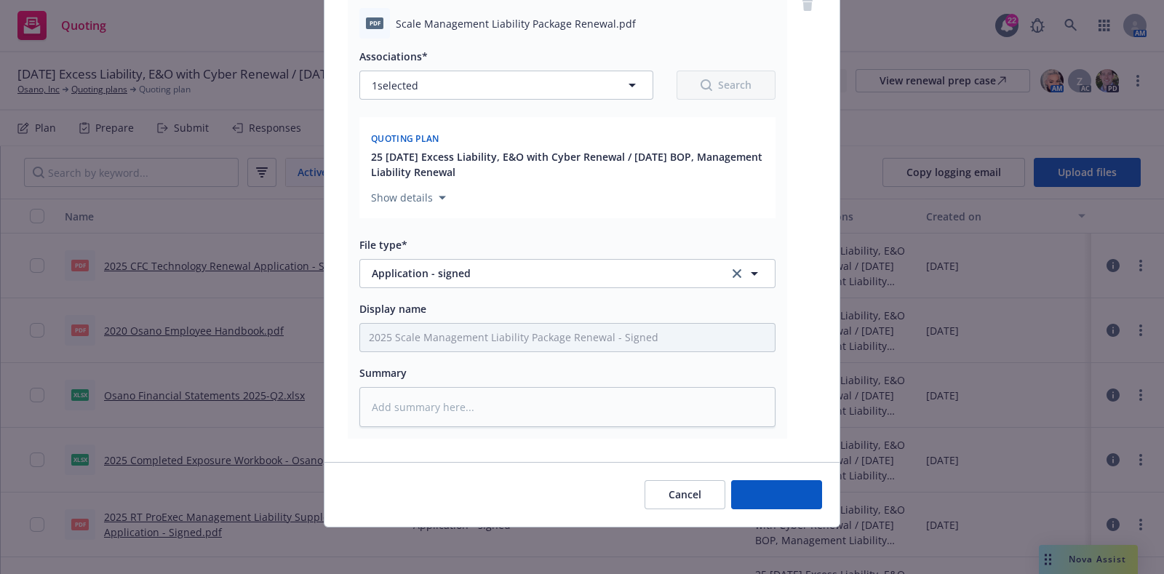
scroll to position [188, 0]
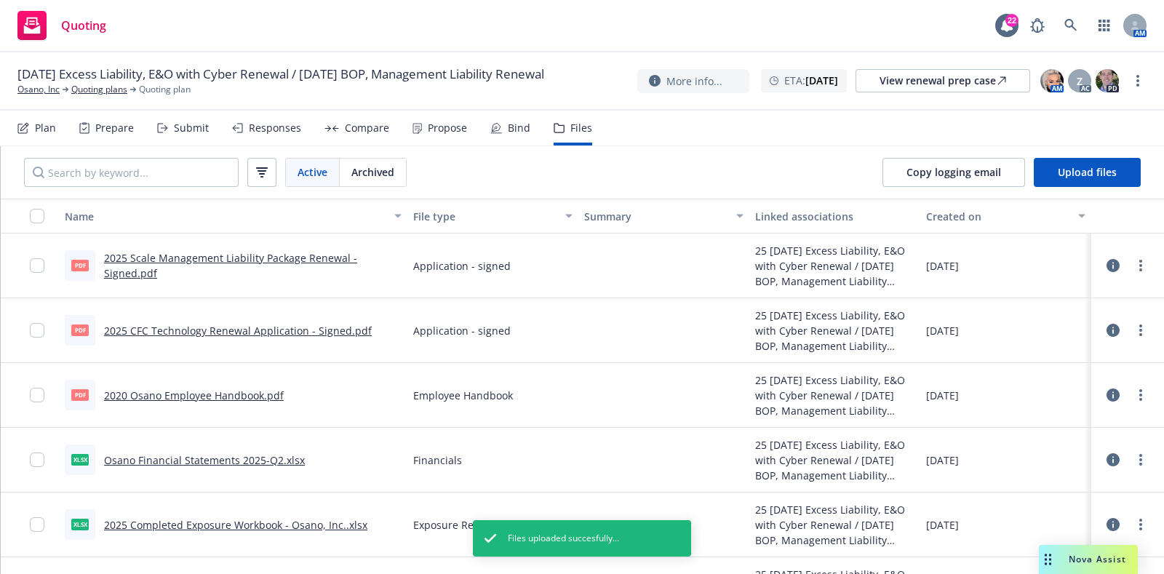
click at [159, 140] on div "Submit" at bounding box center [183, 128] width 52 height 35
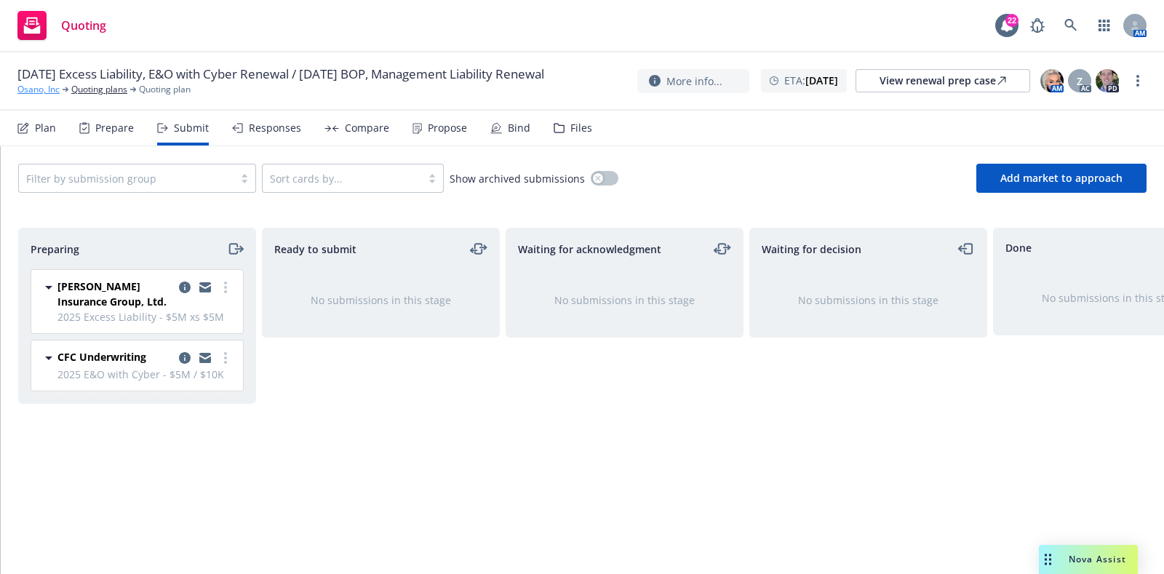
click at [23, 96] on link "Osano, Inc" at bounding box center [38, 89] width 42 height 13
